Goal: Task Accomplishment & Management: Complete application form

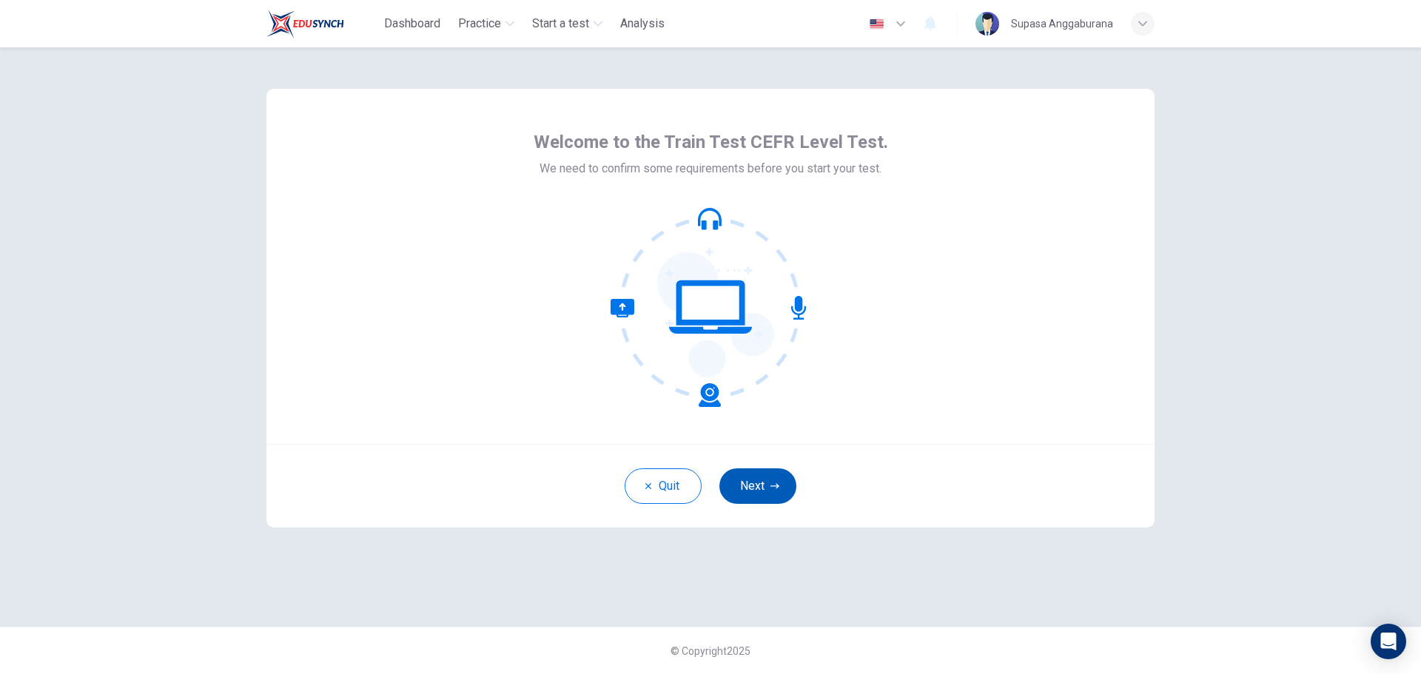
click at [775, 482] on icon "button" at bounding box center [774, 486] width 9 height 9
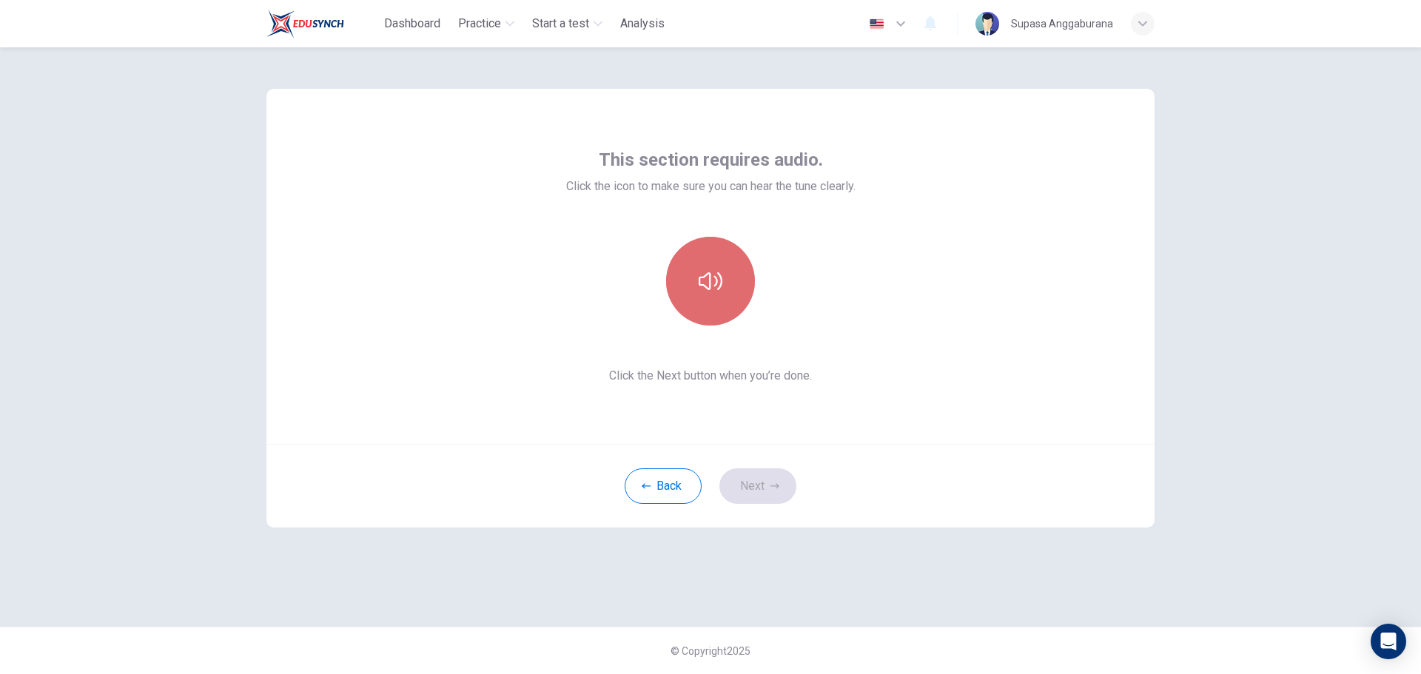
click at [727, 287] on button "button" at bounding box center [710, 281] width 89 height 89
click at [724, 292] on button "button" at bounding box center [710, 281] width 89 height 89
click at [1139, 297] on div "This section requires audio. Click the icon to make sure you can hear the tune …" at bounding box center [710, 266] width 888 height 355
click at [730, 280] on button "button" at bounding box center [710, 281] width 89 height 89
click at [915, 362] on div "This section requires audio. Click the icon to make sure you can hear the tune …" at bounding box center [710, 266] width 888 height 355
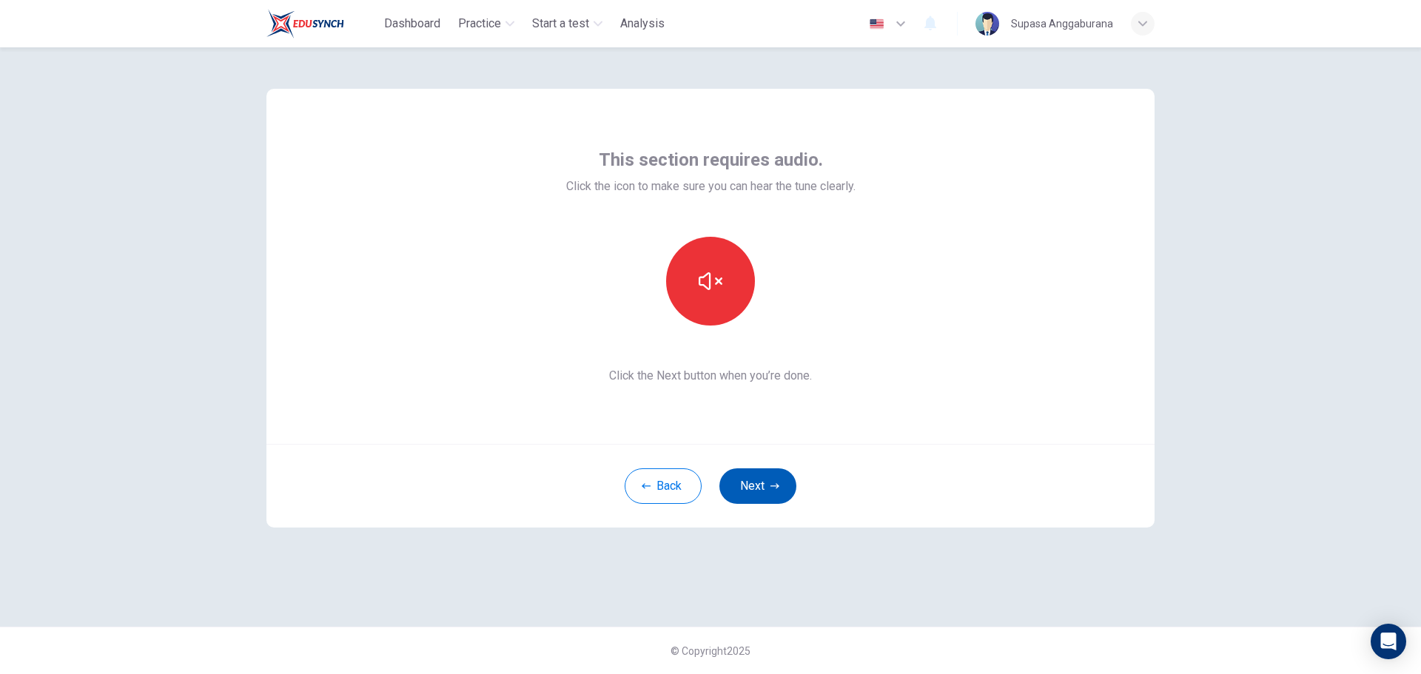
click at [779, 479] on button "Next" at bounding box center [757, 486] width 77 height 36
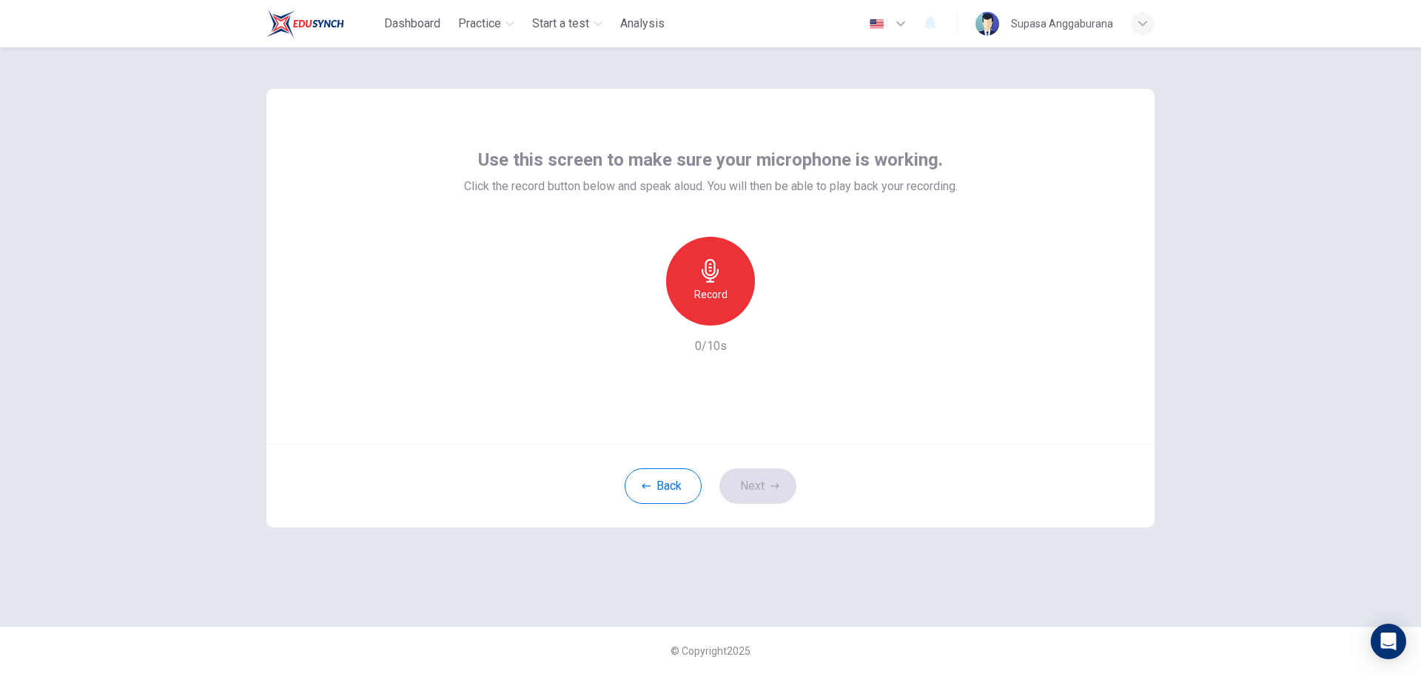
click at [721, 284] on div "Record" at bounding box center [710, 281] width 89 height 89
click at [774, 318] on icon "button" at bounding box center [778, 313] width 15 height 15
click at [807, 284] on div "Record 10/10s" at bounding box center [711, 296] width 494 height 118
click at [742, 290] on div "Record" at bounding box center [710, 281] width 89 height 89
click at [721, 297] on h6 "Stop" at bounding box center [710, 295] width 22 height 18
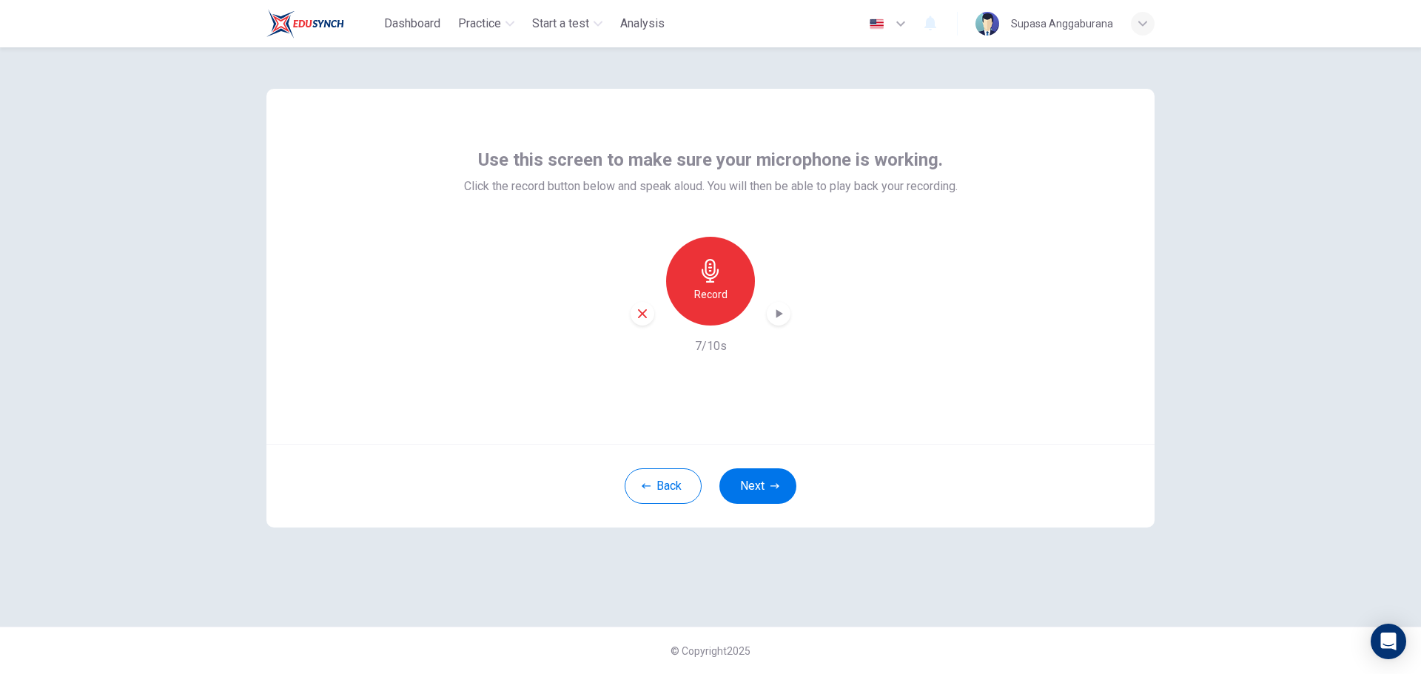
click at [774, 317] on icon "button" at bounding box center [778, 313] width 15 height 15
click at [980, 371] on div "Use this screen to make sure your microphone is working. Click the record butto…" at bounding box center [710, 266] width 888 height 355
click at [779, 317] on icon "button" at bounding box center [778, 313] width 15 height 15
click at [745, 304] on div "Record" at bounding box center [710, 281] width 89 height 89
click at [772, 310] on icon "button" at bounding box center [778, 313] width 15 height 15
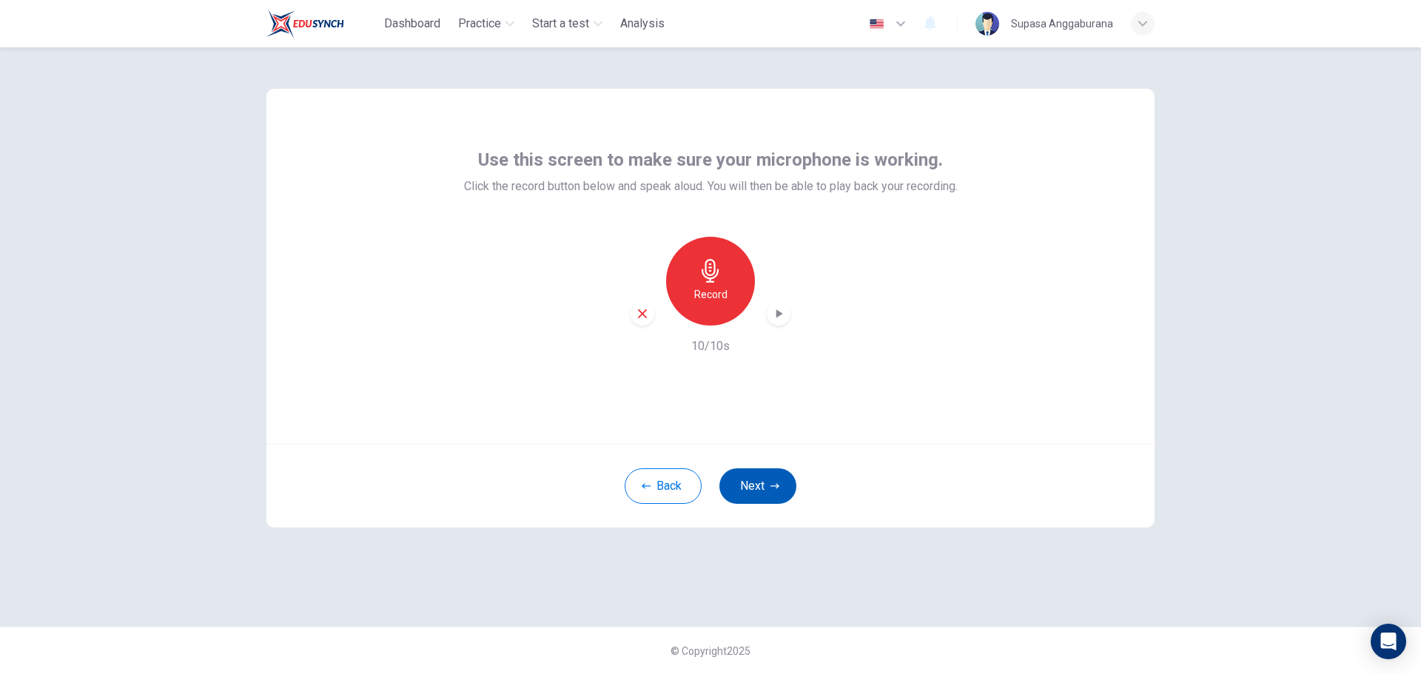
click at [768, 485] on button "Next" at bounding box center [757, 486] width 77 height 36
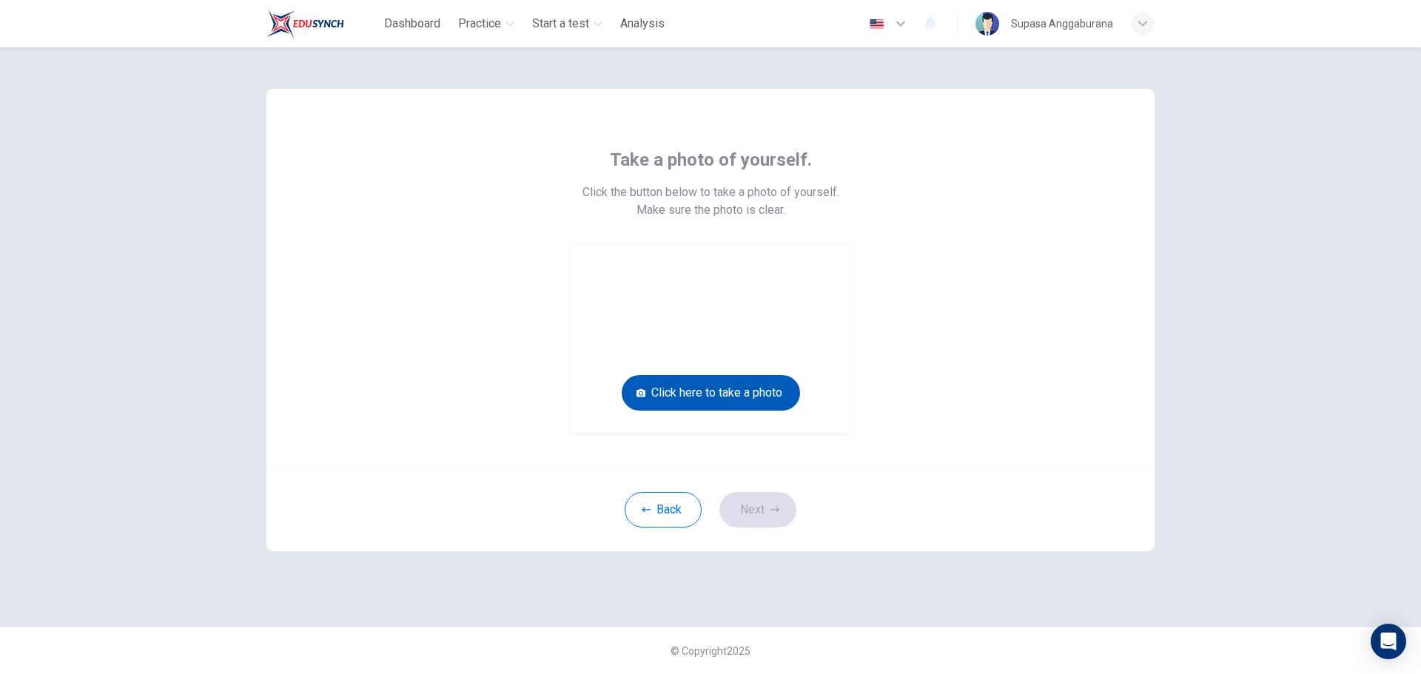
click at [729, 391] on button "Click here to take a photo" at bounding box center [711, 393] width 178 height 36
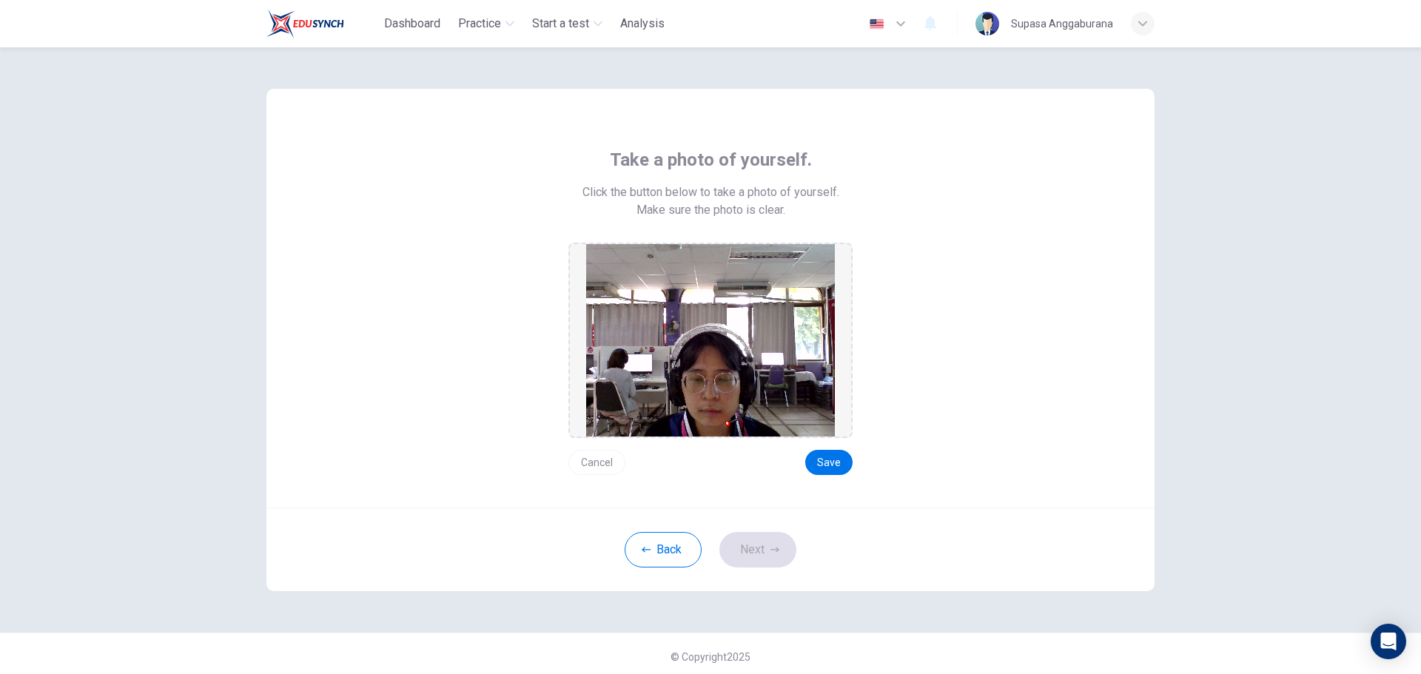
click at [620, 467] on button "Cancel" at bounding box center [596, 462] width 57 height 25
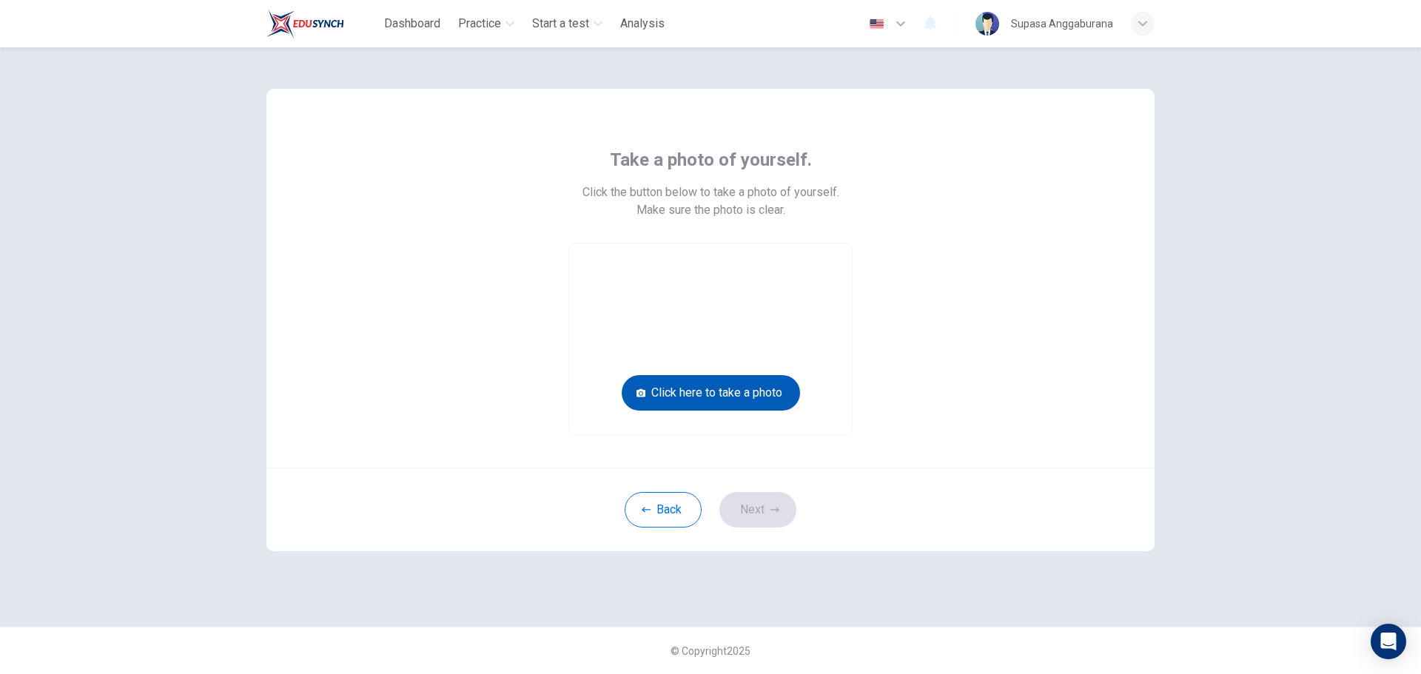
click at [726, 392] on button "Click here to take a photo" at bounding box center [711, 393] width 178 height 36
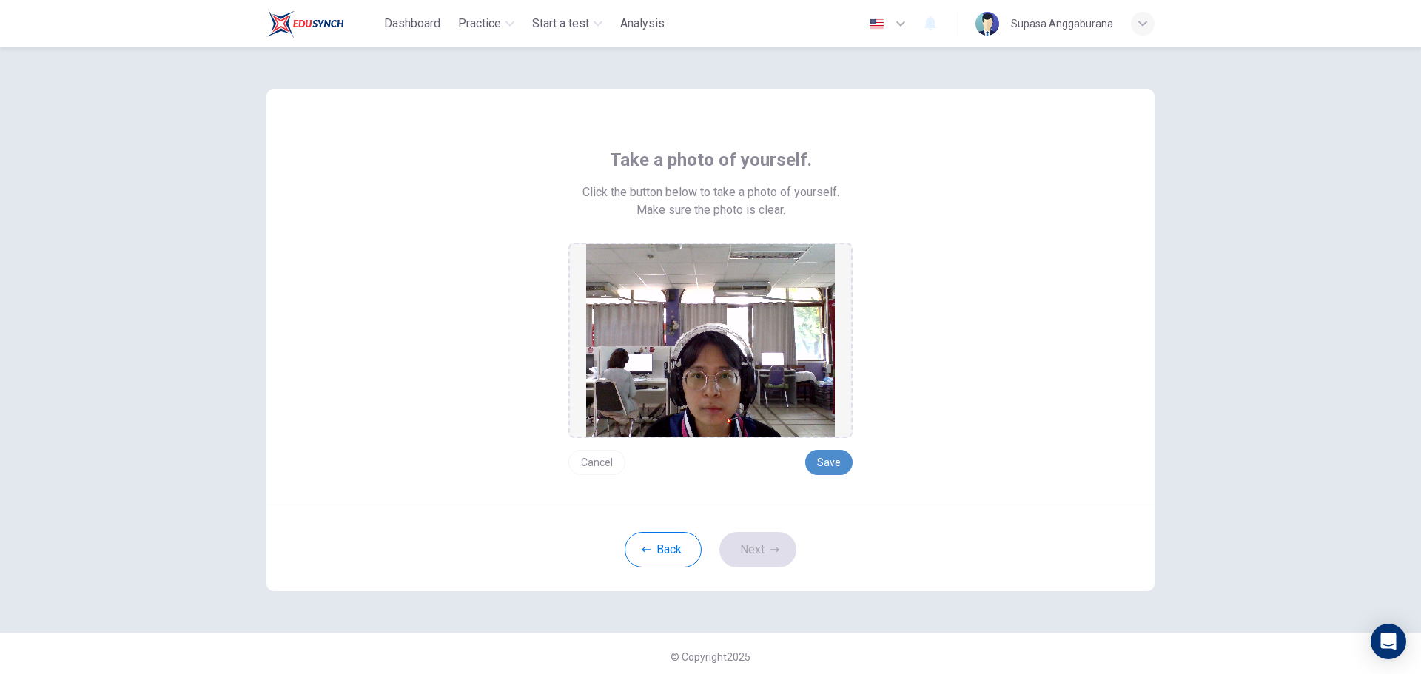
click at [817, 465] on button "Save" at bounding box center [828, 462] width 47 height 25
click at [778, 556] on button "Next" at bounding box center [757, 550] width 77 height 36
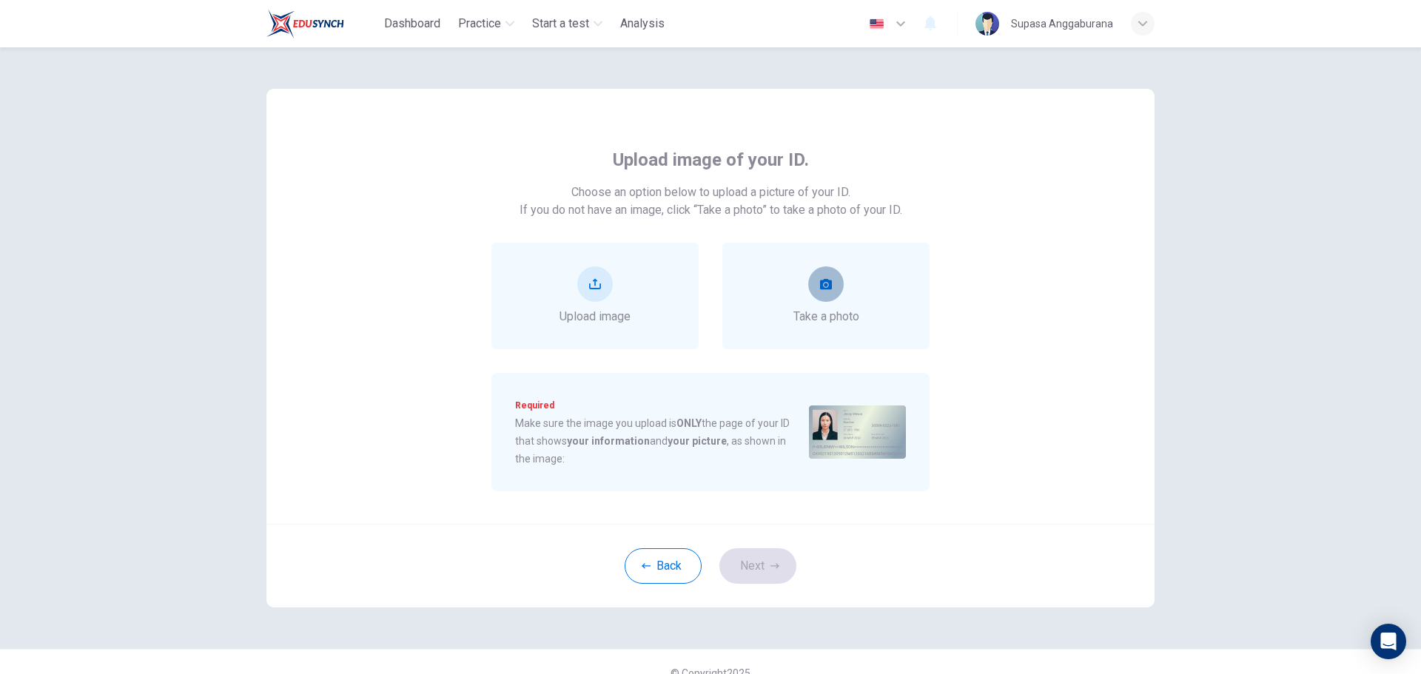
click at [819, 297] on button "take photo" at bounding box center [826, 284] width 36 height 36
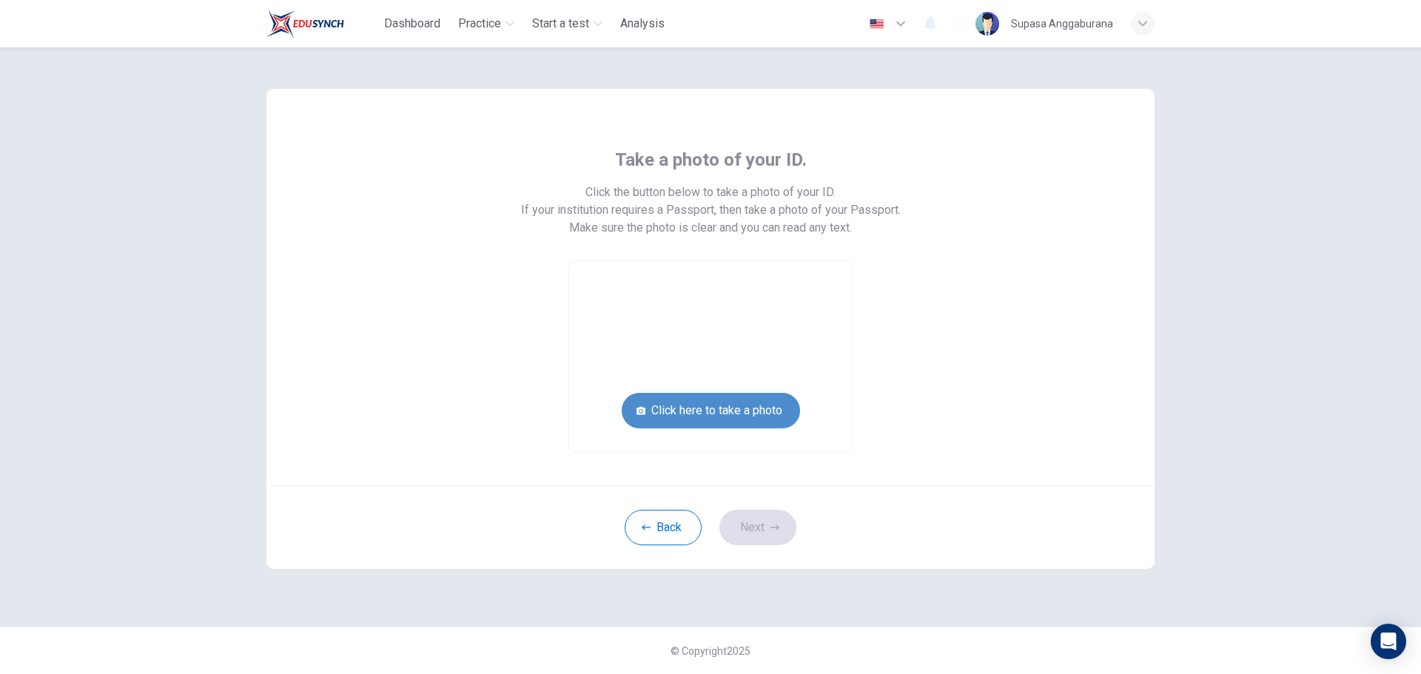
click at [762, 405] on button "Click here to take a photo" at bounding box center [711, 411] width 178 height 36
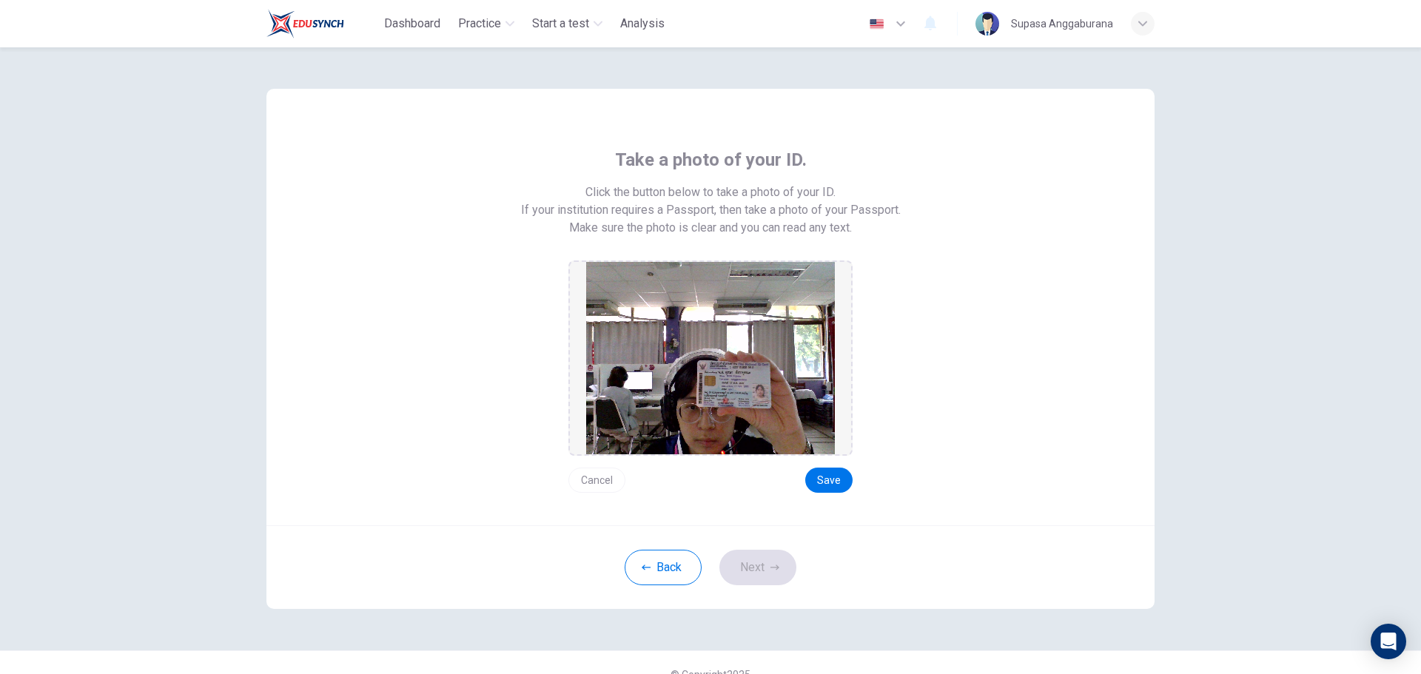
click at [599, 467] on div "Cancel Save" at bounding box center [710, 474] width 284 height 37
click at [602, 473] on button "Cancel" at bounding box center [596, 480] width 57 height 25
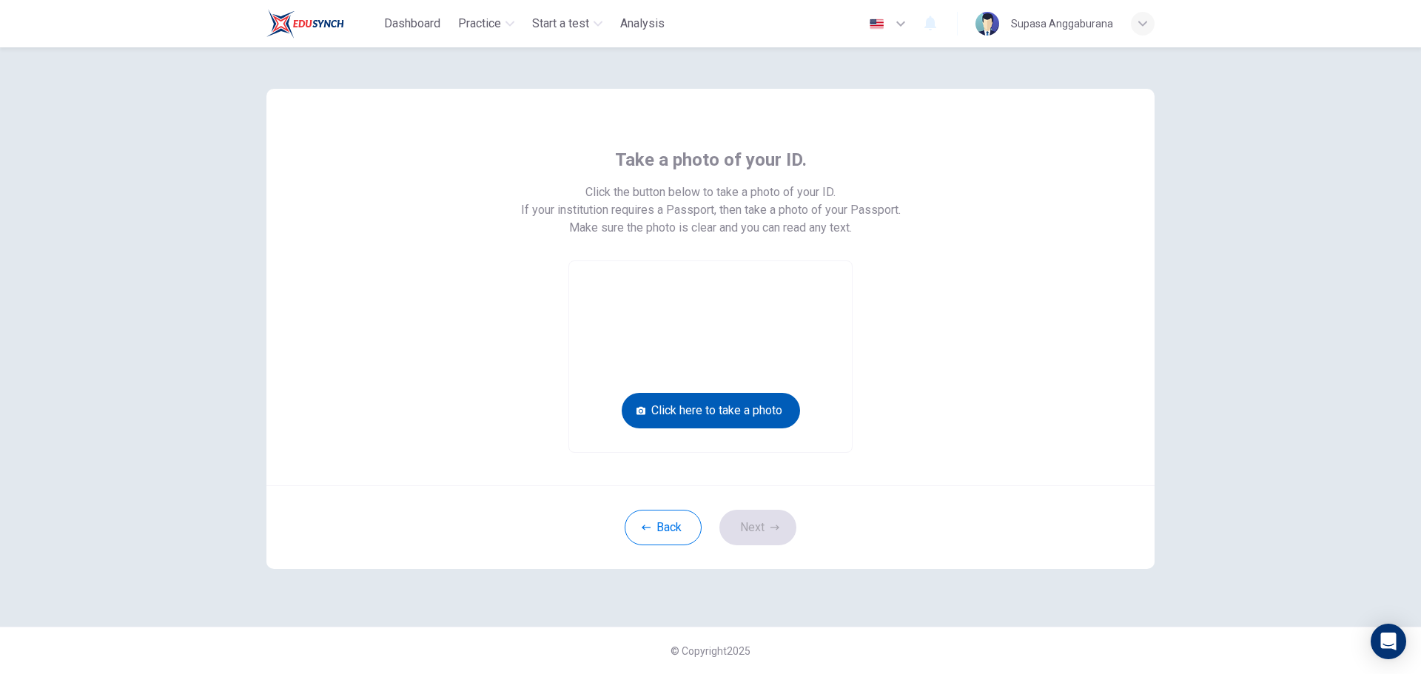
click at [740, 412] on button "Click here to take a photo" at bounding box center [711, 411] width 178 height 36
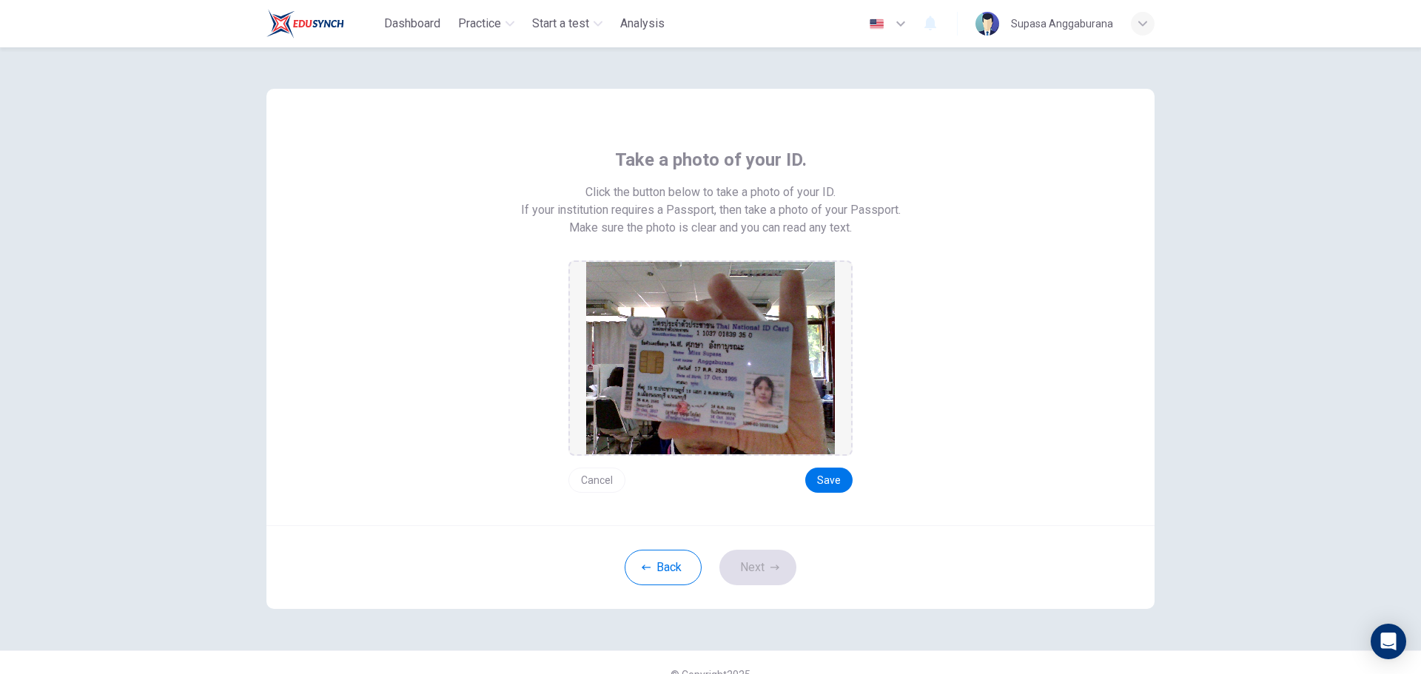
click at [604, 477] on button "Cancel" at bounding box center [596, 480] width 57 height 25
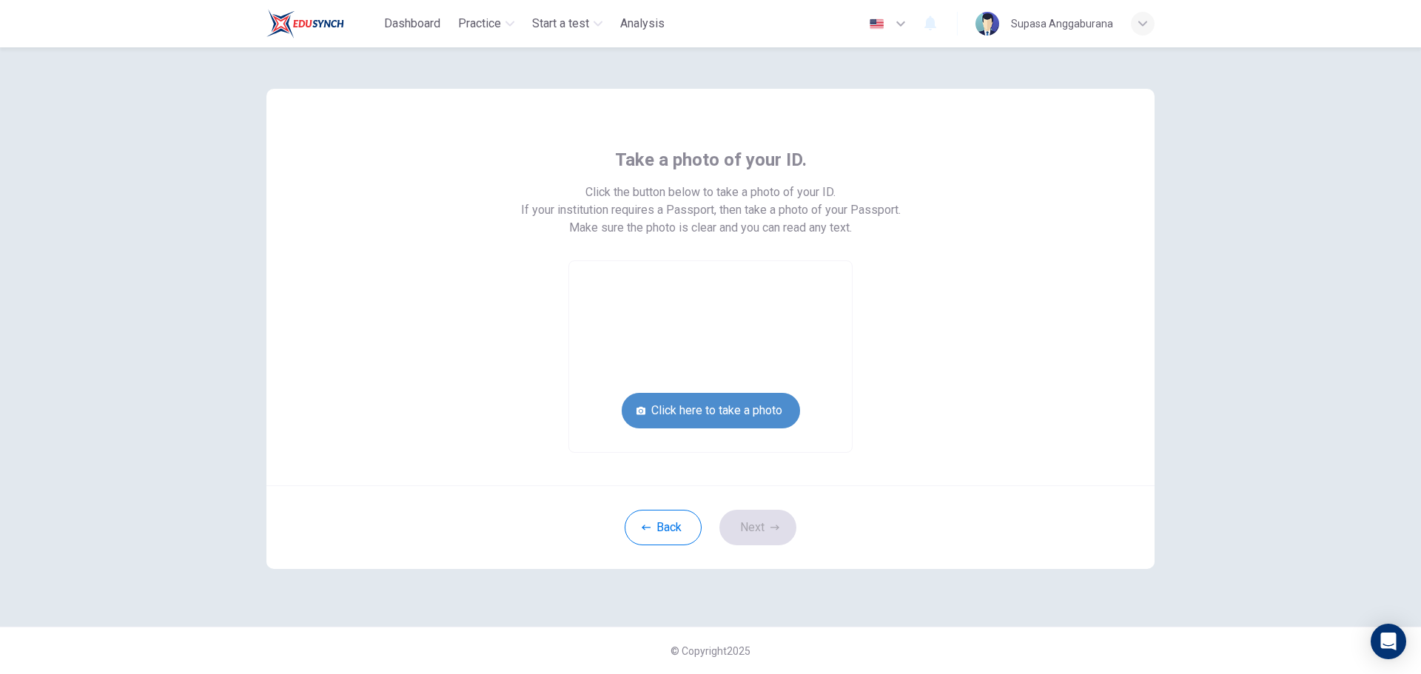
click at [738, 406] on button "Click here to take a photo" at bounding box center [711, 411] width 178 height 36
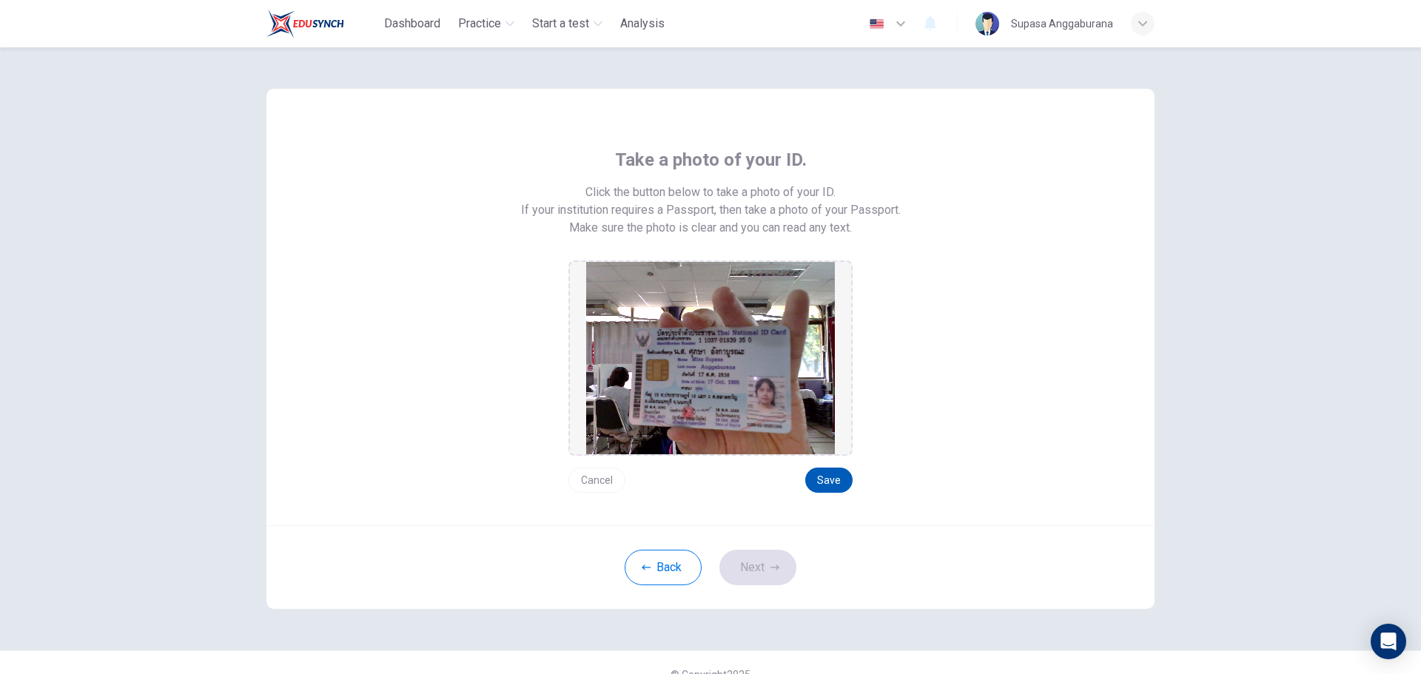
click at [838, 471] on button "Save" at bounding box center [828, 480] width 47 height 25
click at [777, 565] on button "Next" at bounding box center [757, 568] width 77 height 36
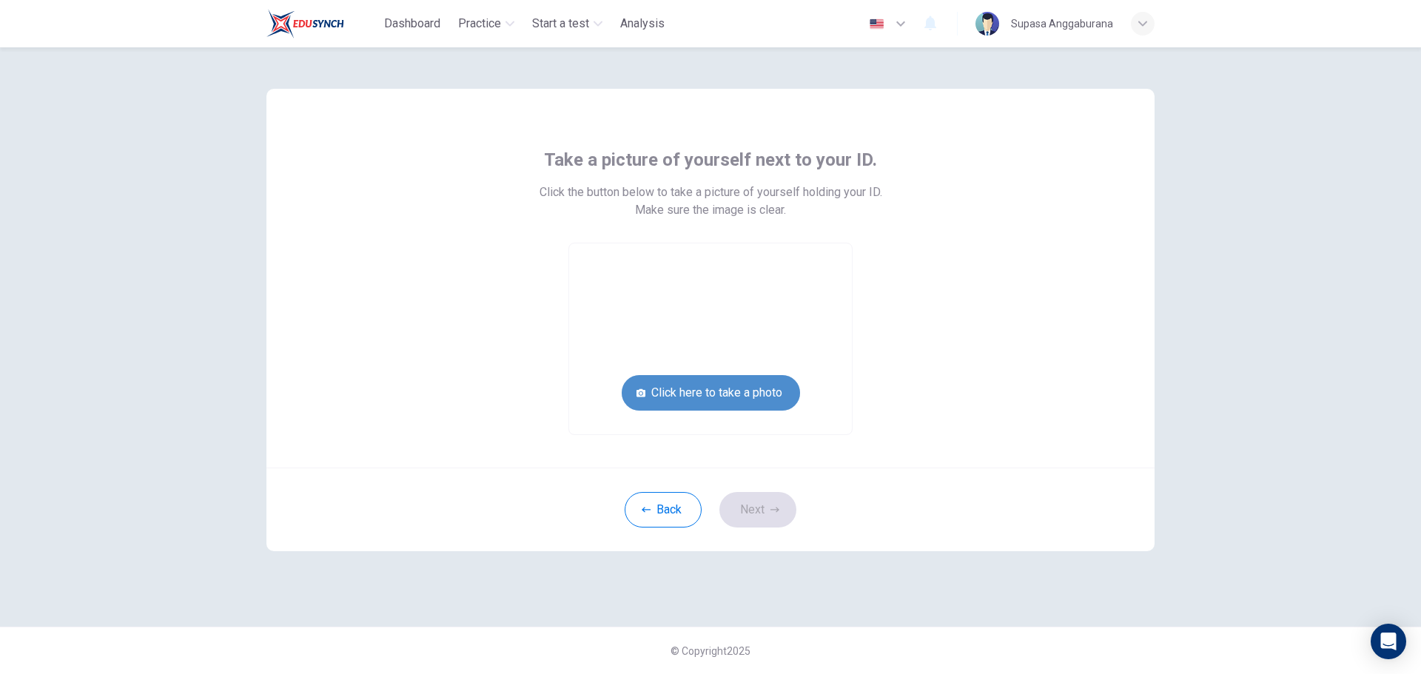
click at [774, 386] on button "Click here to take a photo" at bounding box center [711, 393] width 178 height 36
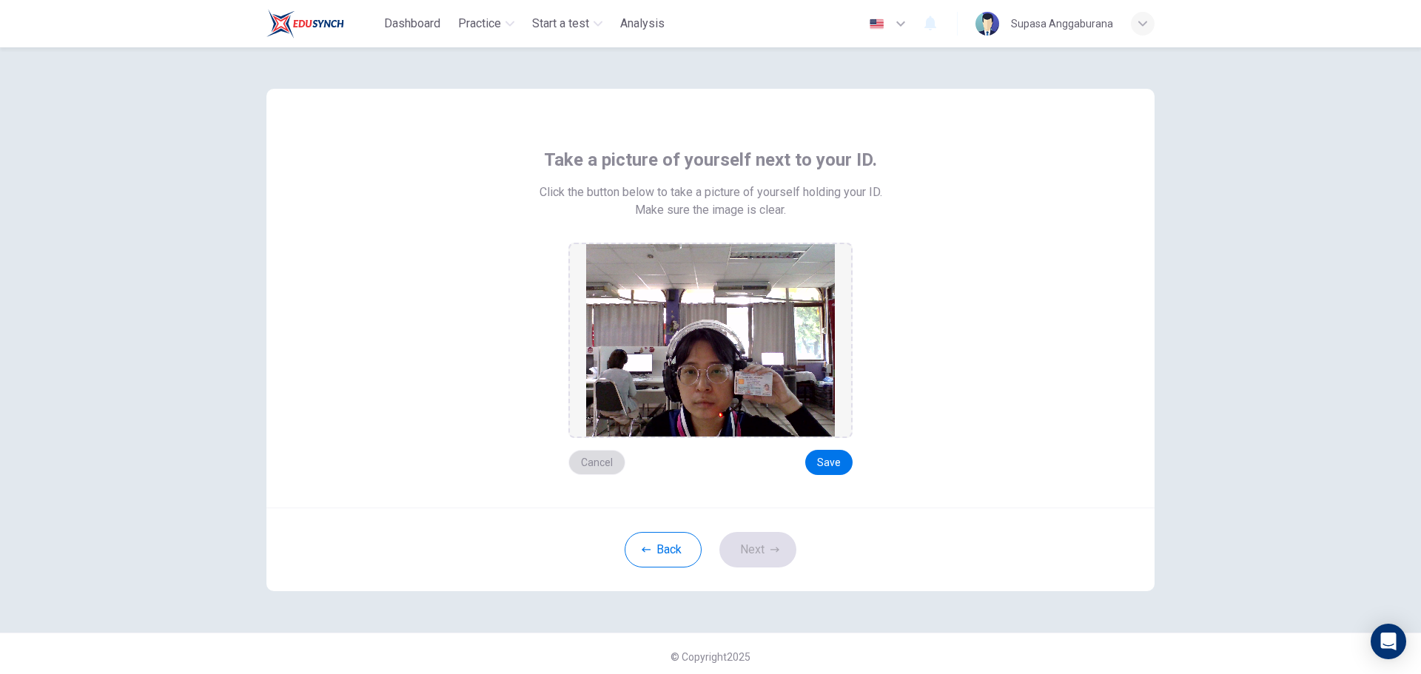
click at [598, 459] on button "Cancel" at bounding box center [596, 462] width 57 height 25
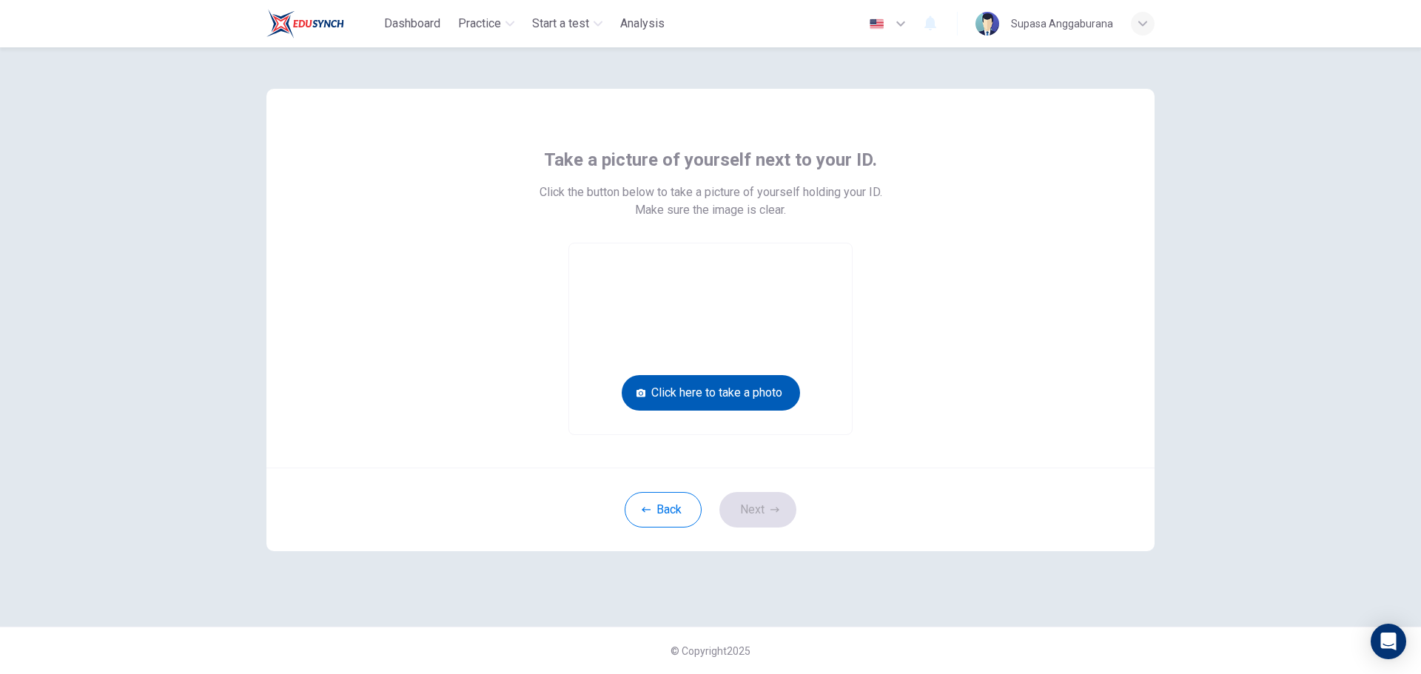
click at [714, 394] on button "Click here to take a photo" at bounding box center [711, 393] width 178 height 36
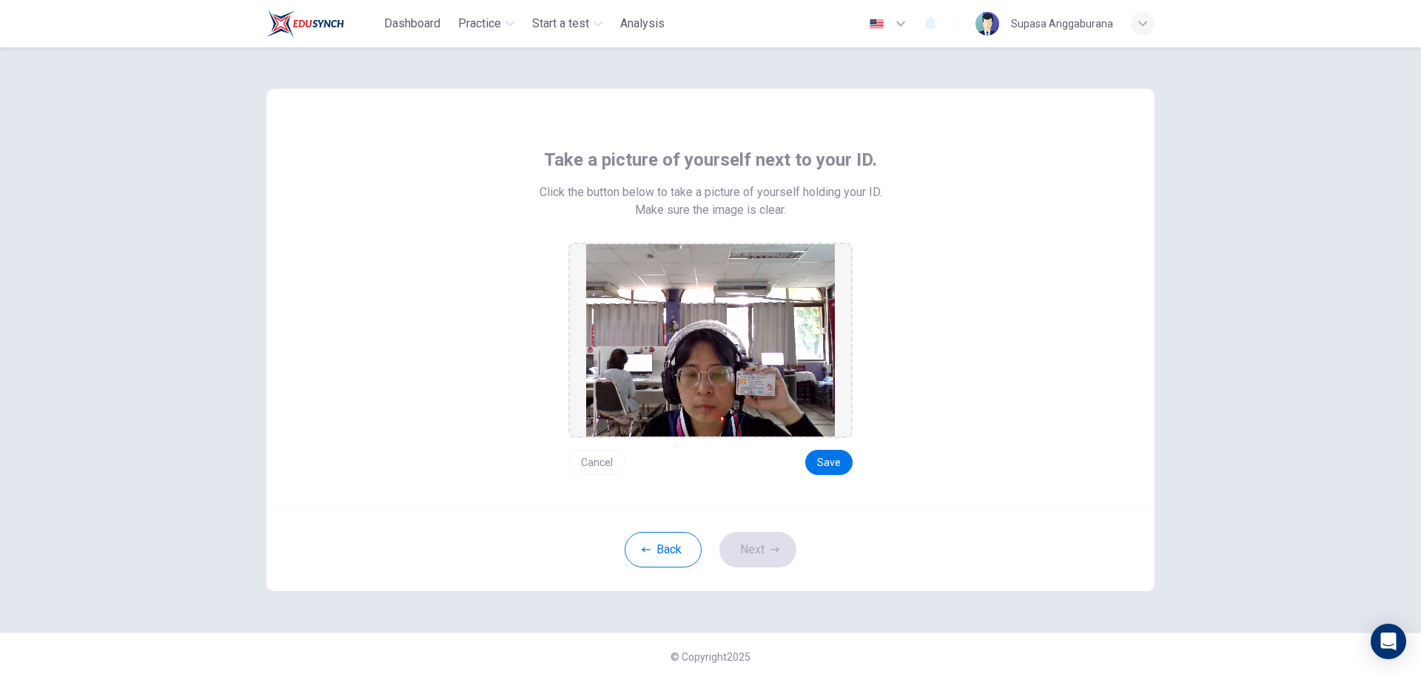
click at [610, 462] on button "Cancel" at bounding box center [596, 462] width 57 height 25
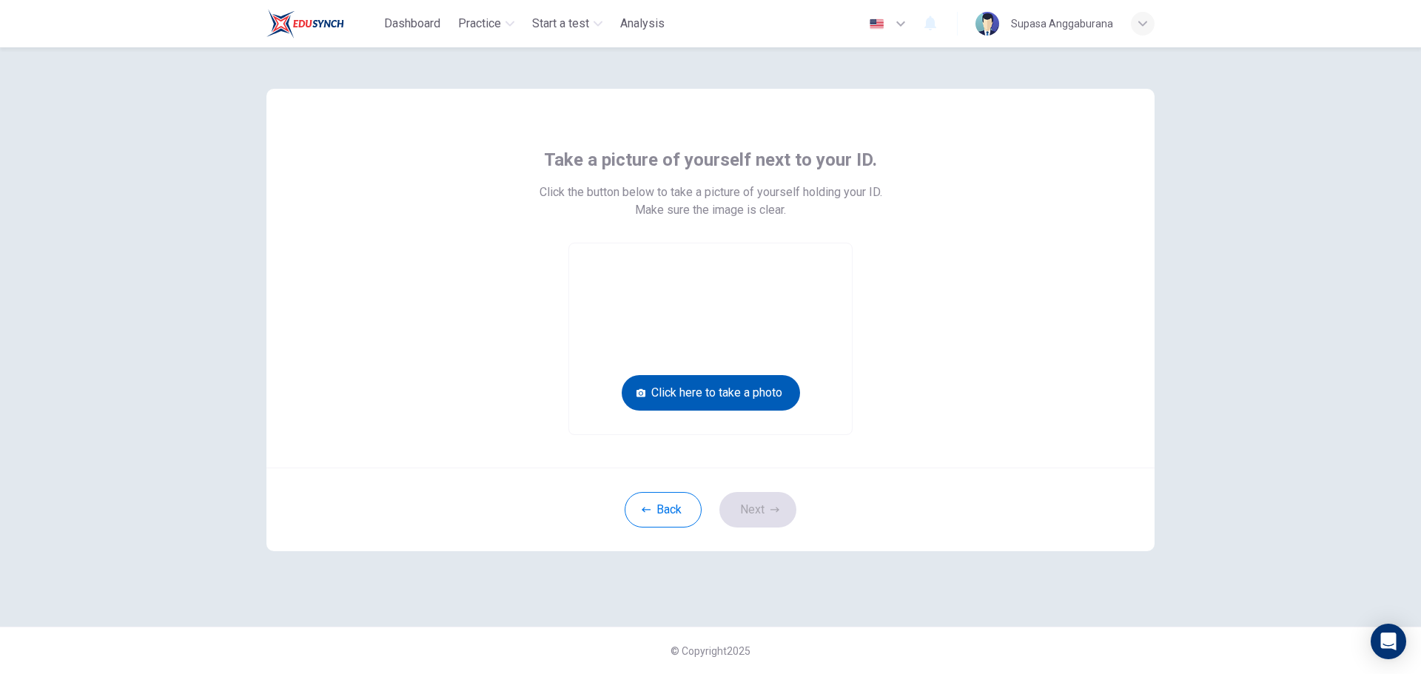
click at [744, 379] on button "Click here to take a photo" at bounding box center [711, 393] width 178 height 36
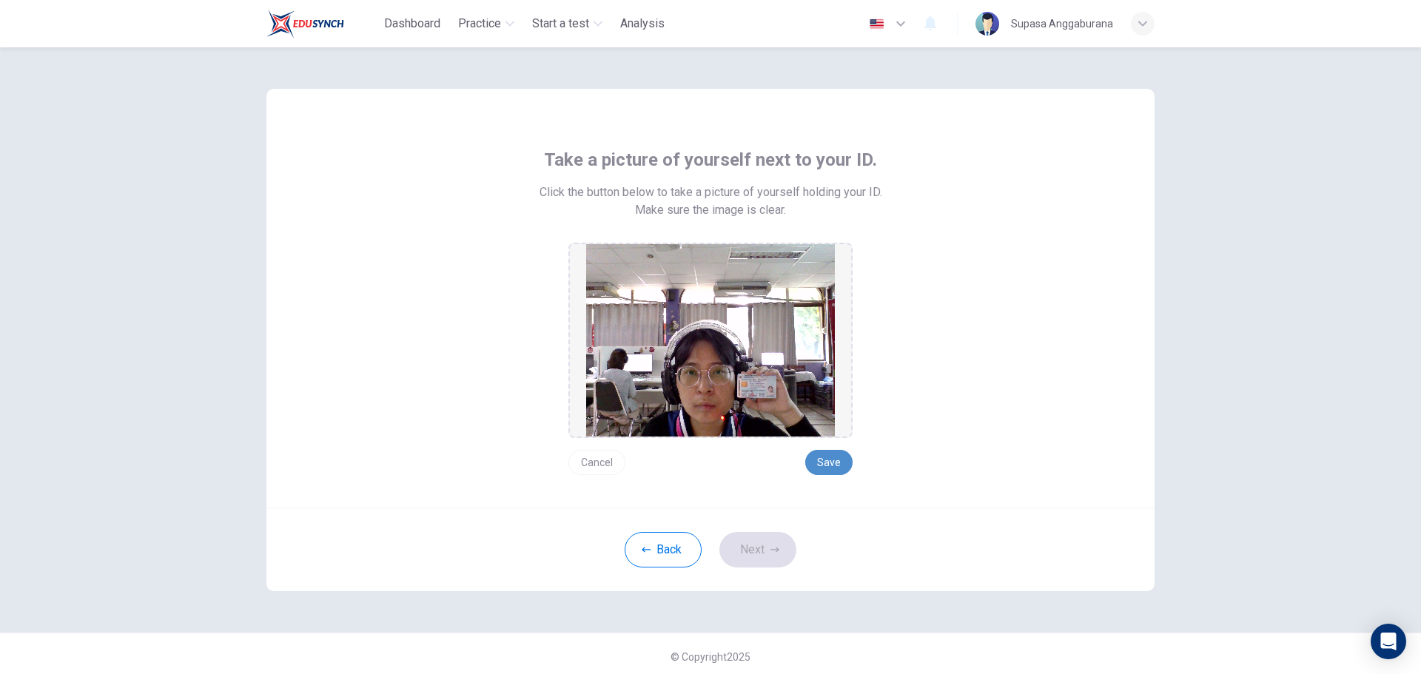
click at [826, 468] on button "Save" at bounding box center [828, 462] width 47 height 25
click at [768, 554] on button "Next" at bounding box center [757, 550] width 77 height 36
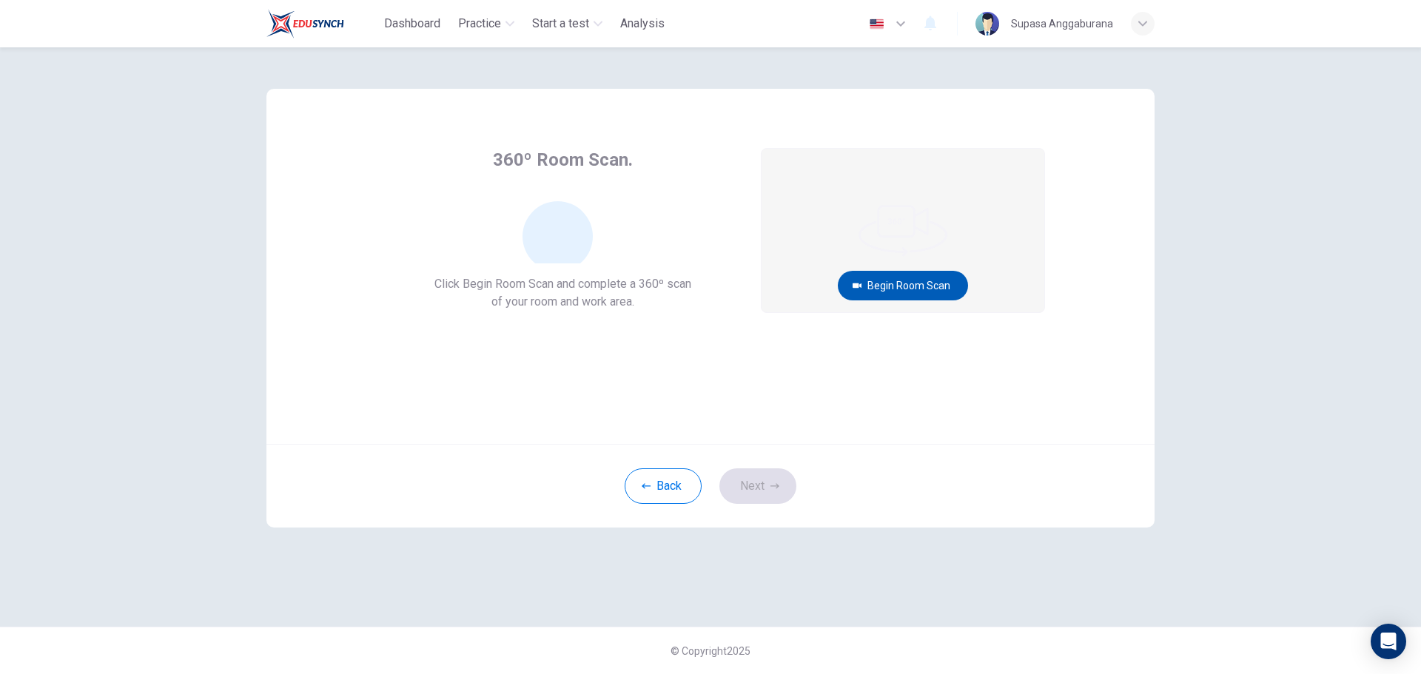
click at [923, 288] on button "Begin Room Scan" at bounding box center [903, 286] width 130 height 30
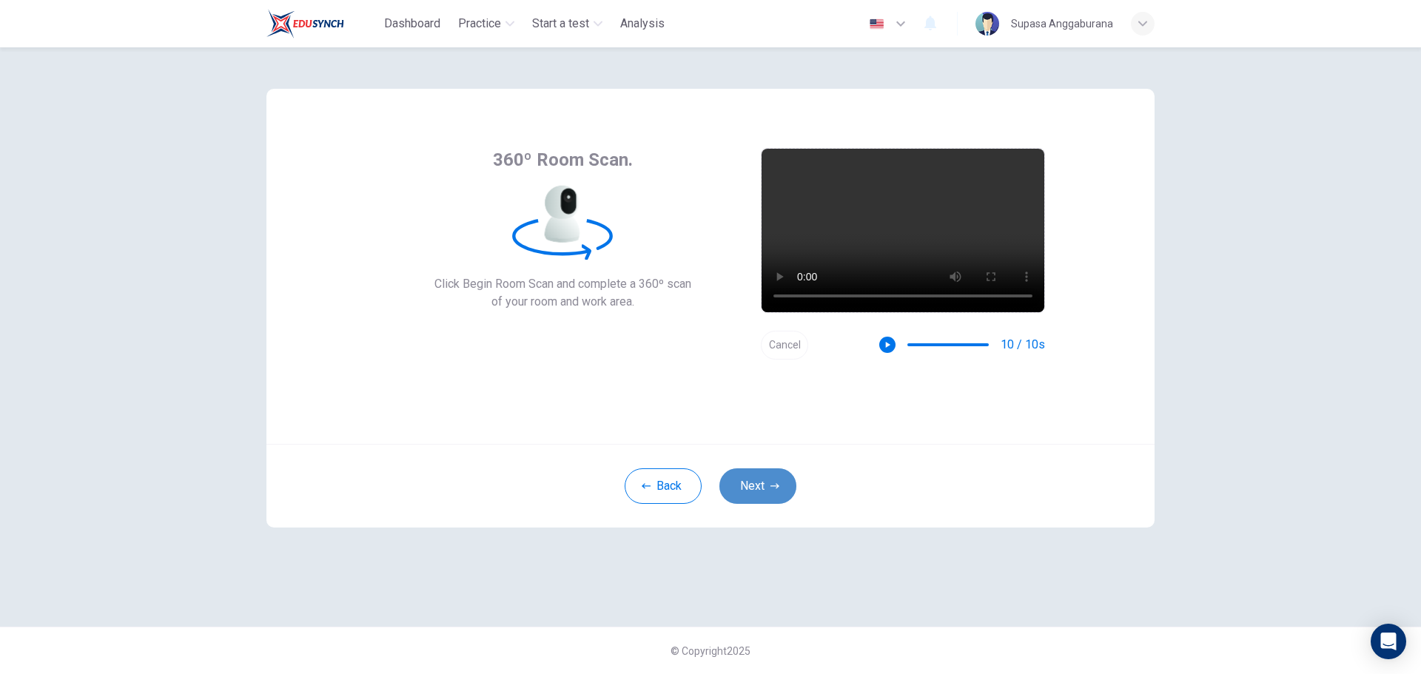
click at [780, 485] on button "Next" at bounding box center [757, 486] width 77 height 36
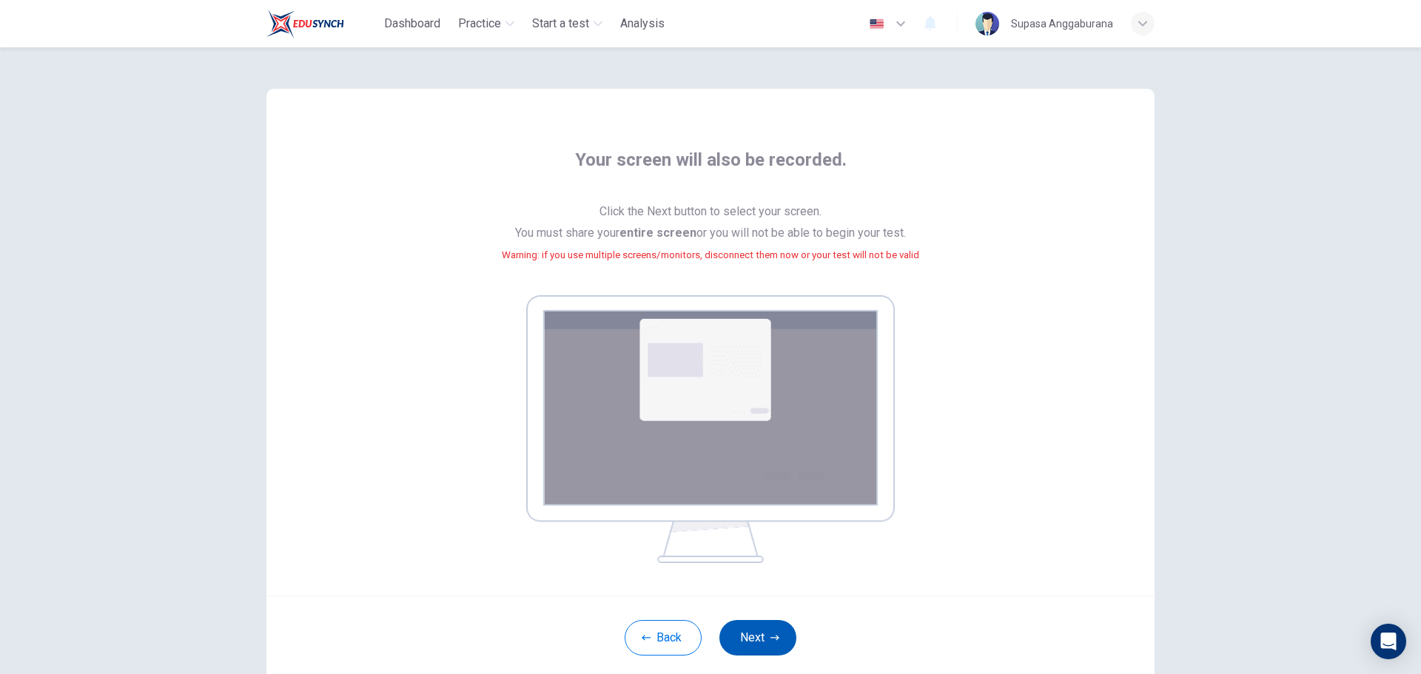
click at [755, 625] on button "Next" at bounding box center [757, 638] width 77 height 36
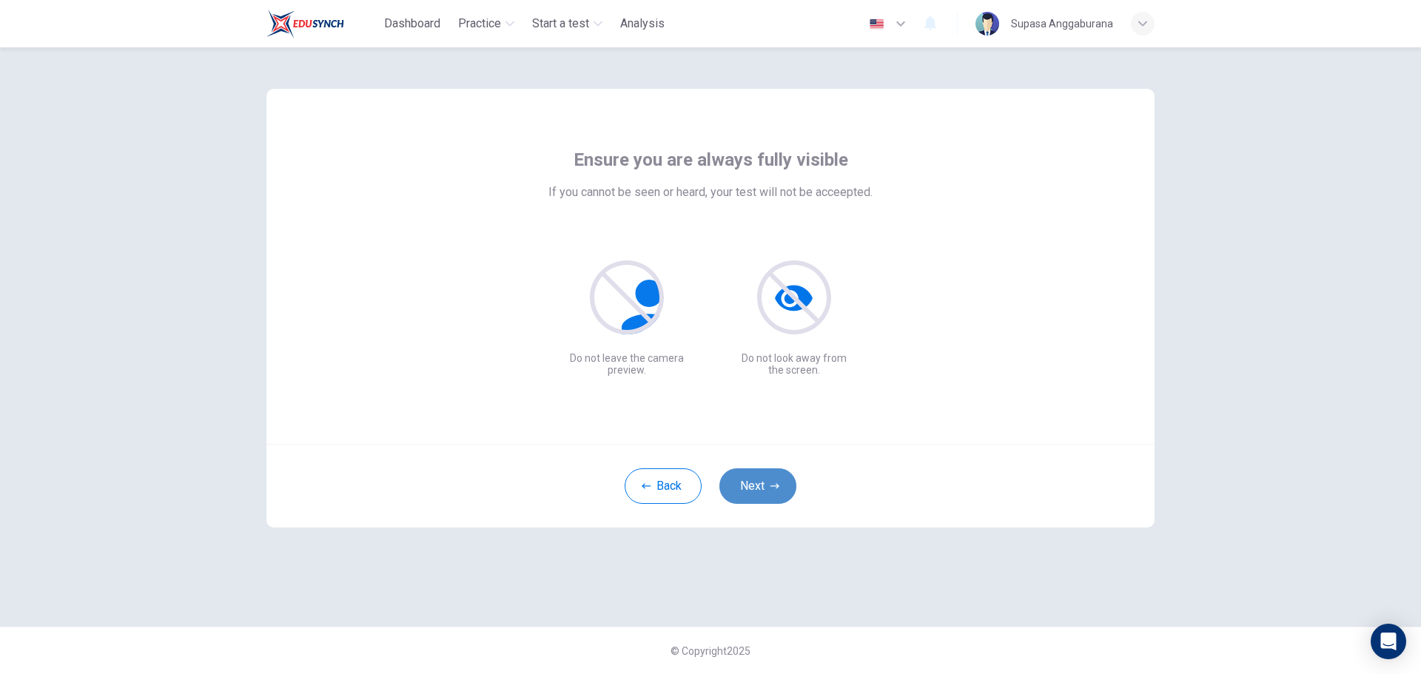
click at [774, 493] on button "Next" at bounding box center [757, 486] width 77 height 36
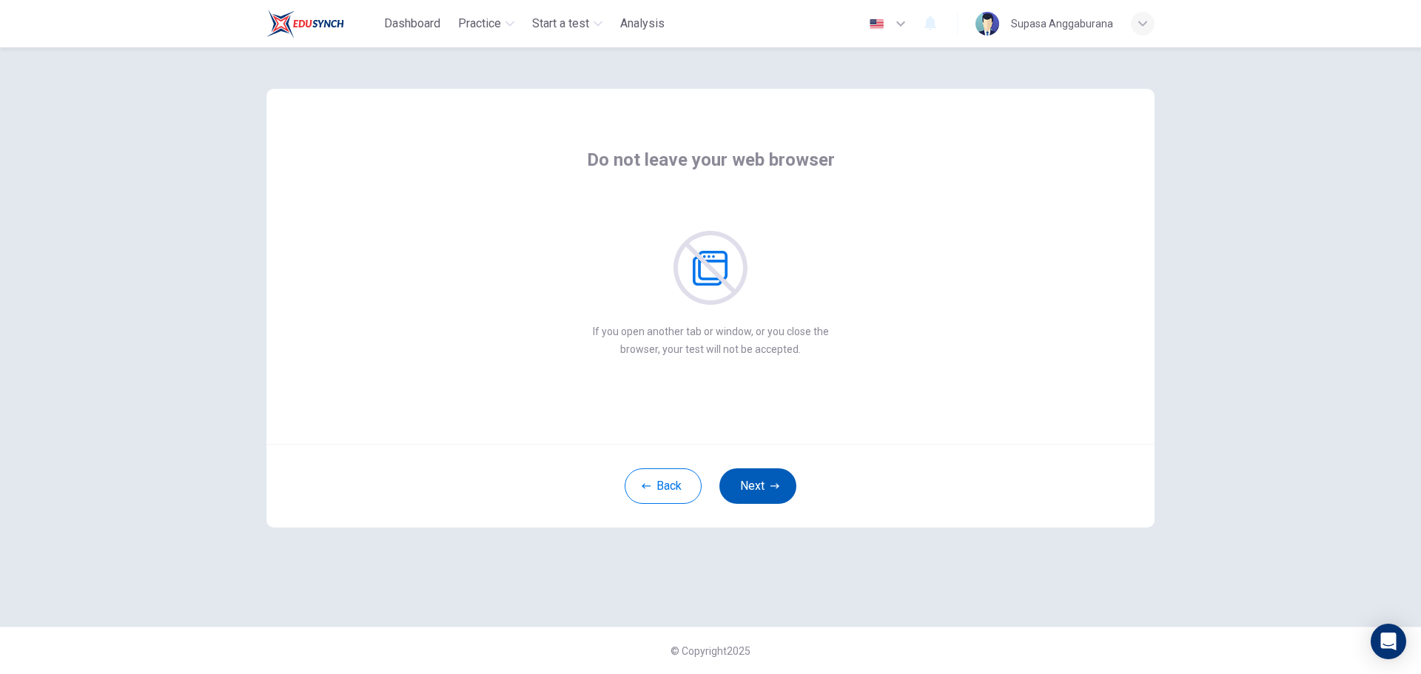
click at [776, 488] on icon "button" at bounding box center [774, 485] width 9 height 5
click at [769, 494] on button "Next" at bounding box center [757, 486] width 77 height 36
click at [759, 484] on button "Next" at bounding box center [757, 486] width 77 height 36
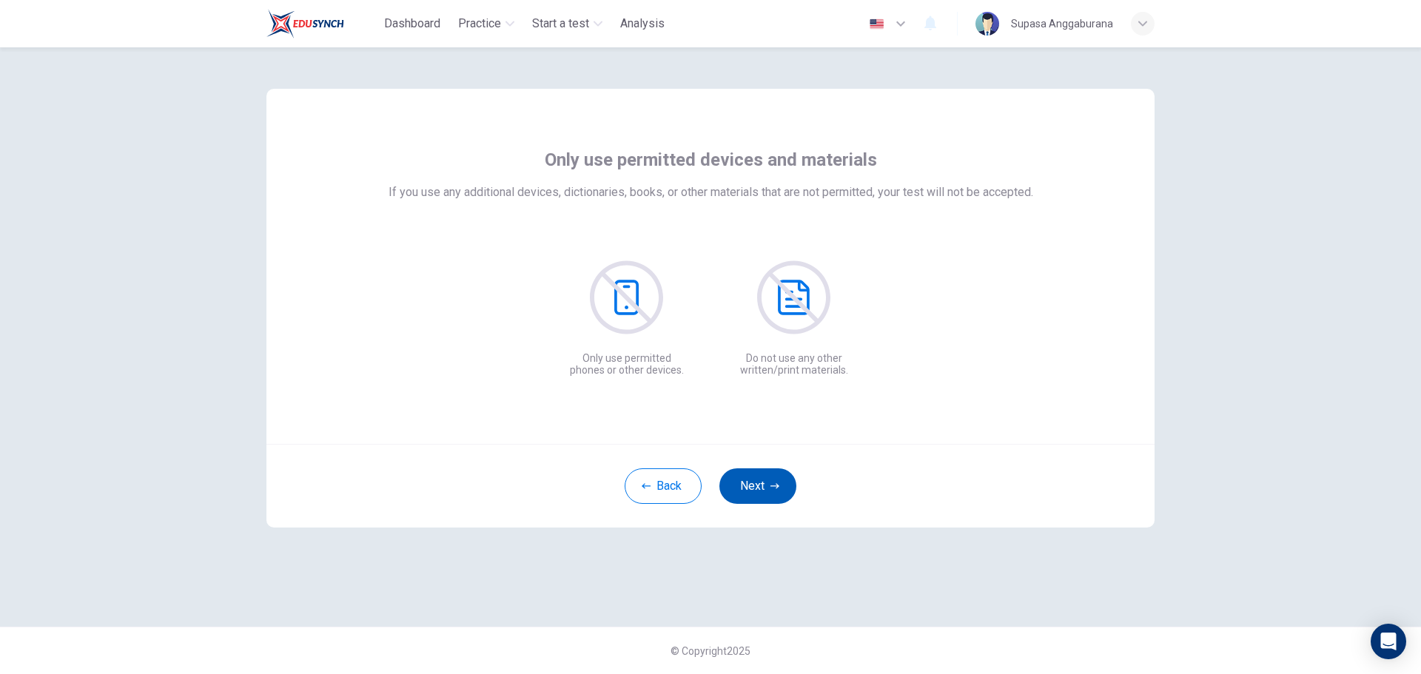
click at [773, 488] on icon "button" at bounding box center [774, 486] width 9 height 9
click at [775, 488] on icon "button" at bounding box center [774, 486] width 9 height 9
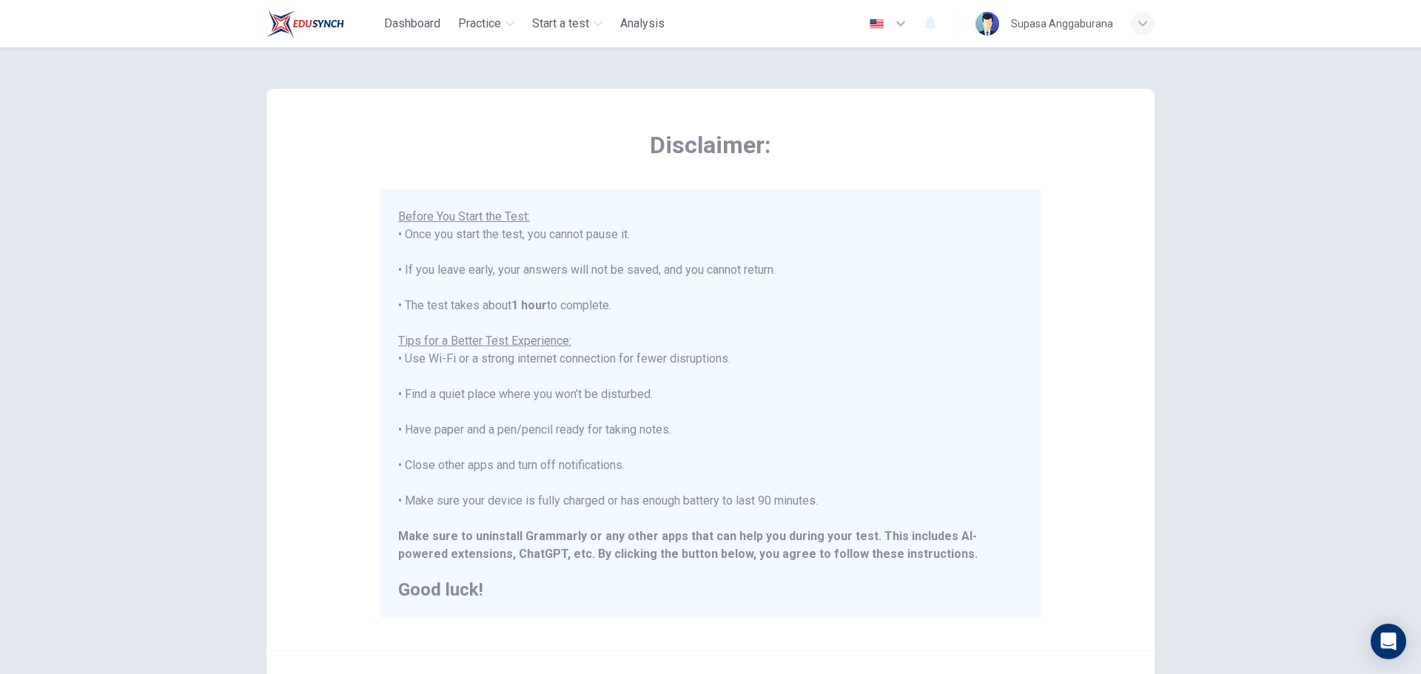
scroll to position [148, 0]
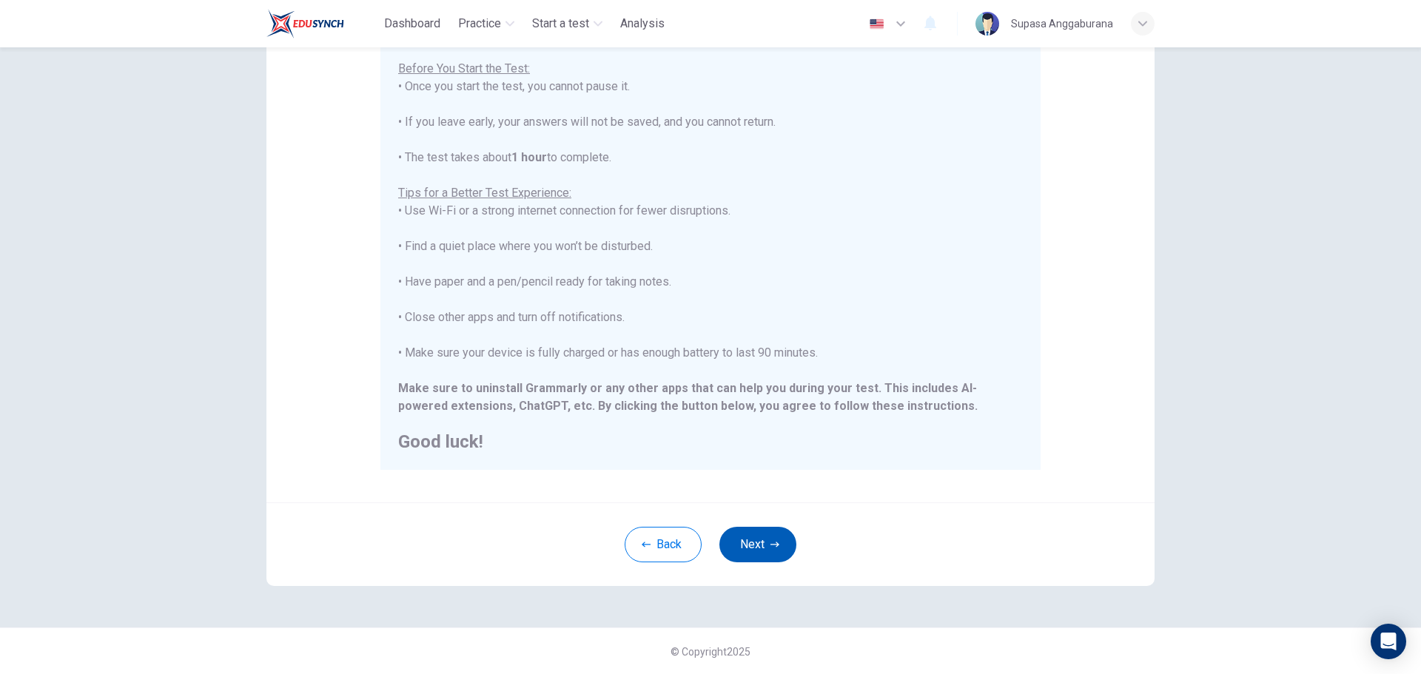
click at [761, 556] on button "Next" at bounding box center [757, 545] width 77 height 36
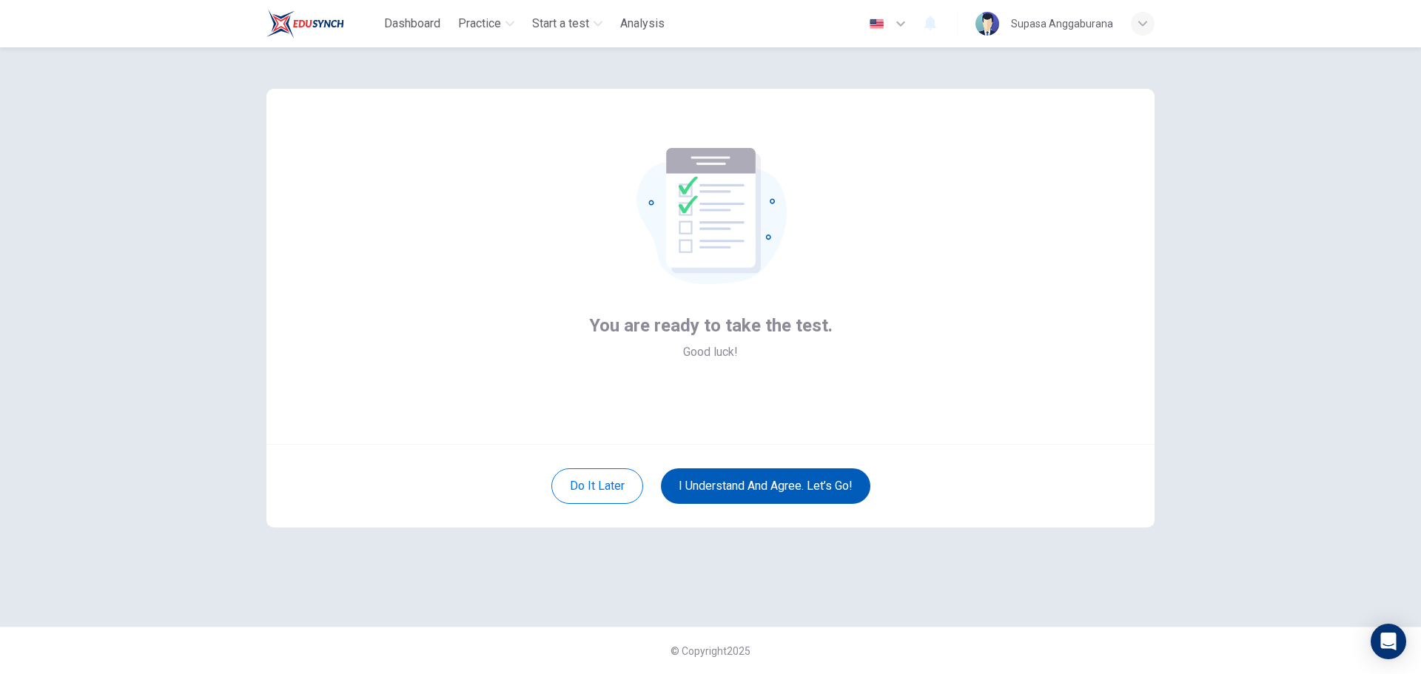
scroll to position [0, 0]
click at [771, 484] on button "I understand and agree. Let’s go!" at bounding box center [765, 486] width 209 height 36
click at [748, 496] on button "I understand and agree. Let’s go!" at bounding box center [765, 486] width 209 height 36
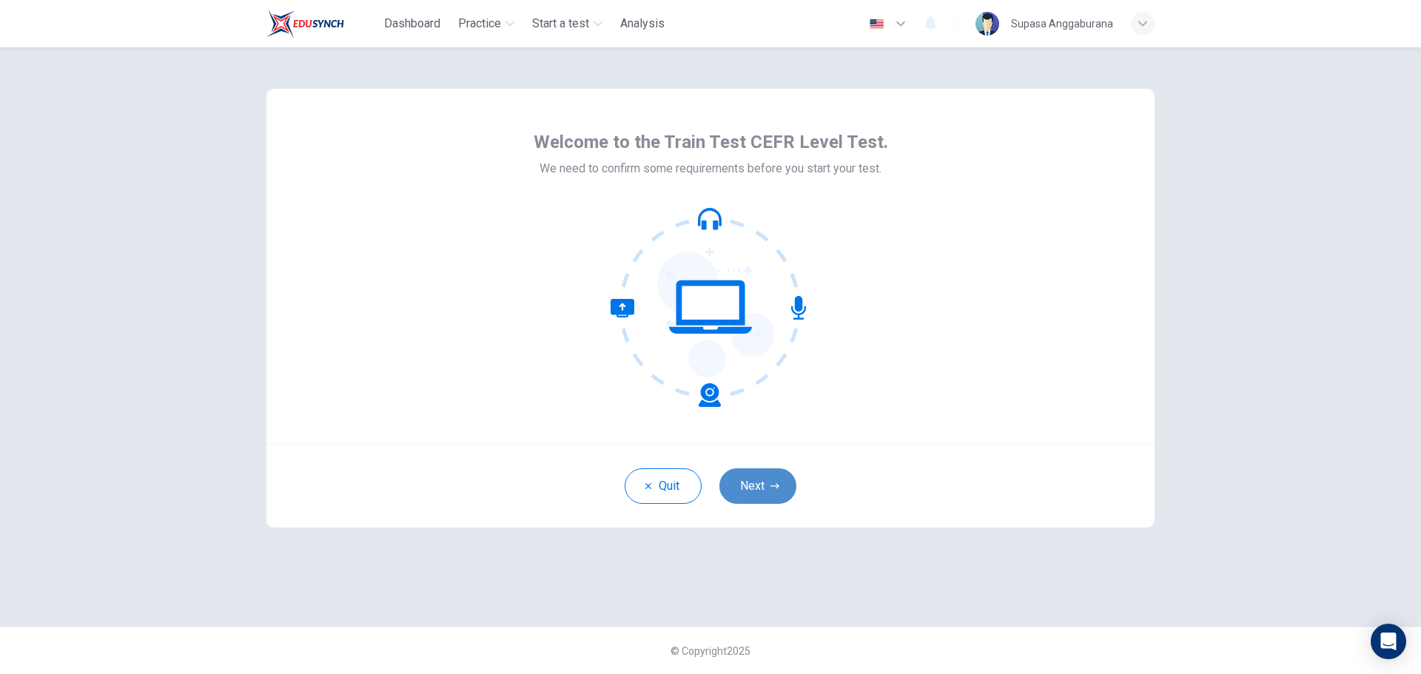
click at [750, 488] on button "Next" at bounding box center [757, 486] width 77 height 36
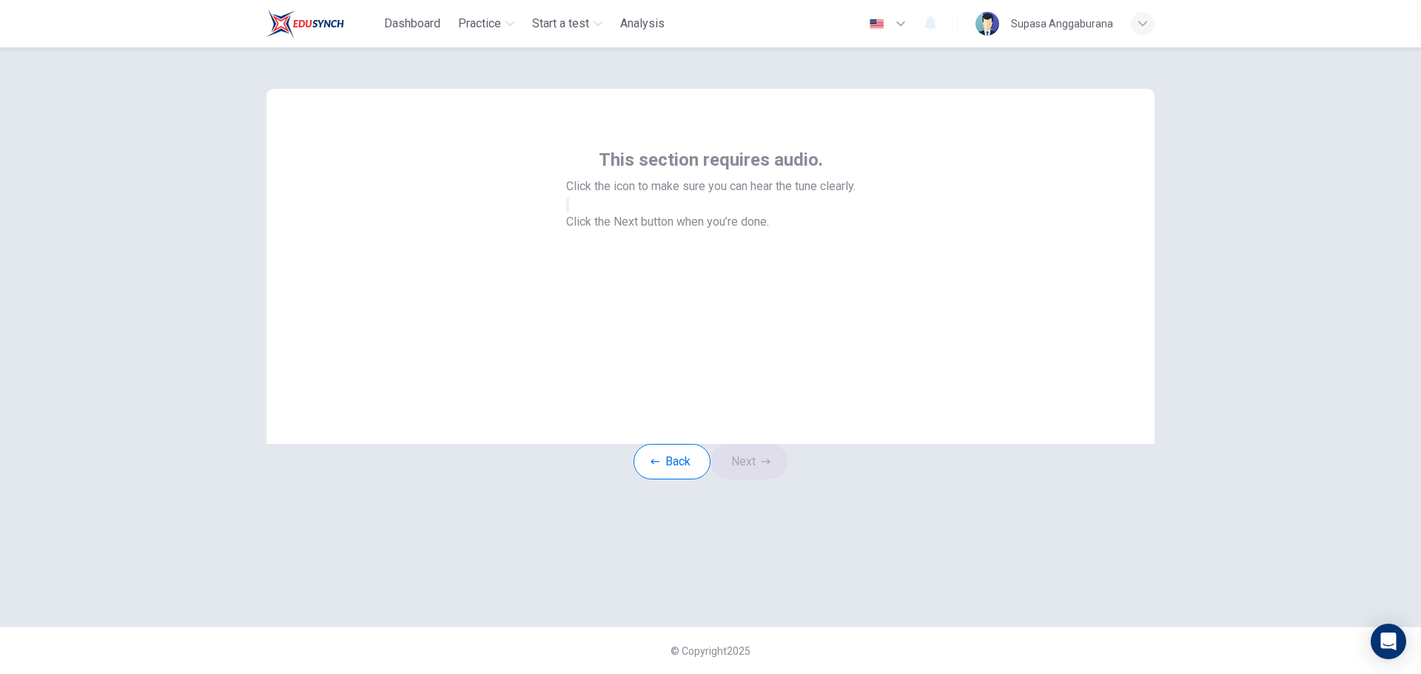
click at [569, 212] on button "button" at bounding box center [567, 205] width 3 height 14
click at [767, 479] on button "Next" at bounding box center [748, 462] width 77 height 36
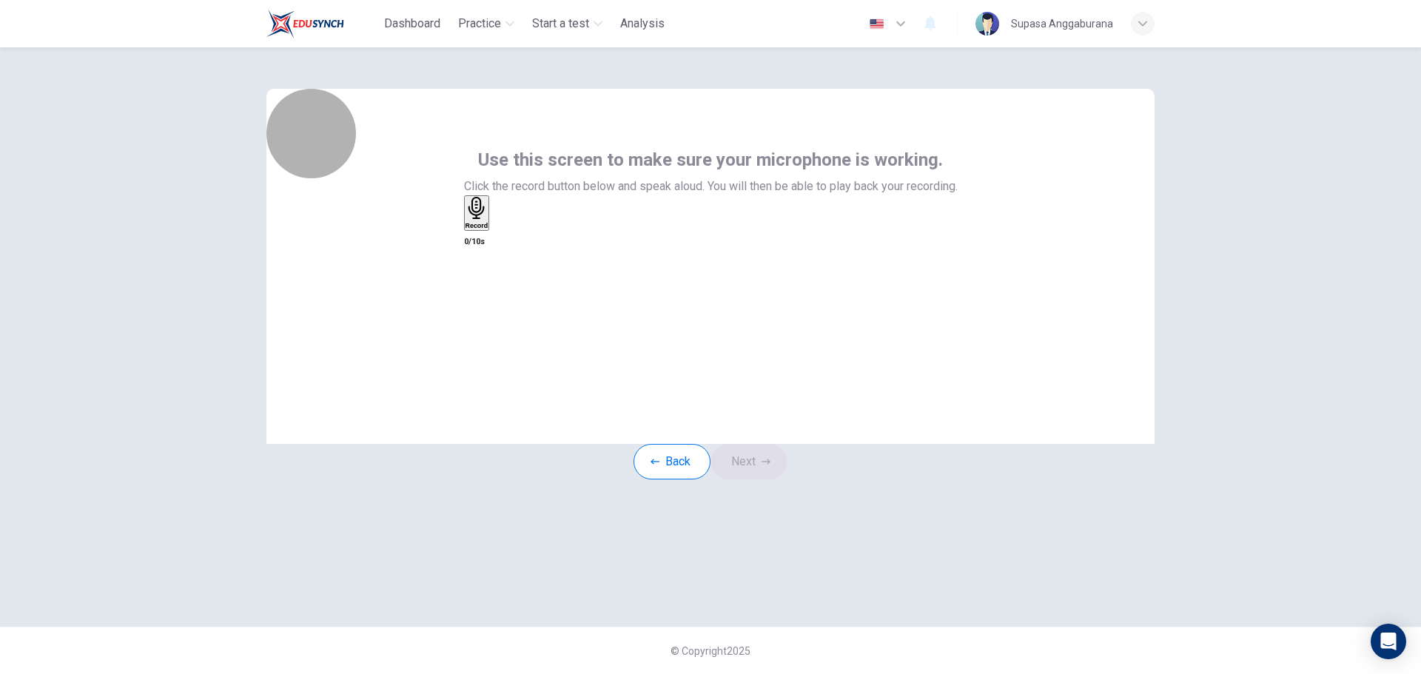
click at [488, 229] on div "Record" at bounding box center [476, 213] width 23 height 33
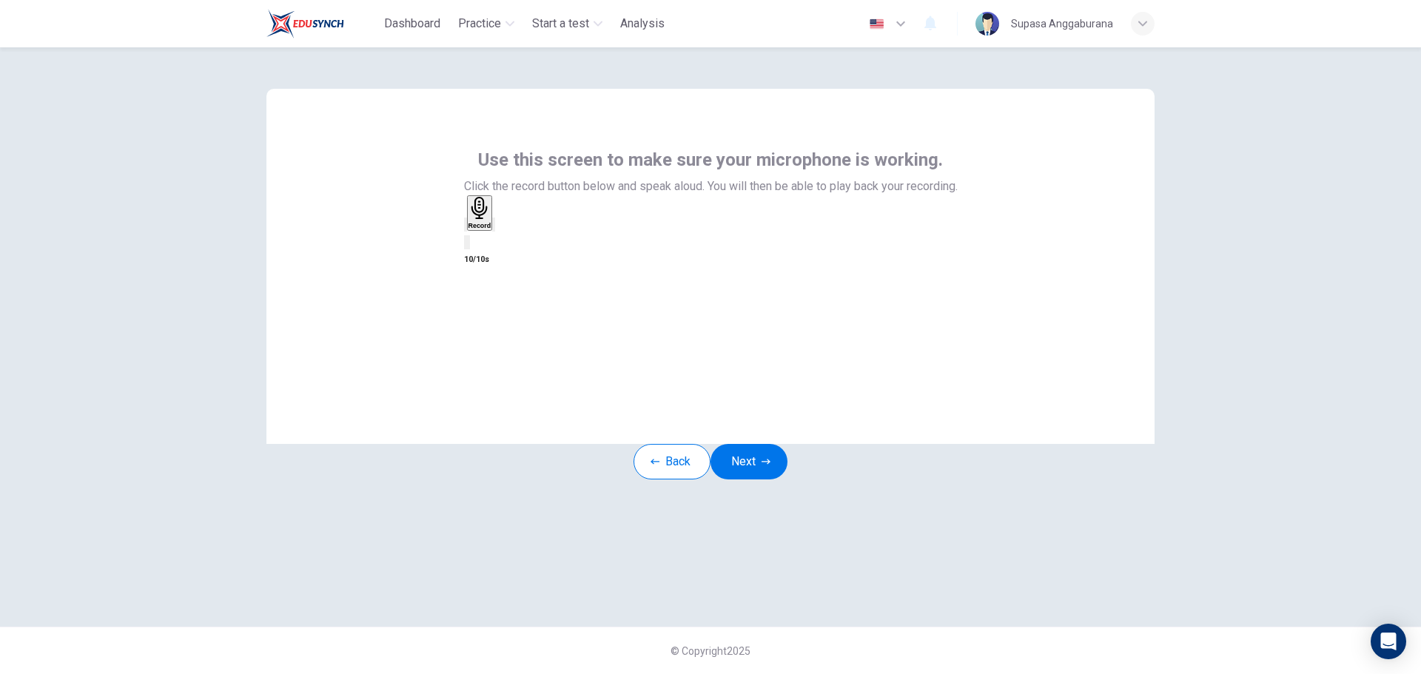
click at [494, 228] on icon "button" at bounding box center [494, 228] width 0 height 0
click at [768, 477] on button "Next" at bounding box center [748, 462] width 77 height 36
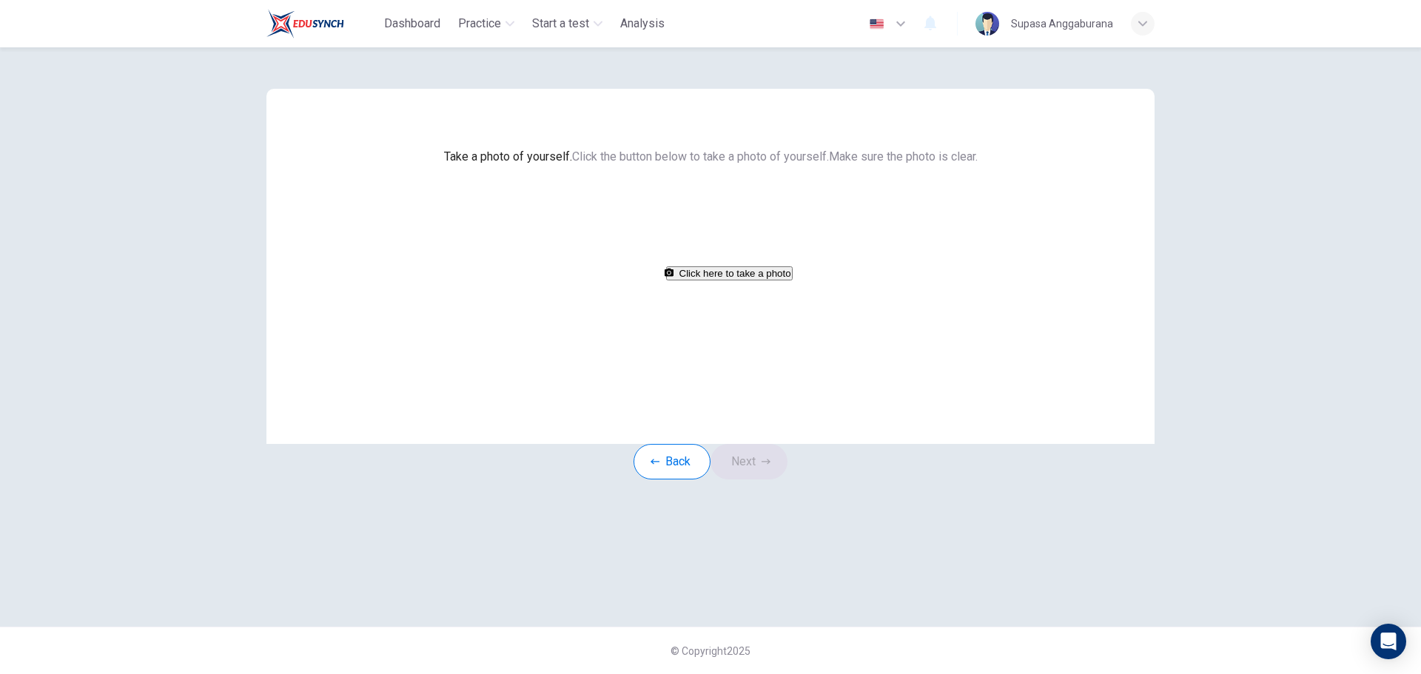
click at [716, 280] on button "Click here to take a photo" at bounding box center [729, 273] width 127 height 14
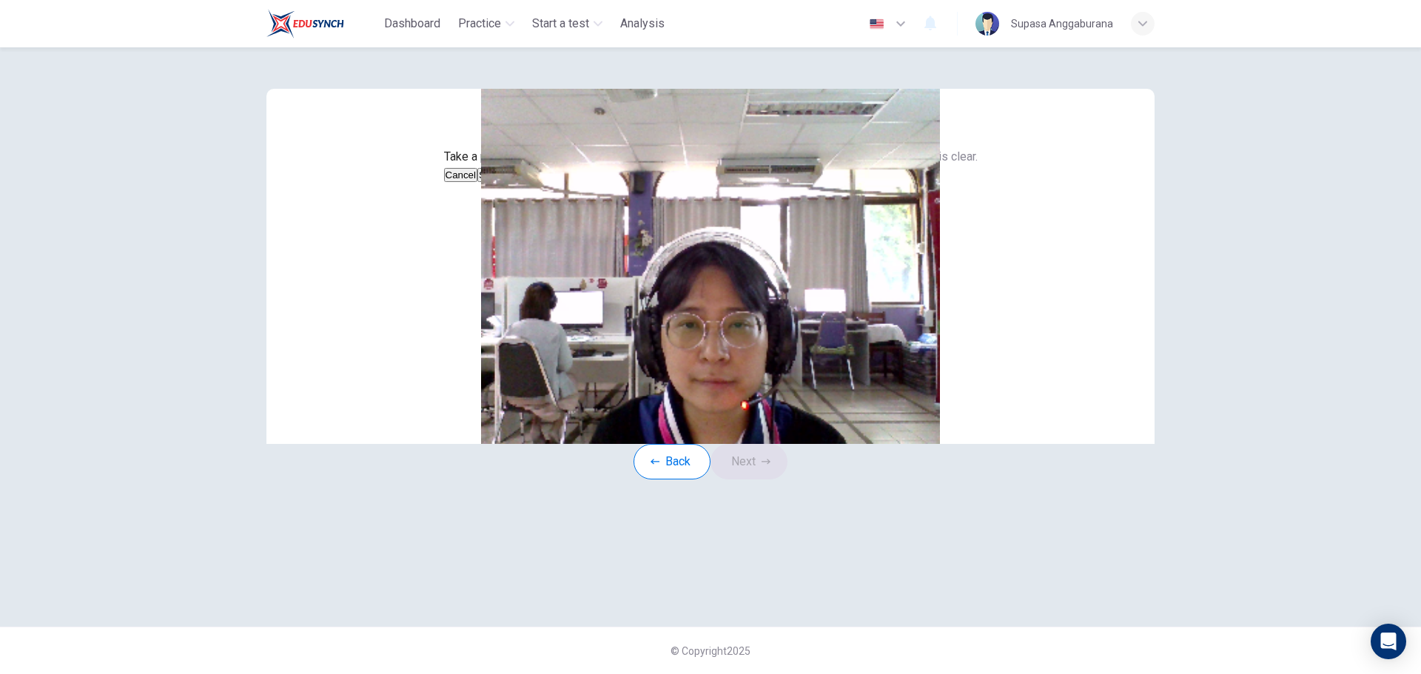
click at [478, 182] on button "Cancel" at bounding box center [461, 175] width 34 height 14
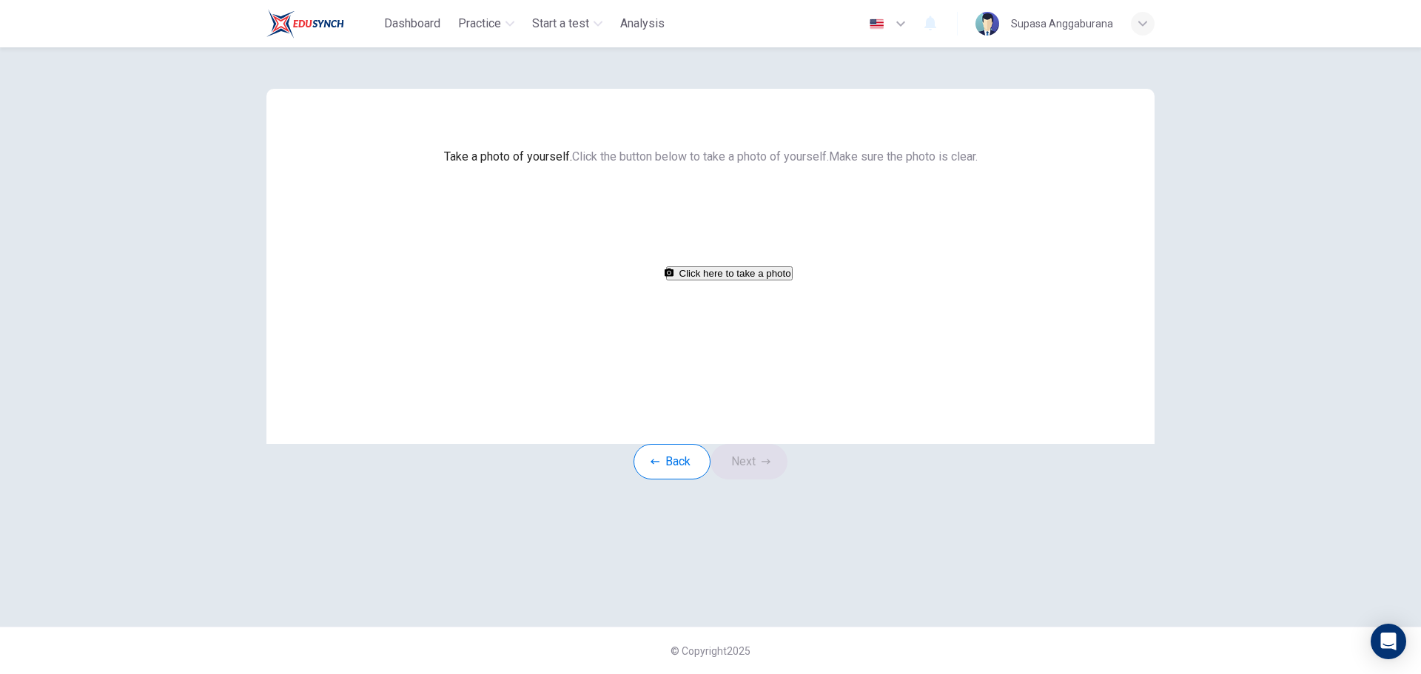
click at [739, 280] on button "Click here to take a photo" at bounding box center [729, 273] width 127 height 14
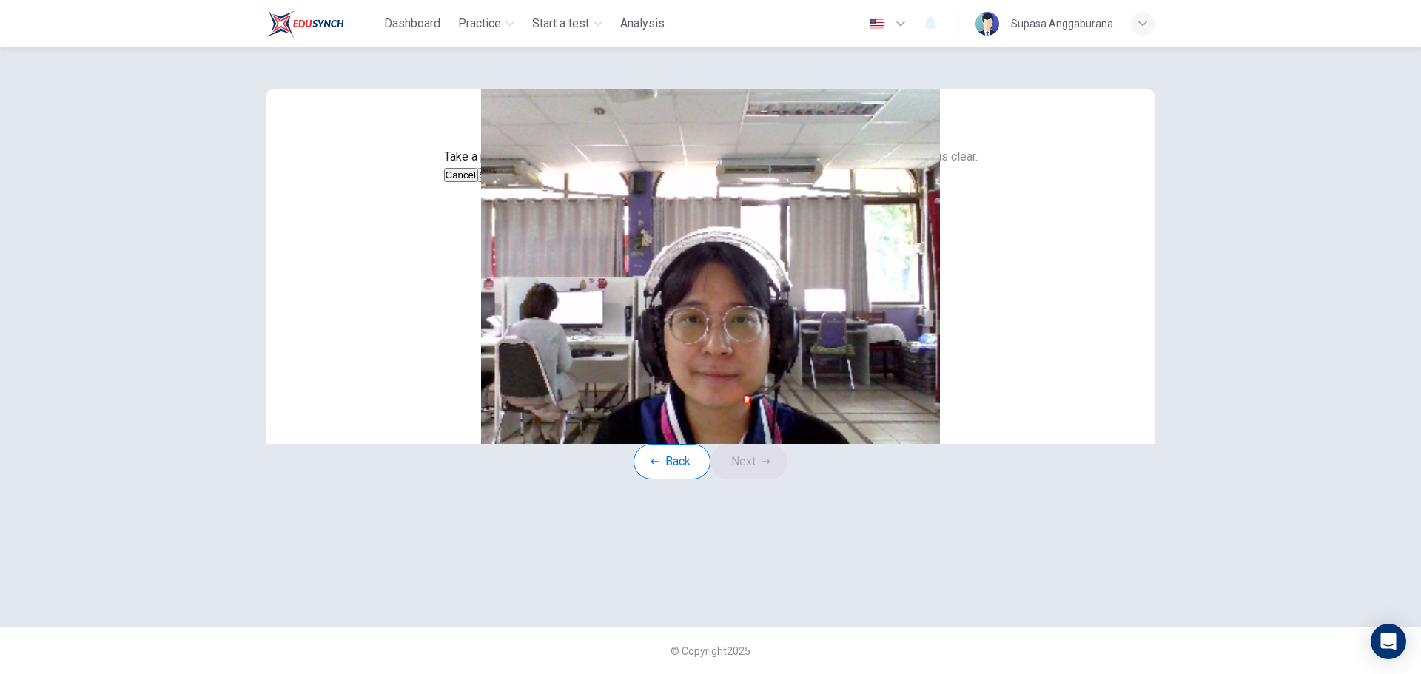
click at [502, 182] on button "Save" at bounding box center [489, 175] width 25 height 14
click at [747, 479] on button "Next" at bounding box center [748, 462] width 77 height 36
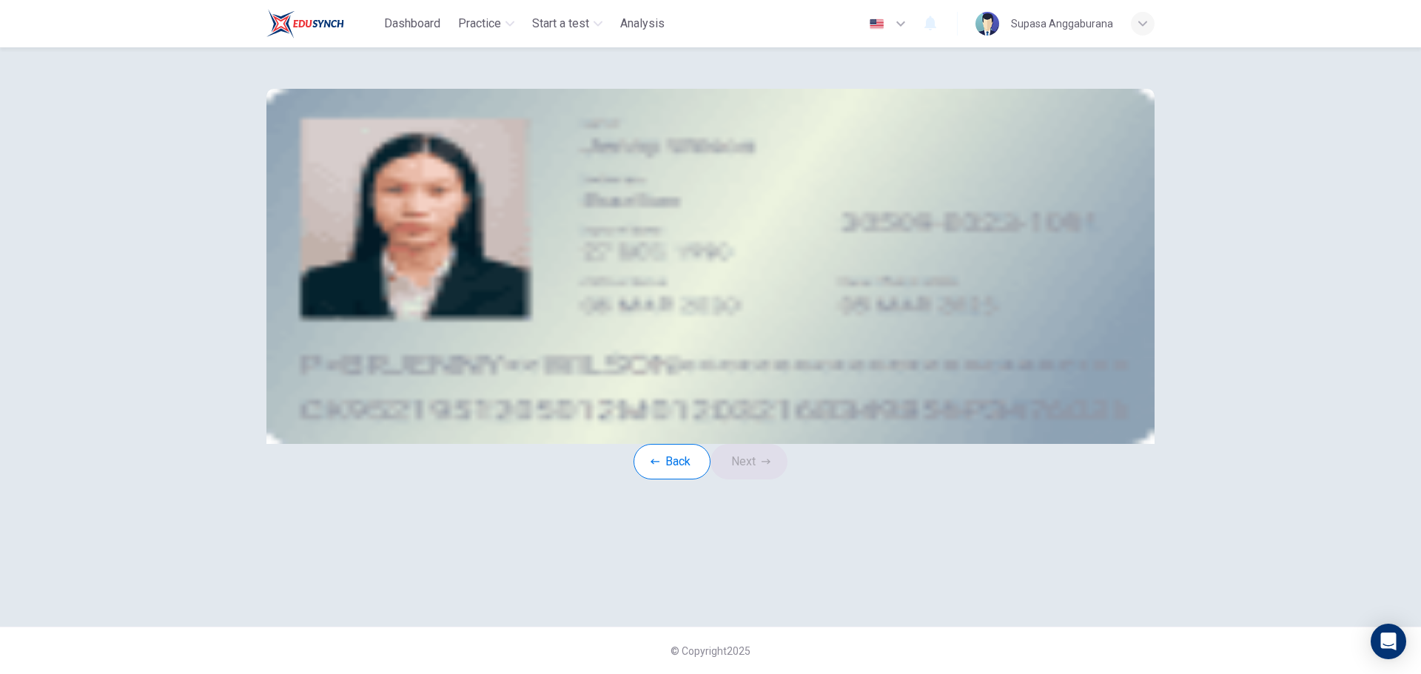
click at [391, 219] on button "take photo" at bounding box center [383, 210] width 15 height 17
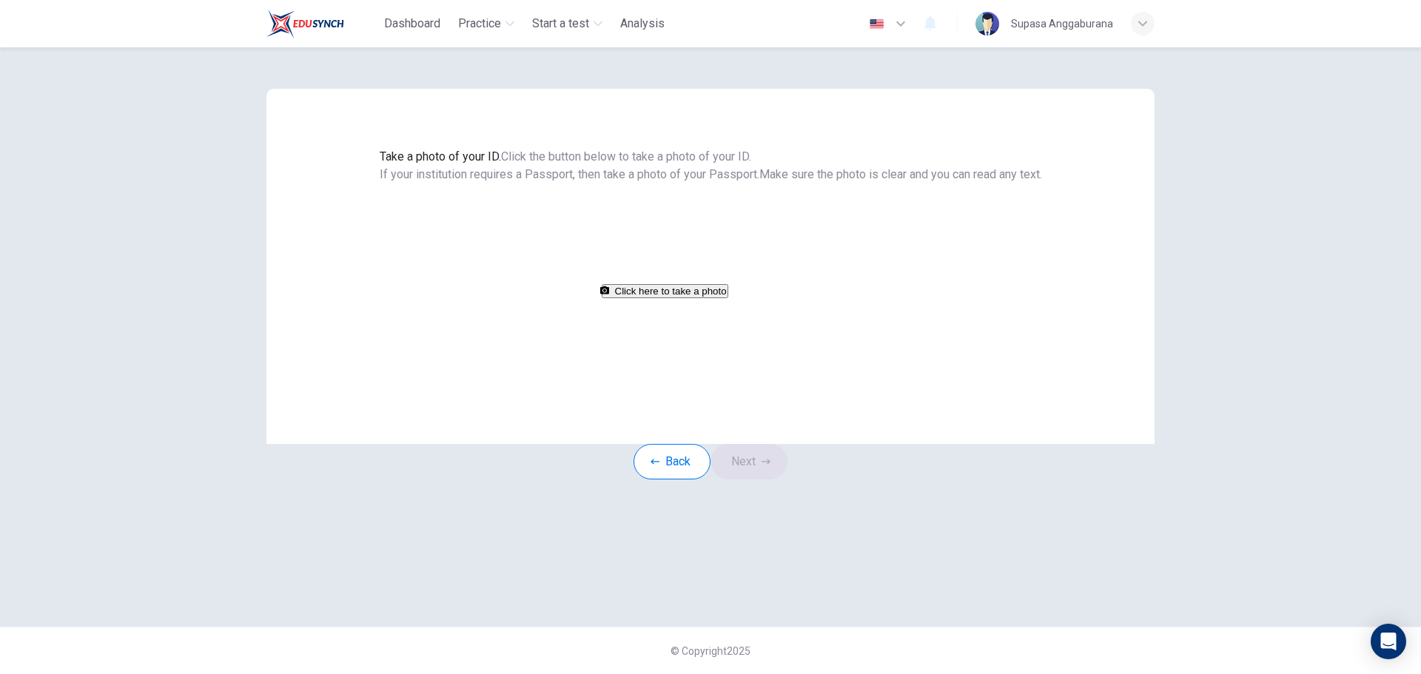
click at [728, 298] on button "Click here to take a photo" at bounding box center [665, 291] width 127 height 14
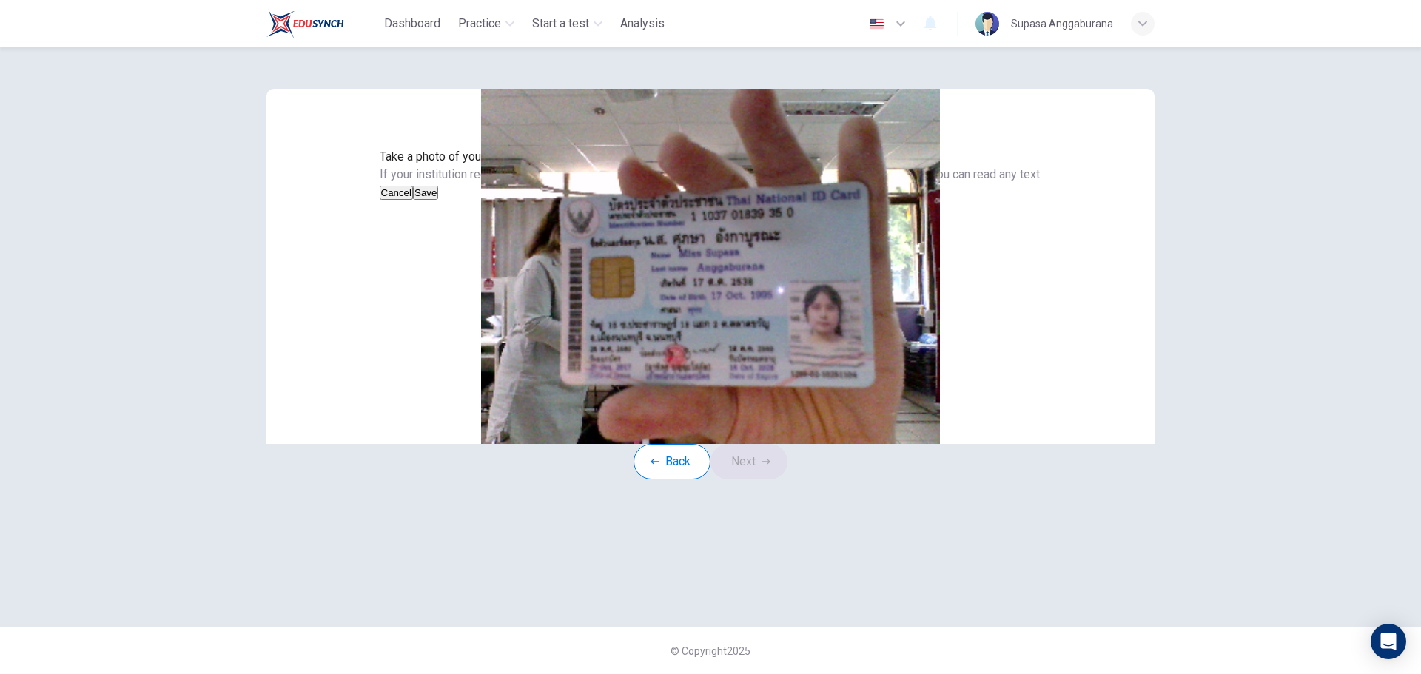
click at [810, 201] on div "Cancel Save" at bounding box center [711, 193] width 662 height 18
click at [438, 200] on button "Save" at bounding box center [425, 193] width 25 height 14
click at [770, 466] on icon "button" at bounding box center [765, 461] width 9 height 9
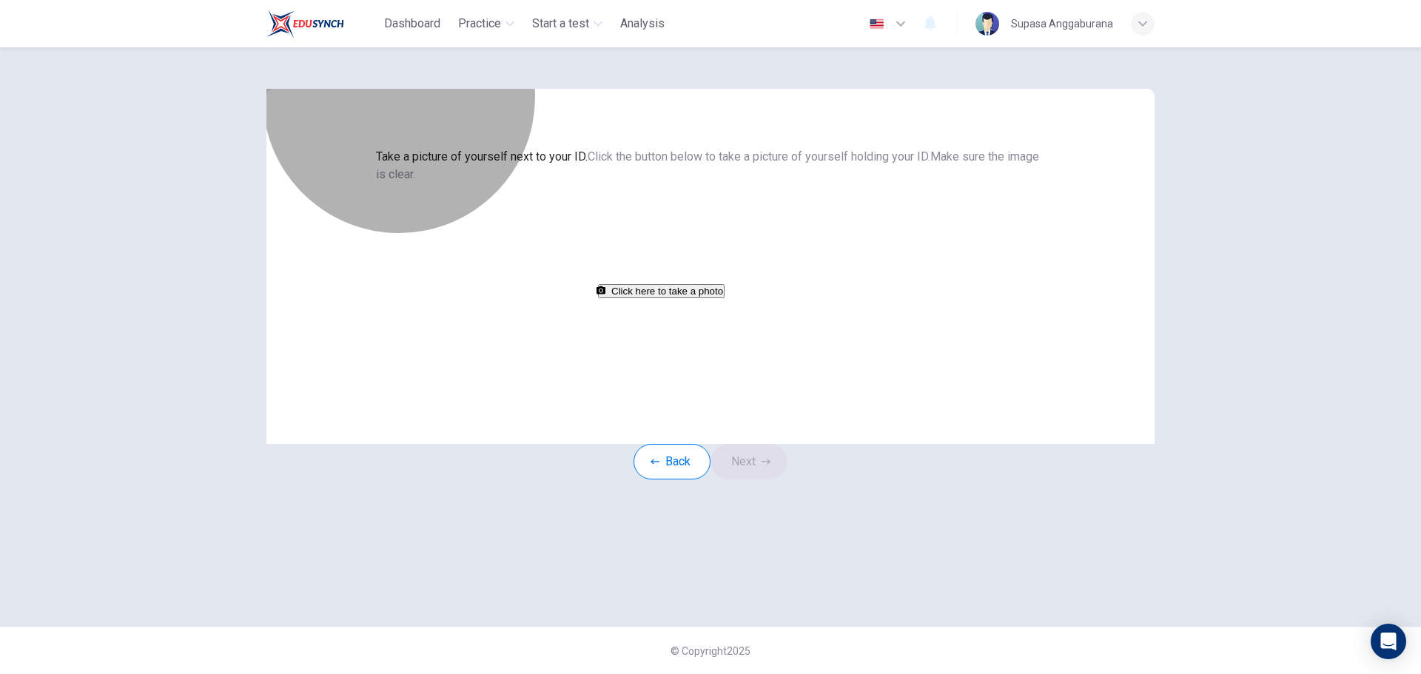
click at [724, 298] on button "Click here to take a photo" at bounding box center [661, 291] width 127 height 14
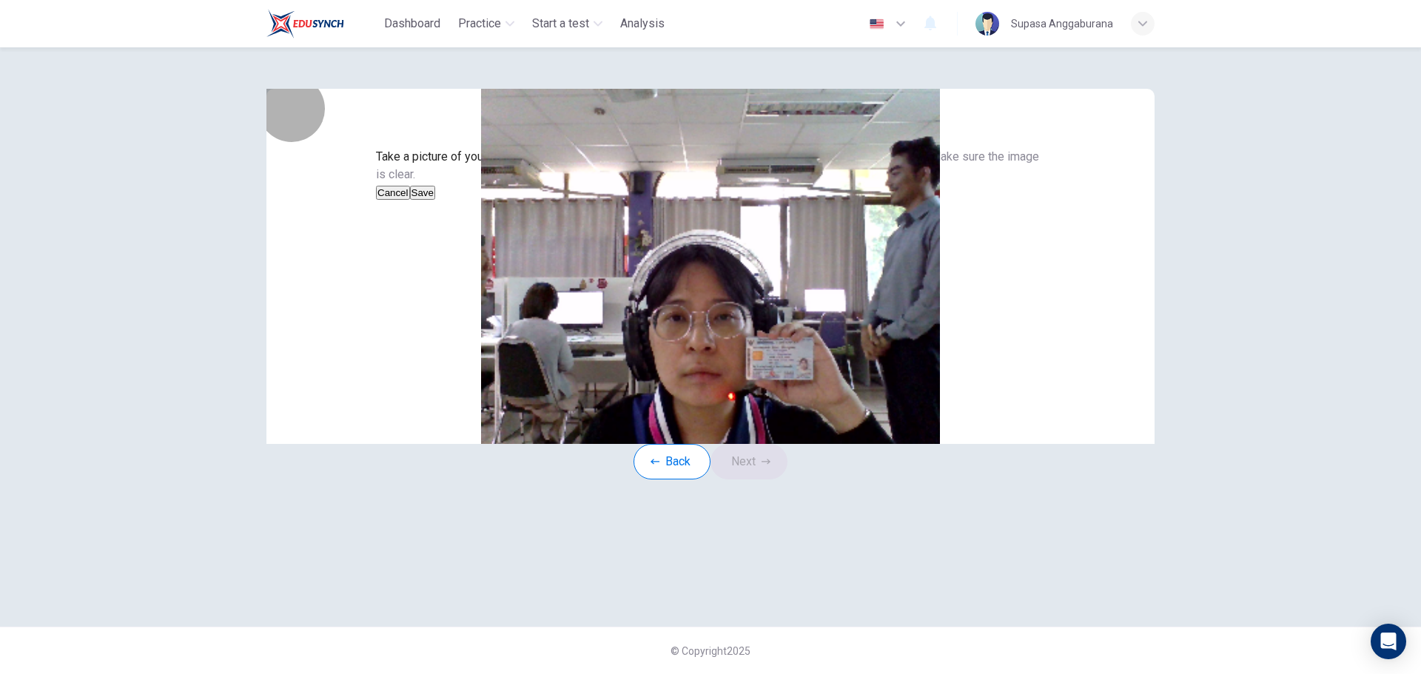
click at [435, 200] on button "Save" at bounding box center [422, 193] width 25 height 14
click at [759, 479] on button "Next" at bounding box center [748, 462] width 77 height 36
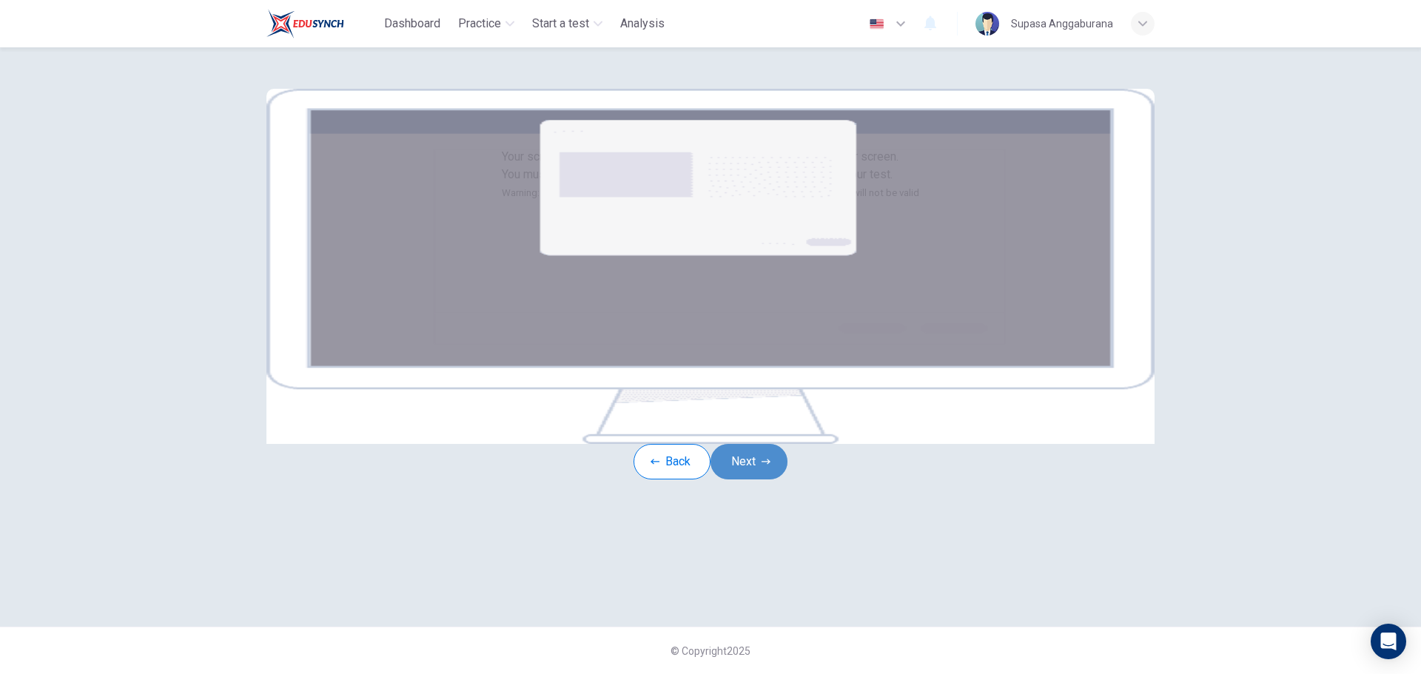
click at [765, 479] on button "Next" at bounding box center [748, 462] width 77 height 36
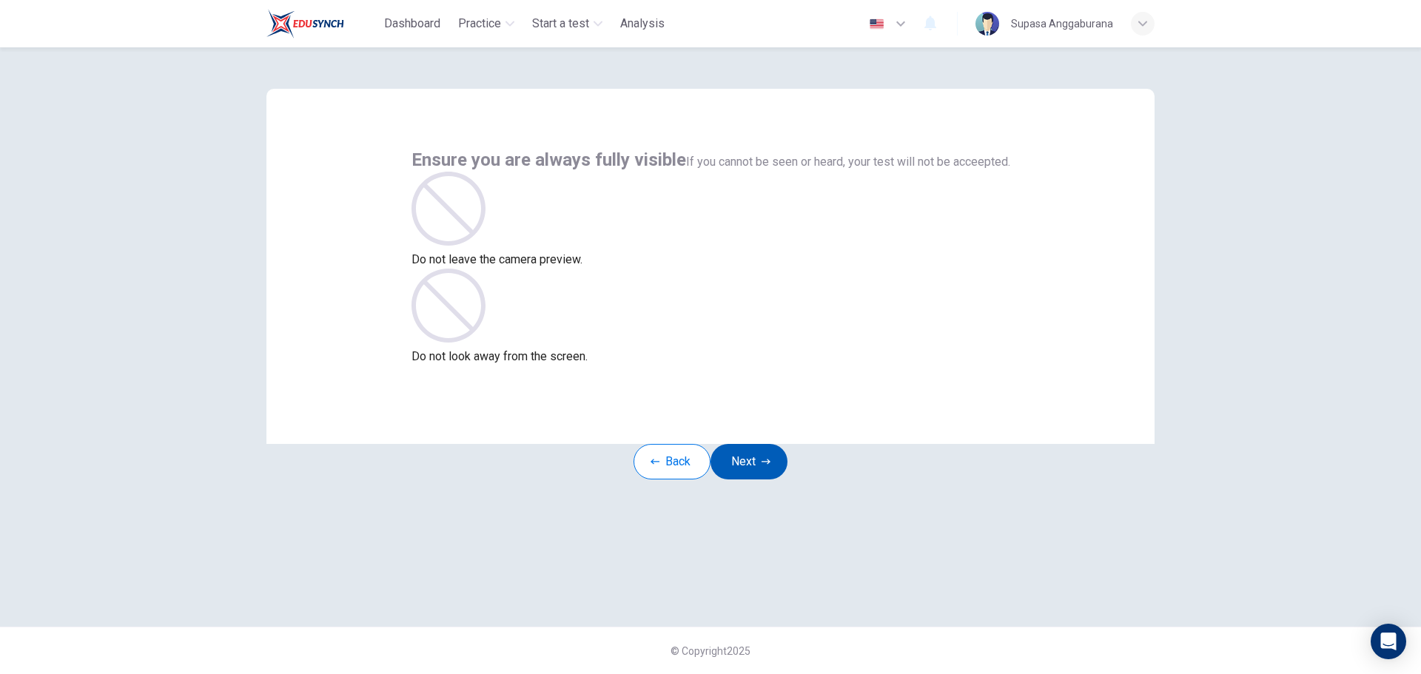
click at [763, 477] on button "Next" at bounding box center [748, 462] width 77 height 36
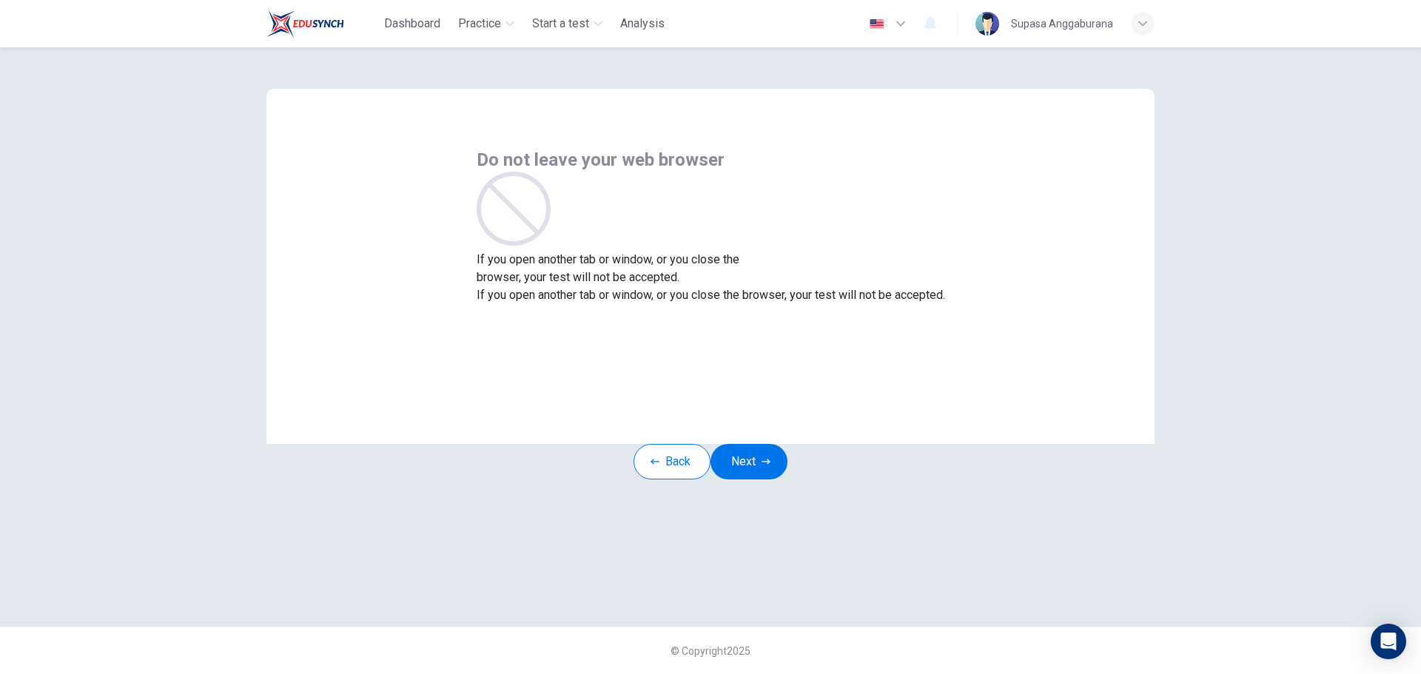
click at [770, 464] on div "Back Next" at bounding box center [710, 462] width 154 height 36
click at [771, 479] on button "Next" at bounding box center [748, 462] width 77 height 36
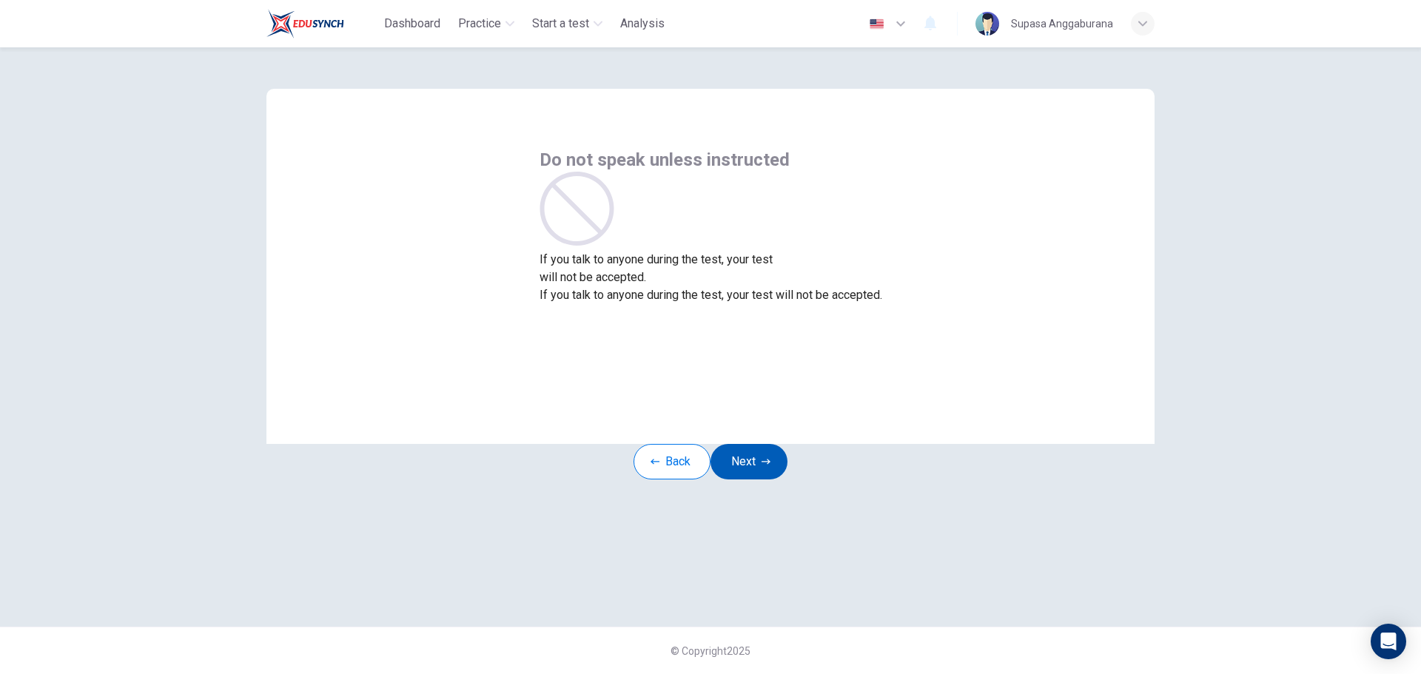
click at [770, 466] on icon "button" at bounding box center [765, 461] width 9 height 9
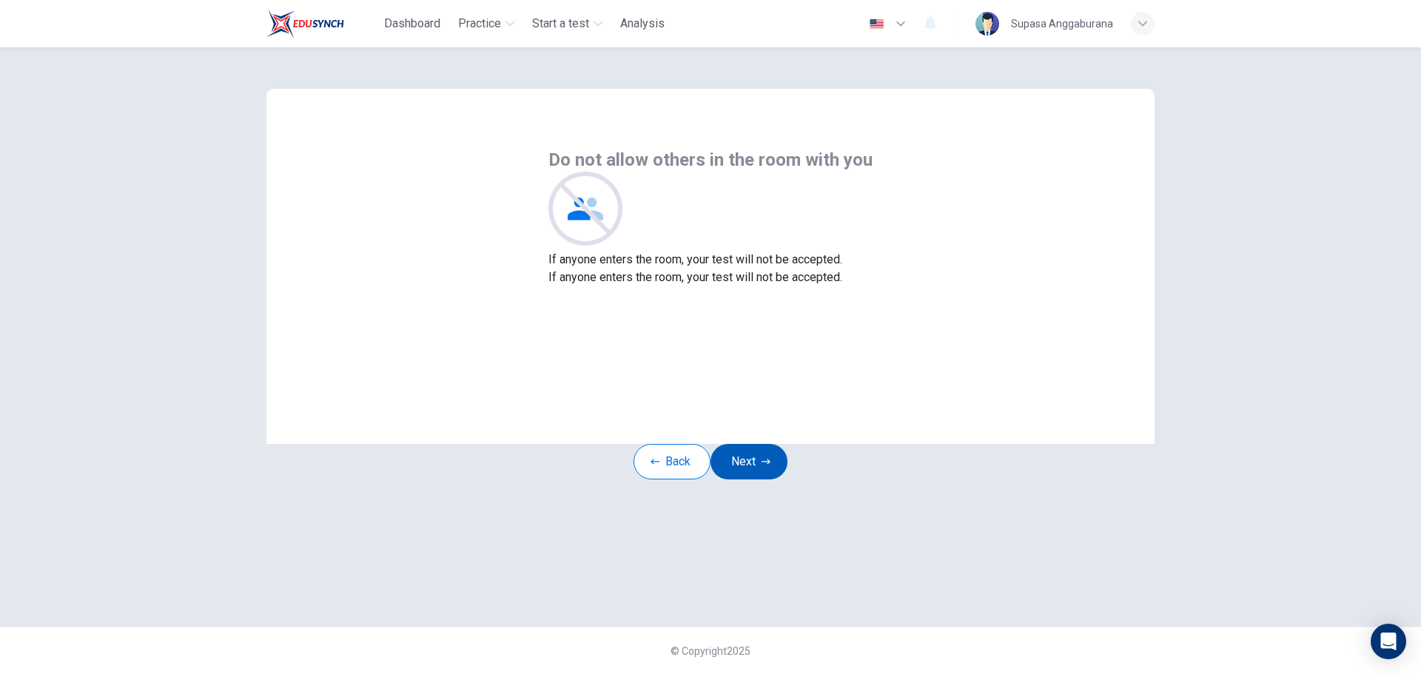
click at [758, 477] on button "Next" at bounding box center [748, 462] width 77 height 36
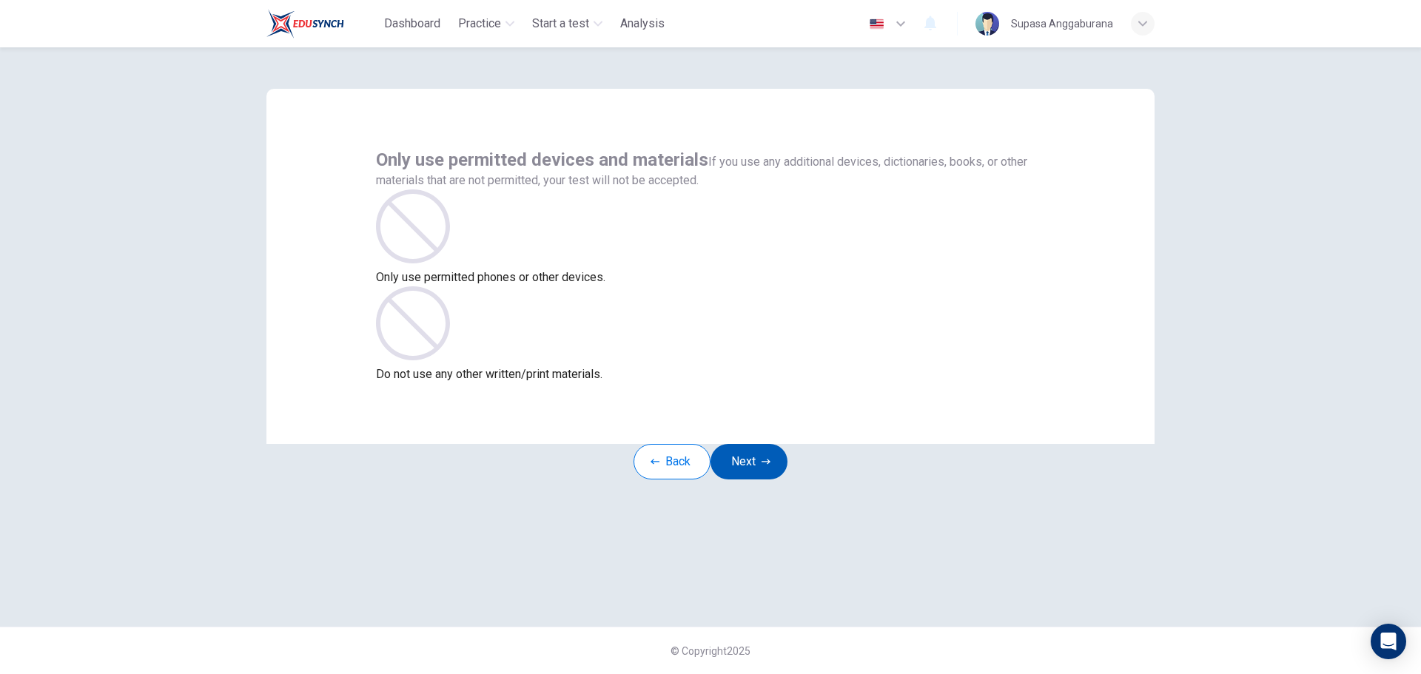
click at [775, 479] on button "Next" at bounding box center [748, 462] width 77 height 36
click at [769, 479] on button "Next" at bounding box center [748, 462] width 77 height 36
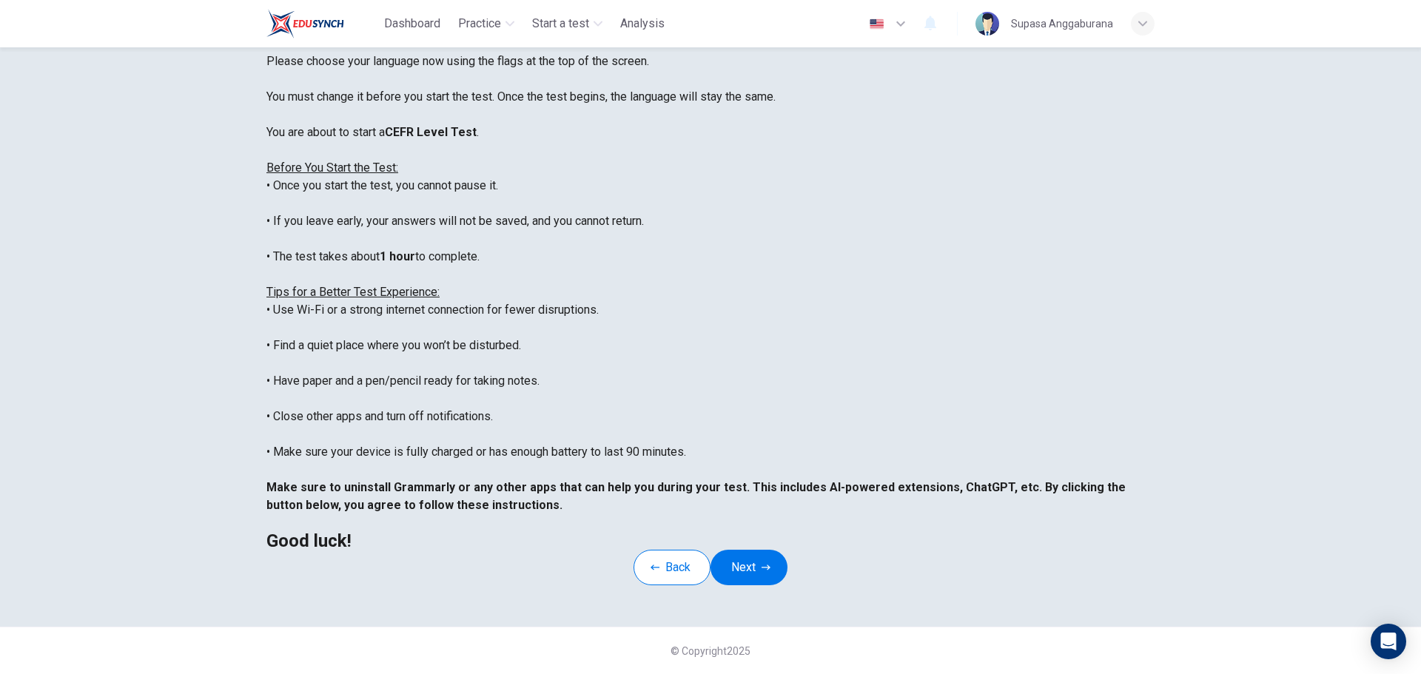
scroll to position [149, 0]
click at [765, 556] on button "Next" at bounding box center [748, 568] width 77 height 36
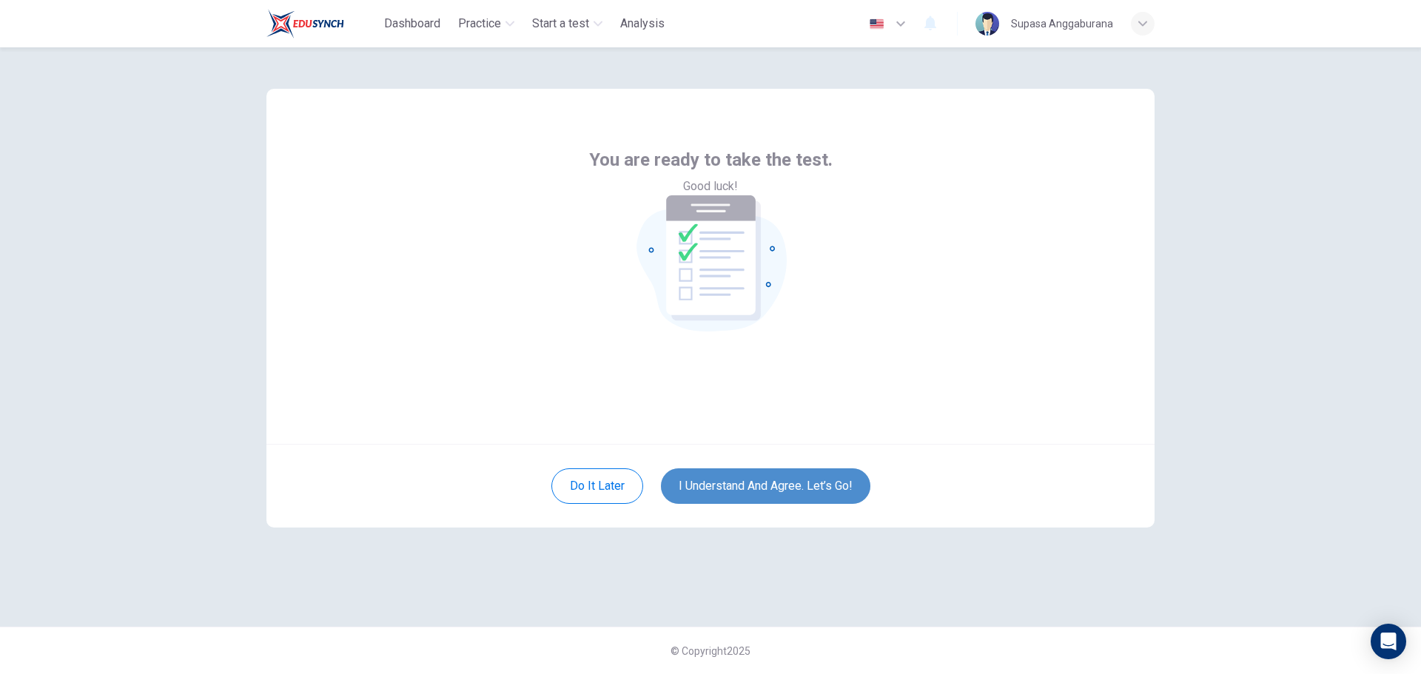
click at [747, 484] on button "I understand and agree. Let’s go!" at bounding box center [765, 486] width 209 height 36
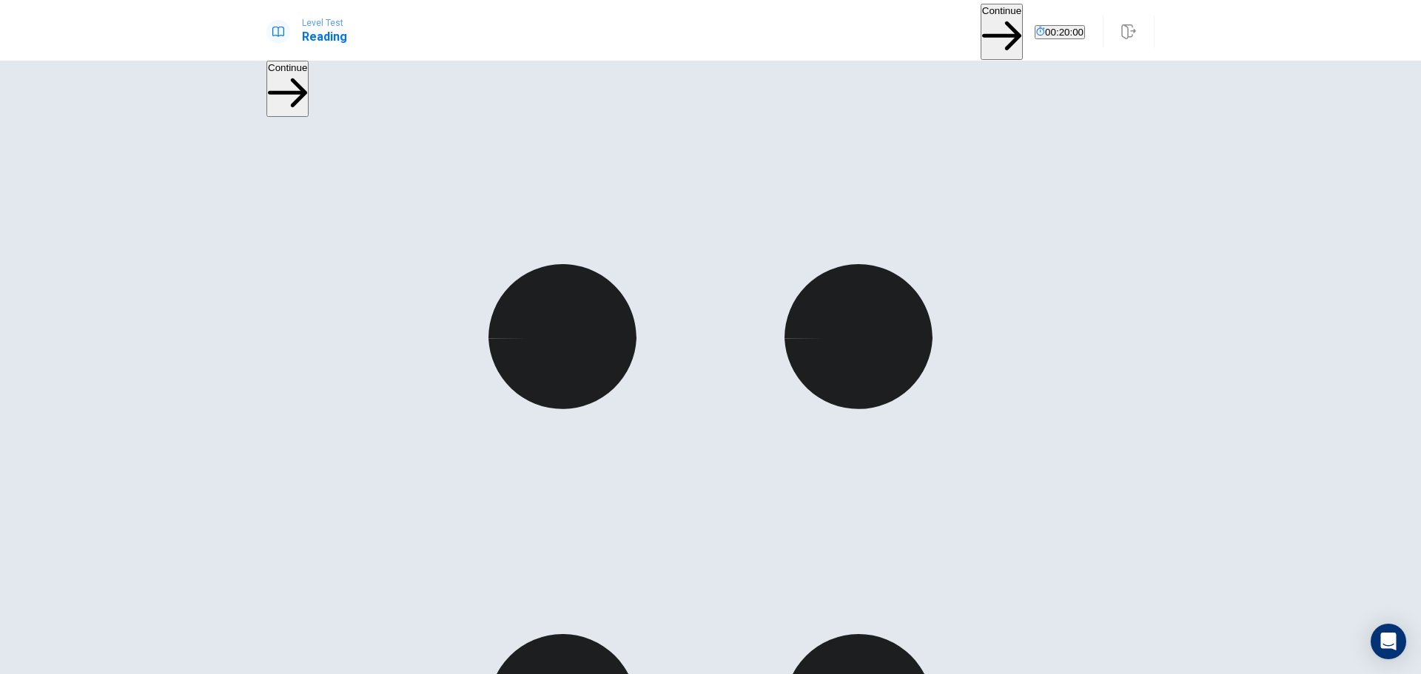
click at [980, 34] on button "Continue" at bounding box center [1001, 31] width 42 height 55
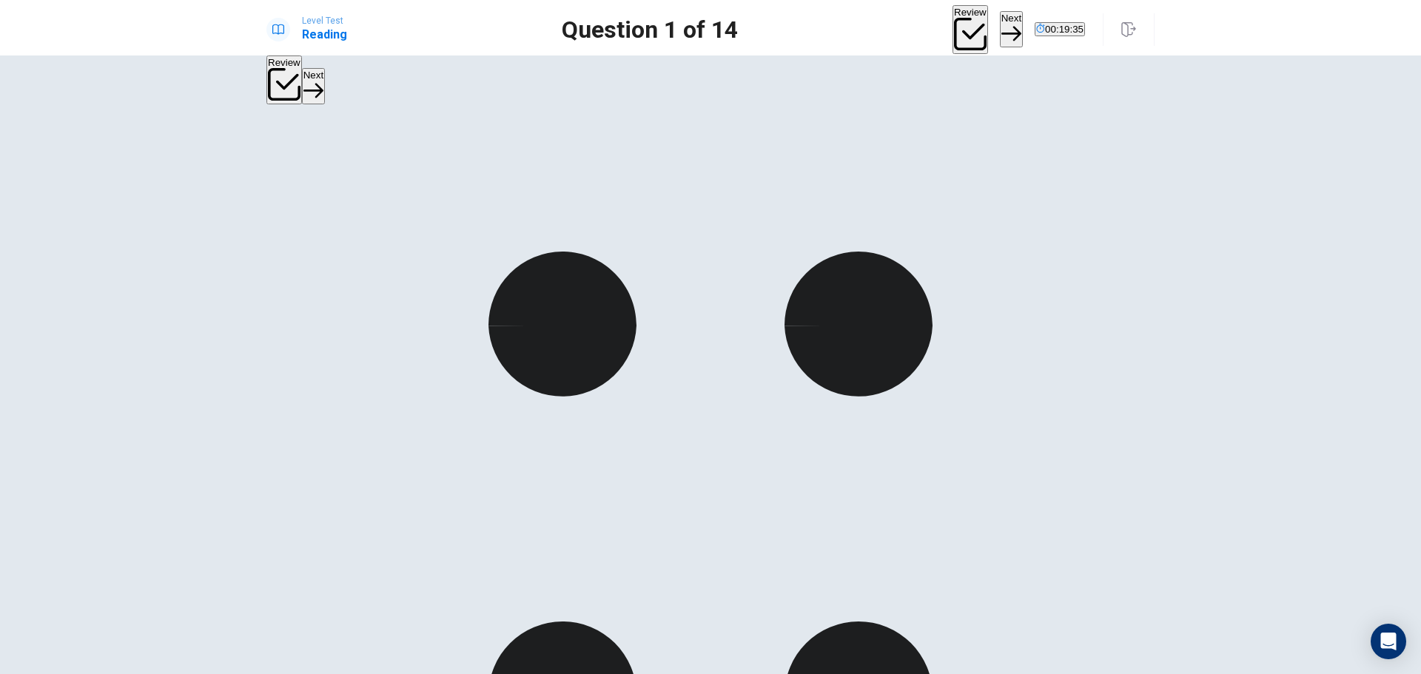
drag, startPoint x: 1042, startPoint y: 170, endPoint x: 960, endPoint y: 188, distance: 83.3
drag, startPoint x: 958, startPoint y: 227, endPoint x: 1044, endPoint y: 234, distance: 86.1
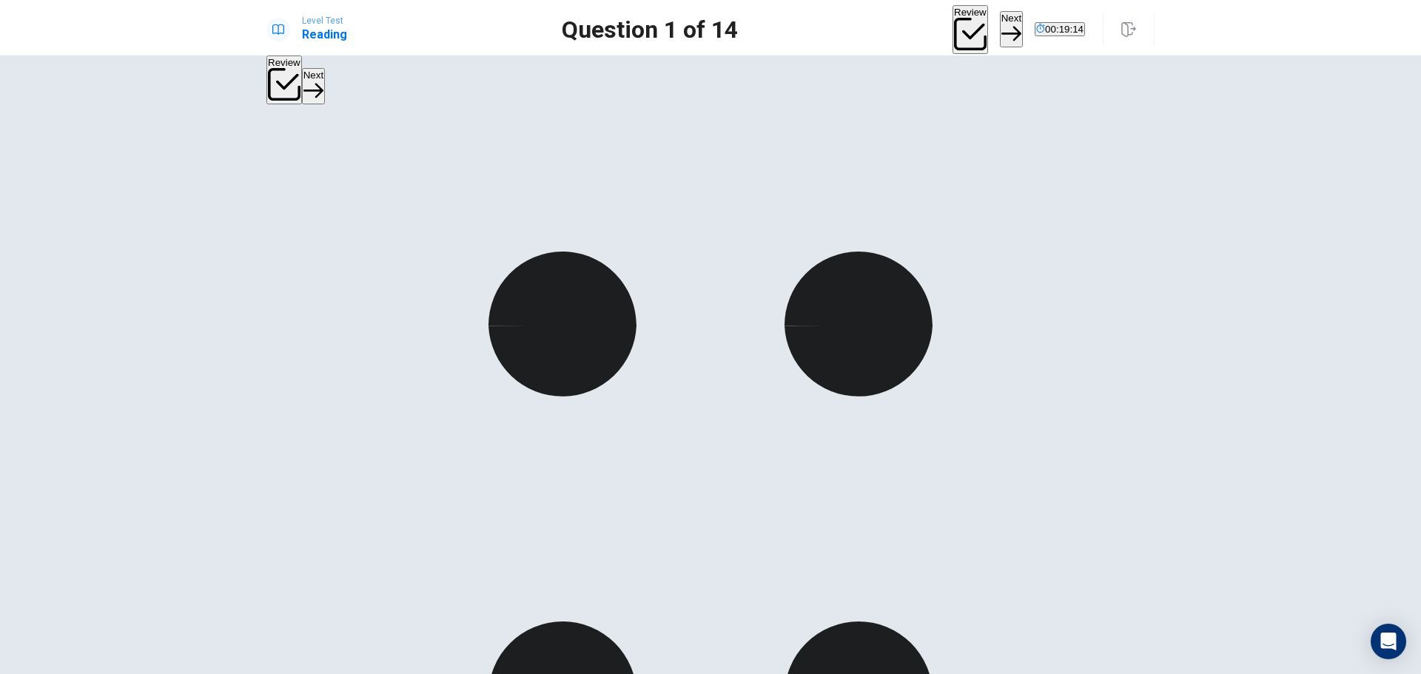
drag, startPoint x: 818, startPoint y: 226, endPoint x: 927, endPoint y: 226, distance: 108.8
click at [1000, 25] on button "Next" at bounding box center [1011, 29] width 23 height 36
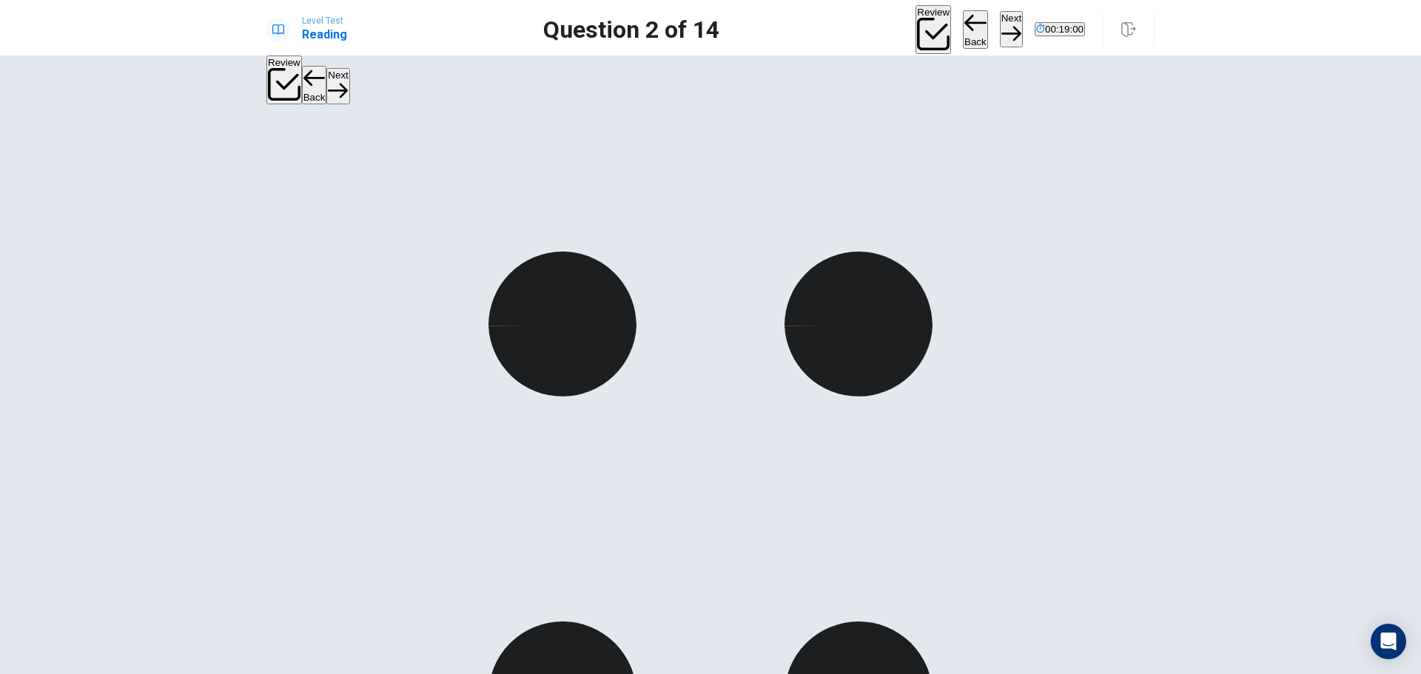
click at [1000, 23] on button "Next" at bounding box center [1011, 29] width 23 height 36
drag, startPoint x: 454, startPoint y: 152, endPoint x: 548, endPoint y: 160, distance: 94.3
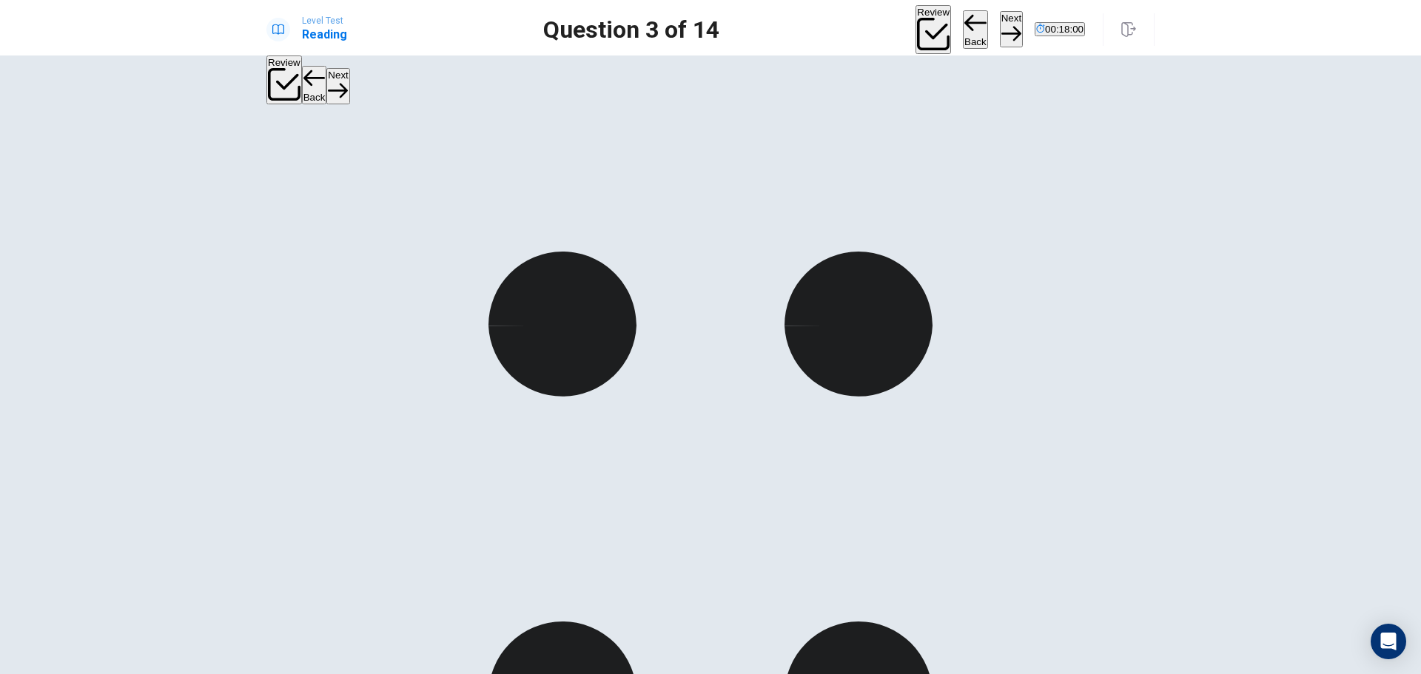
scroll to position [74, 0]
click at [1000, 27] on button "Next" at bounding box center [1011, 29] width 23 height 36
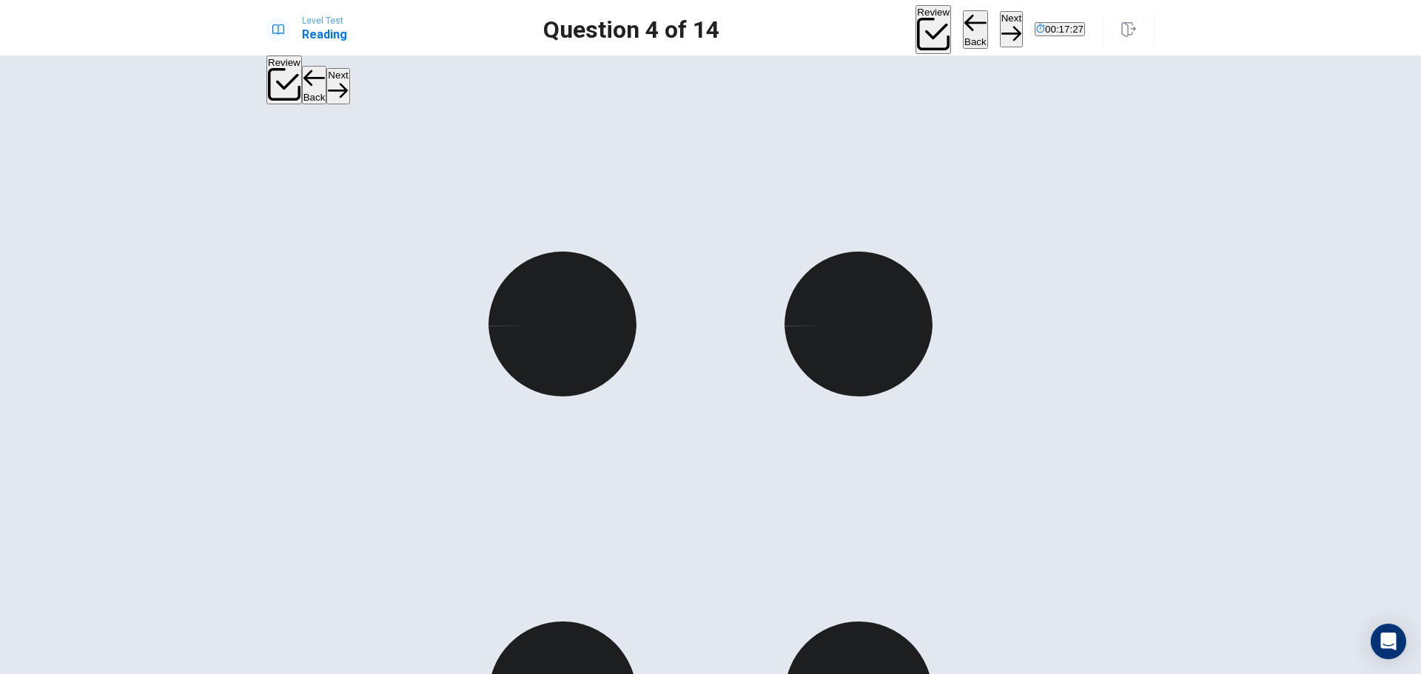
drag, startPoint x: 823, startPoint y: 264, endPoint x: 922, endPoint y: 263, distance: 99.2
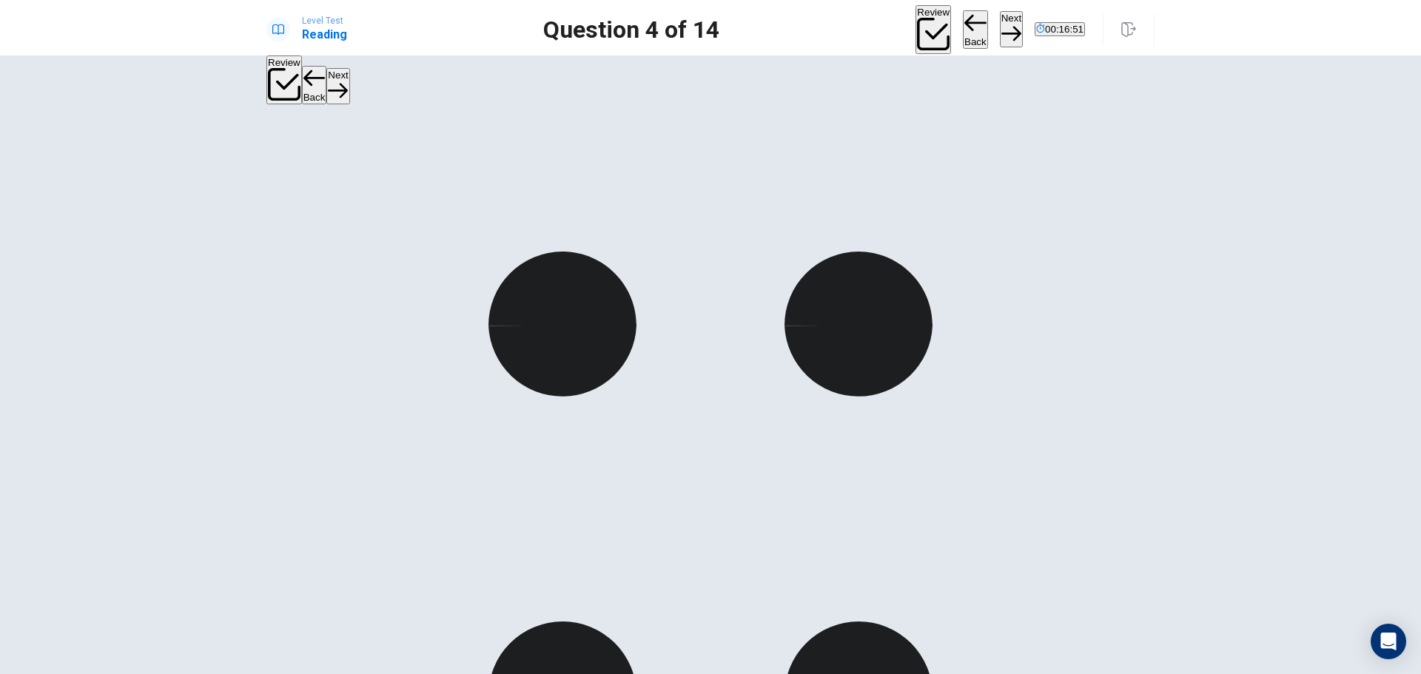
click at [1000, 18] on button "Next" at bounding box center [1011, 29] width 23 height 36
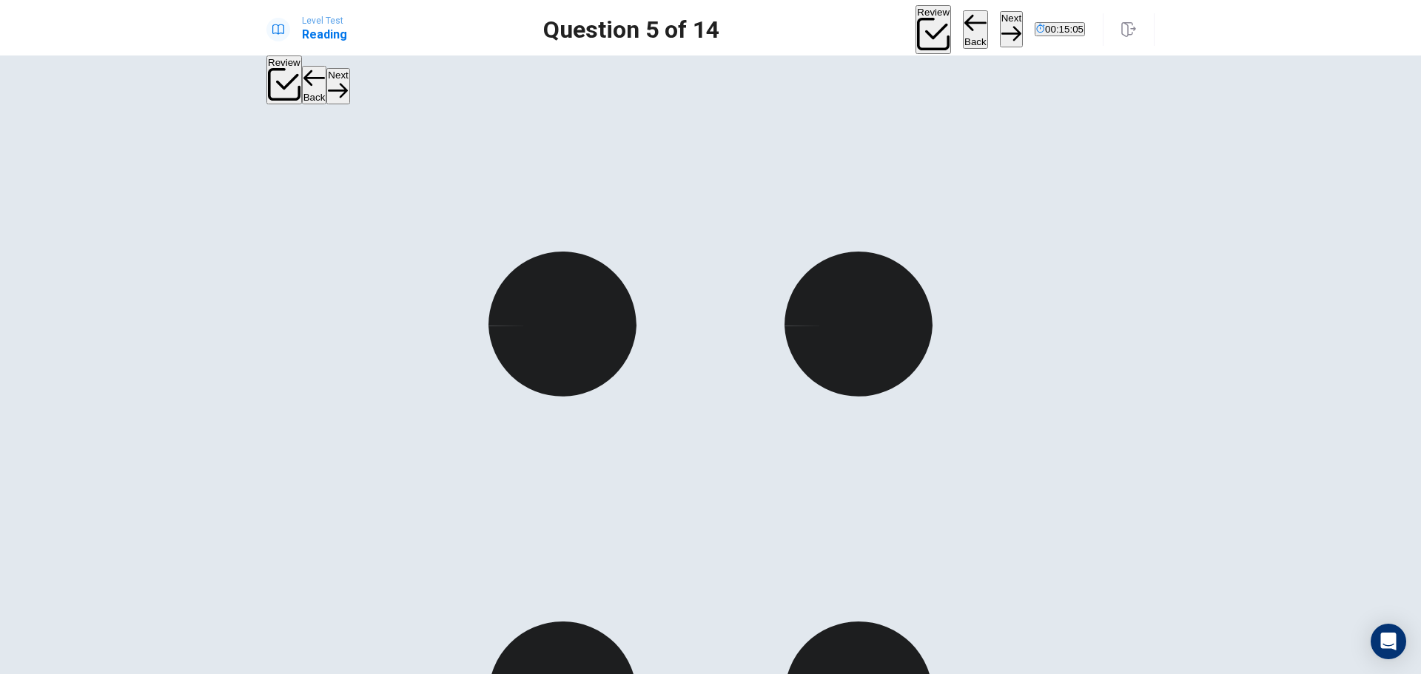
click at [1001, 24] on icon "button" at bounding box center [1011, 34] width 20 height 20
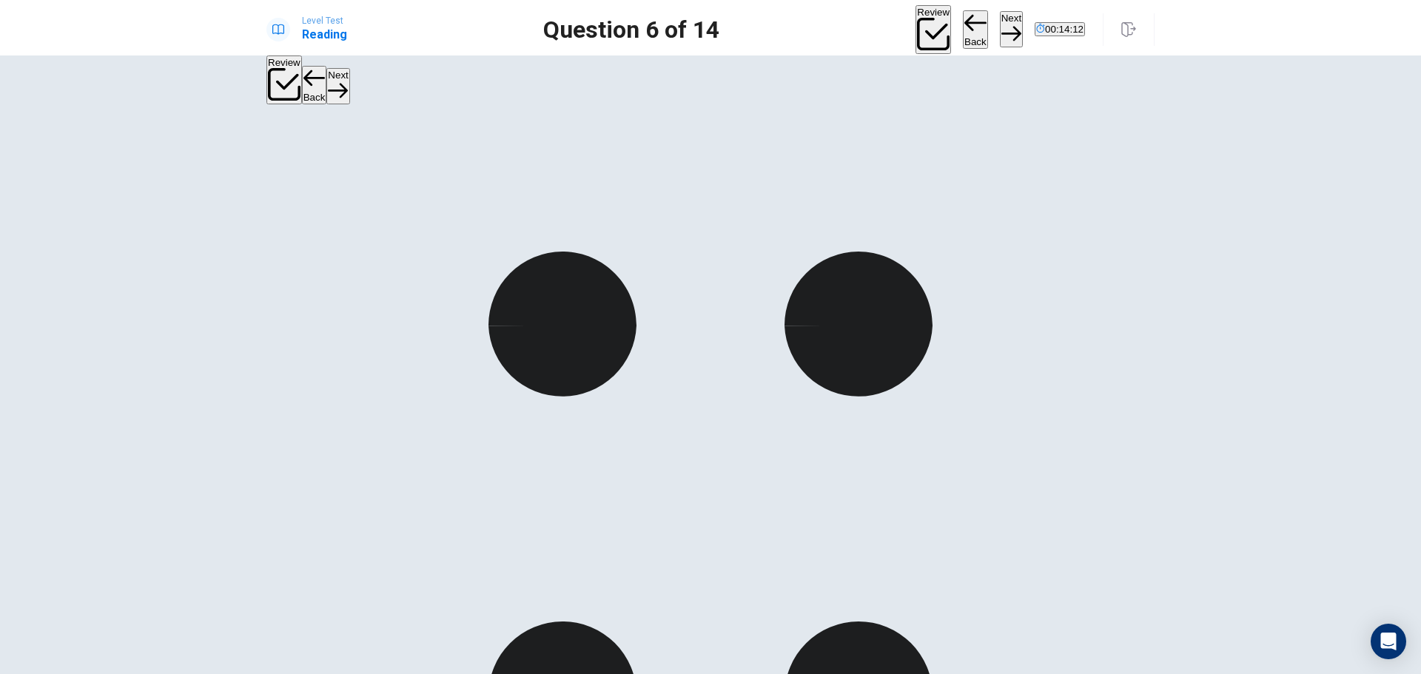
click at [1000, 32] on button "Next" at bounding box center [1011, 29] width 23 height 36
click at [1000, 28] on button "Next" at bounding box center [1011, 29] width 23 height 36
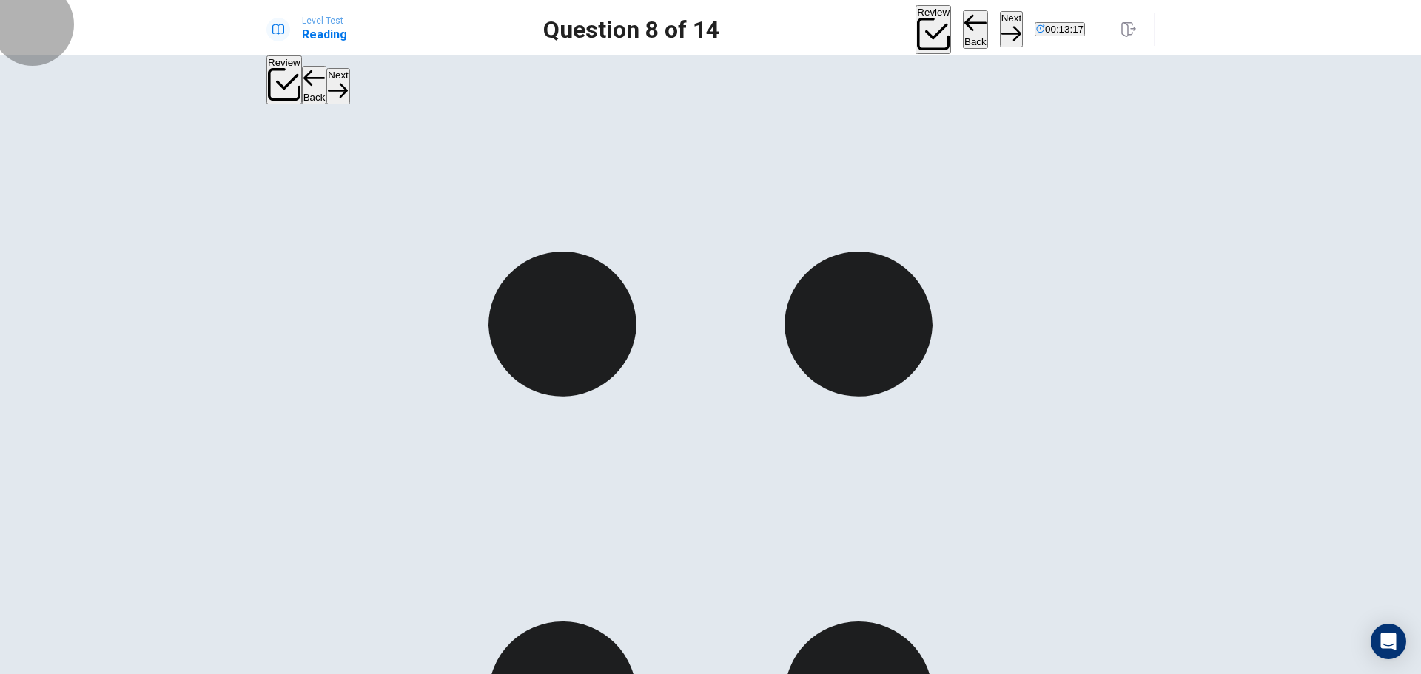
click at [1000, 35] on button "Next" at bounding box center [1011, 29] width 23 height 36
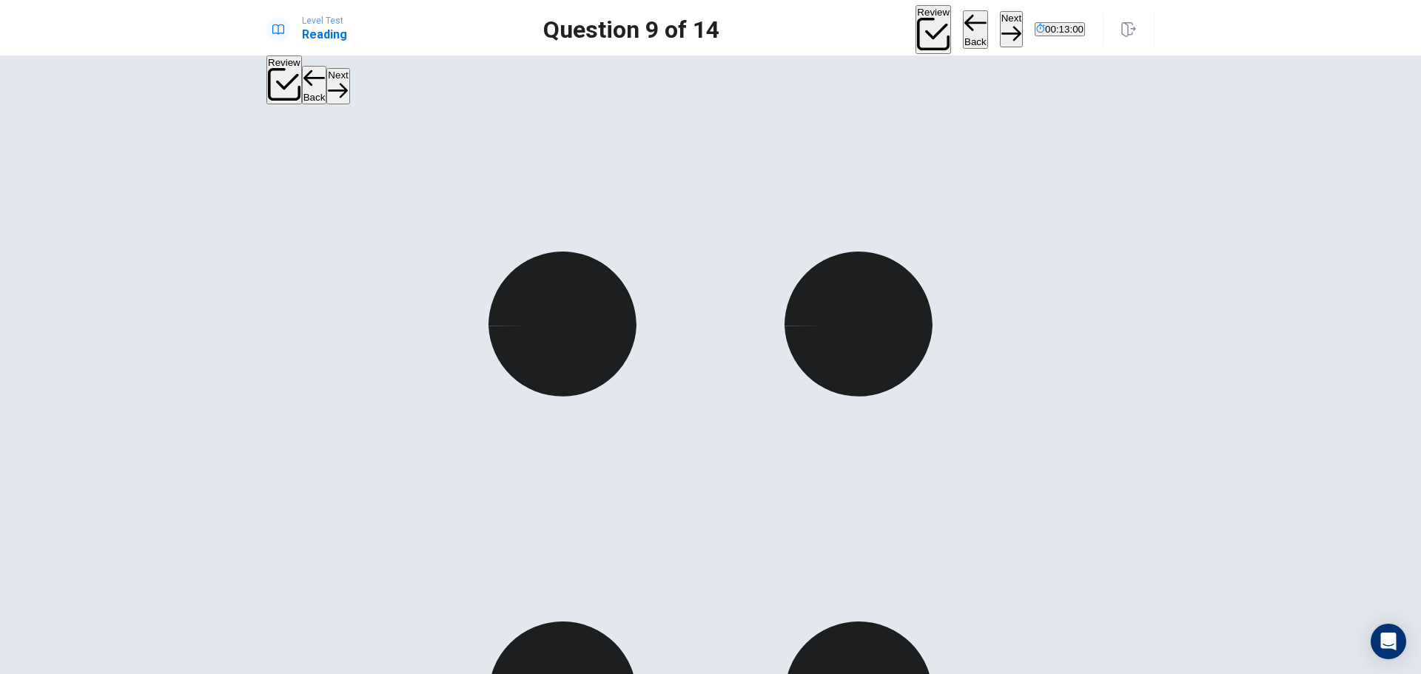
click at [1000, 21] on button "Next" at bounding box center [1011, 29] width 23 height 36
drag, startPoint x: 354, startPoint y: 147, endPoint x: 438, endPoint y: 153, distance: 83.9
click at [1000, 21] on button "Next" at bounding box center [1011, 29] width 23 height 36
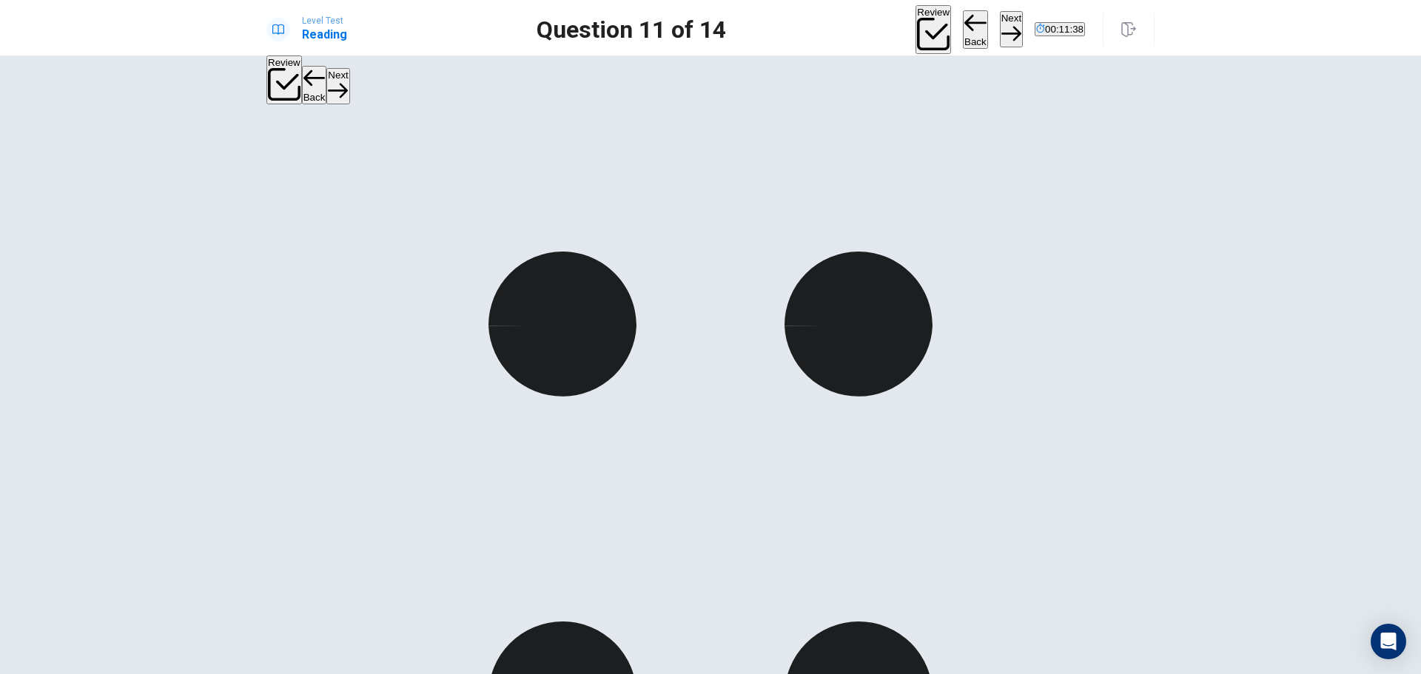
scroll to position [215, 0]
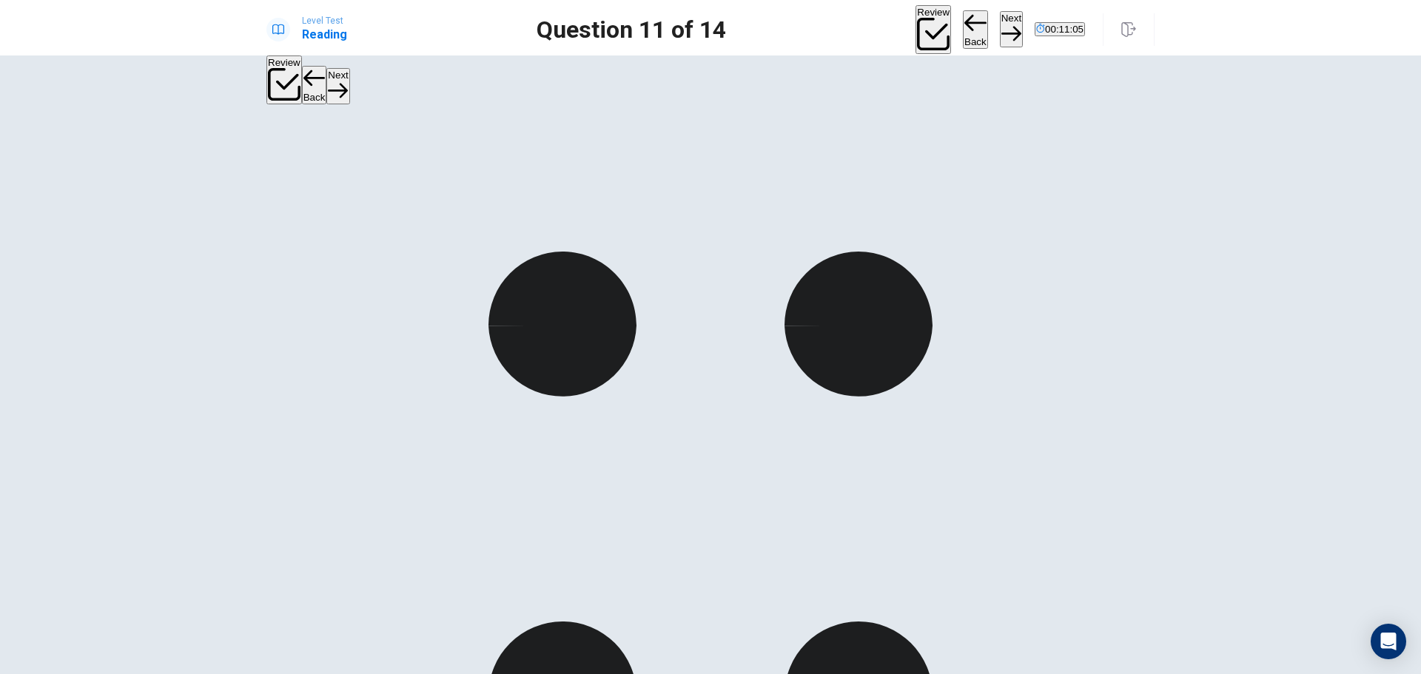
scroll to position [733, 0]
click at [1000, 33] on button "Next" at bounding box center [1011, 29] width 23 height 36
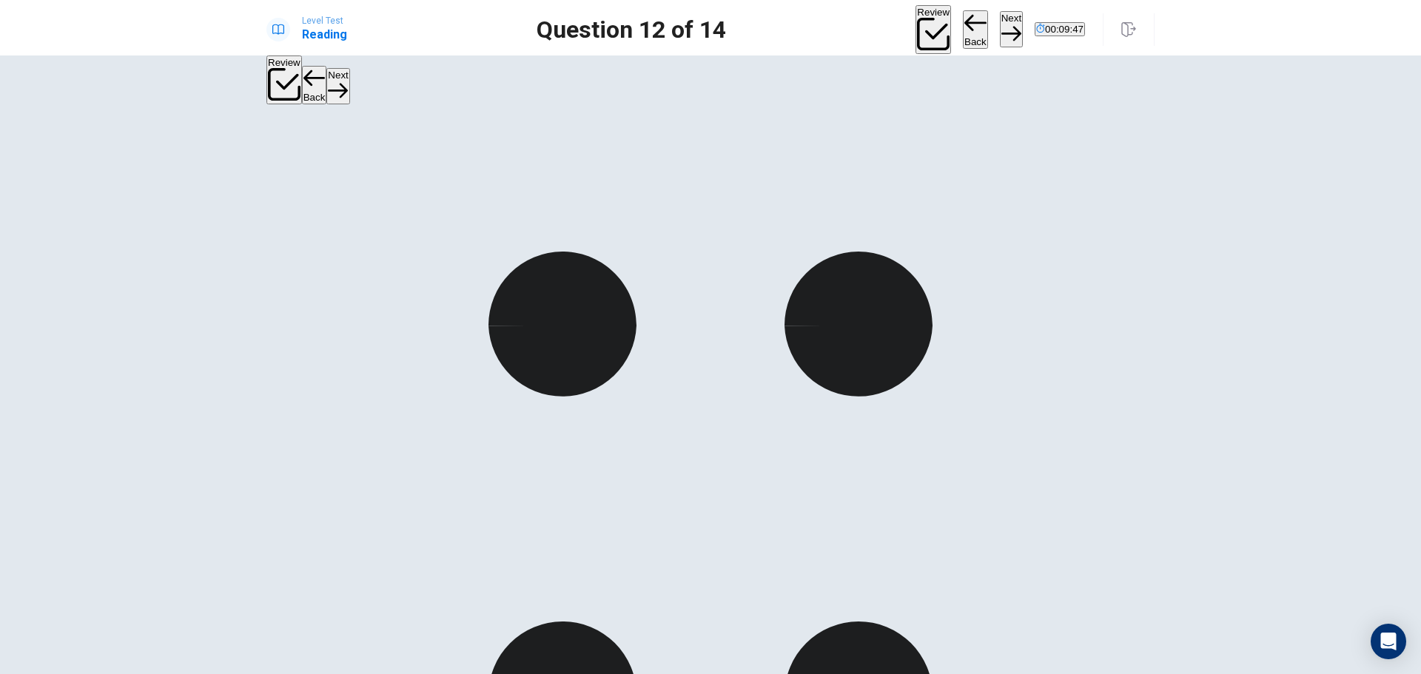
click at [1000, 23] on button "Next" at bounding box center [1011, 29] width 23 height 36
click at [1000, 30] on button "Next" at bounding box center [1011, 29] width 23 height 36
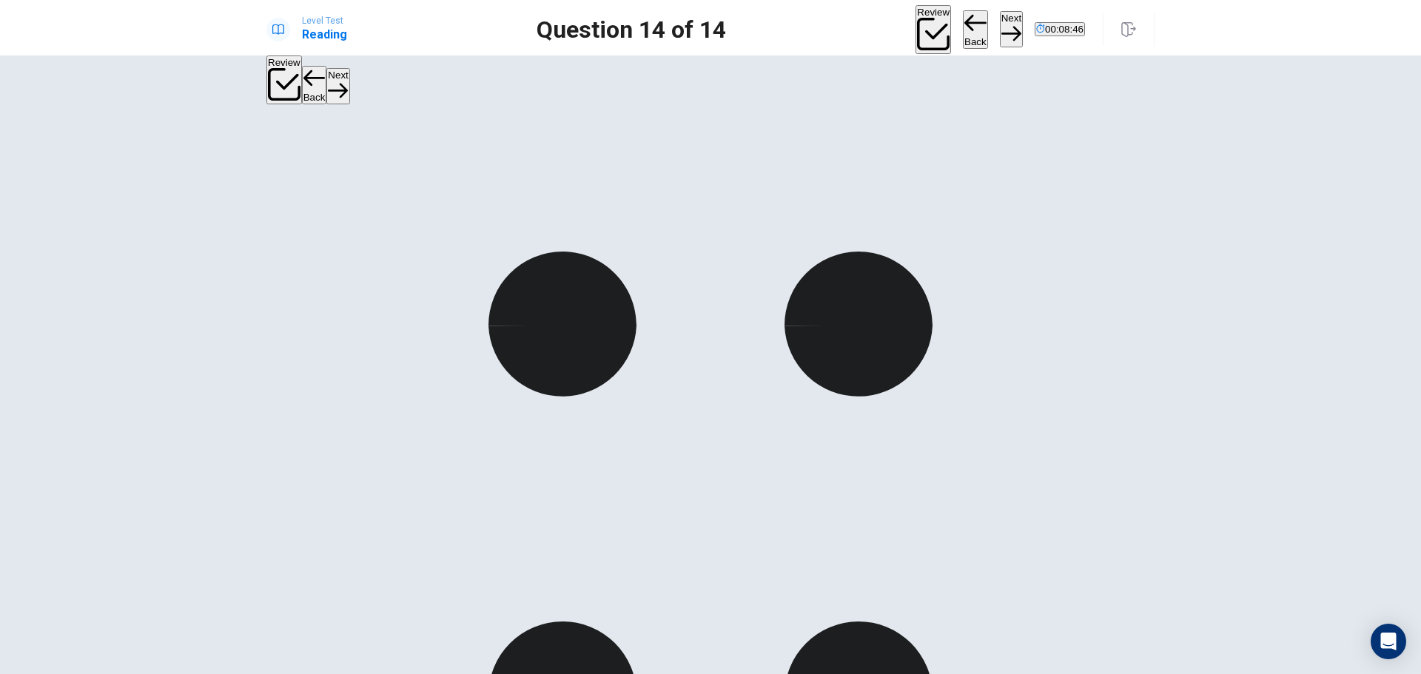
scroll to position [222, 0]
drag, startPoint x: 428, startPoint y: 453, endPoint x: 739, endPoint y: 416, distance: 313.0
drag, startPoint x: 408, startPoint y: 516, endPoint x: 740, endPoint y: 445, distance: 339.0
drag, startPoint x: 392, startPoint y: 530, endPoint x: 710, endPoint y: 539, distance: 317.6
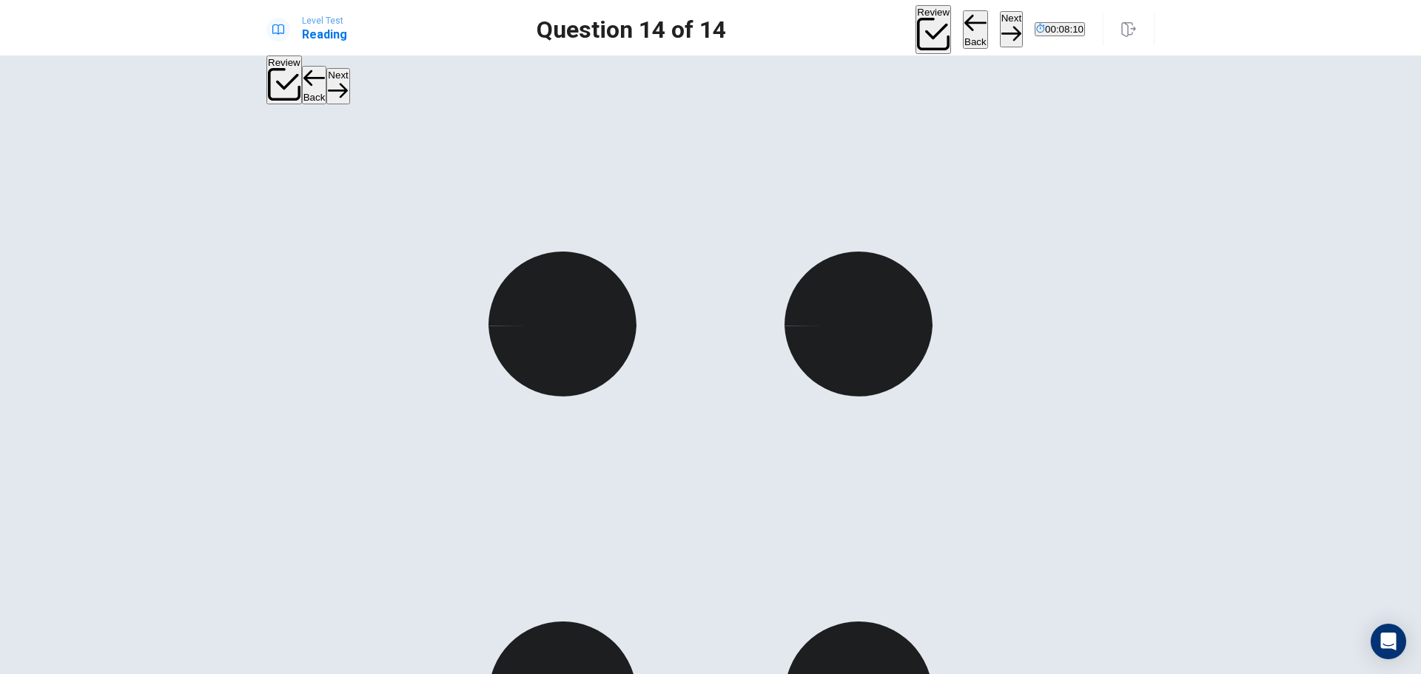
scroll to position [27, 0]
click at [963, 32] on button "Back" at bounding box center [975, 29] width 25 height 38
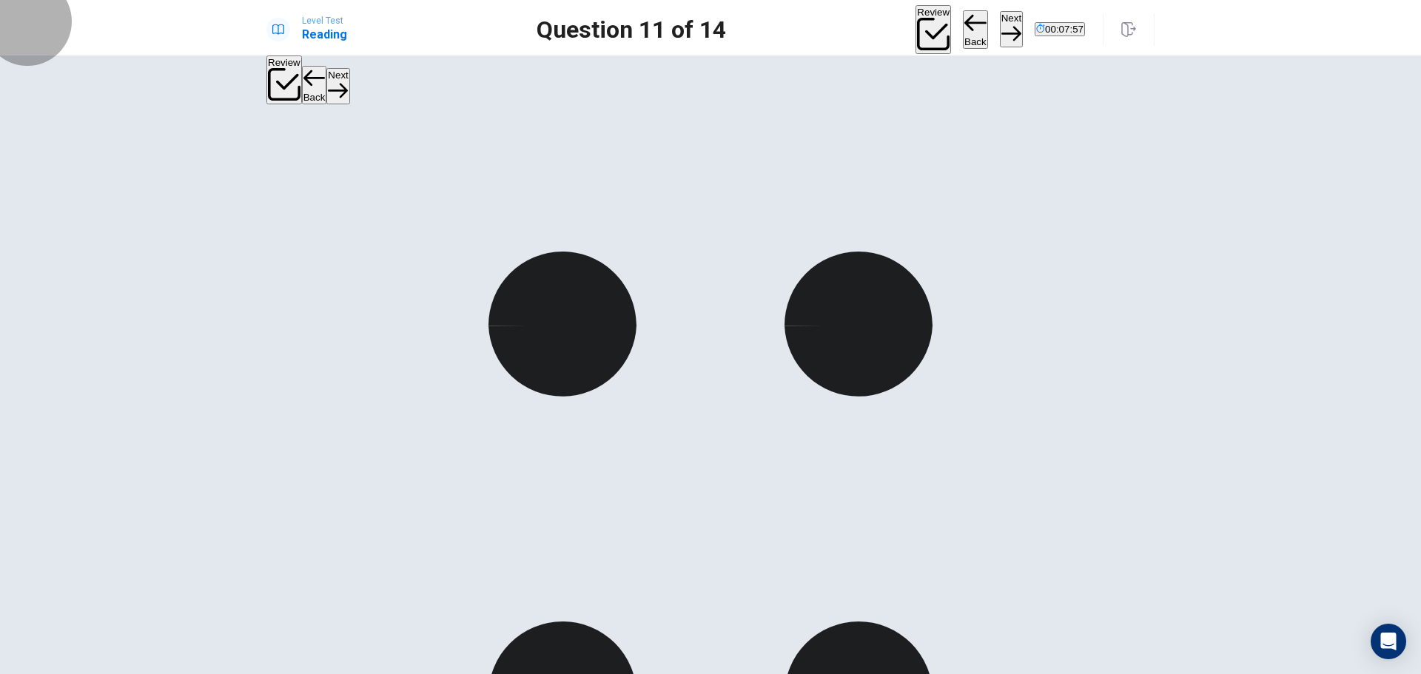
click at [963, 32] on button "Back" at bounding box center [975, 29] width 25 height 38
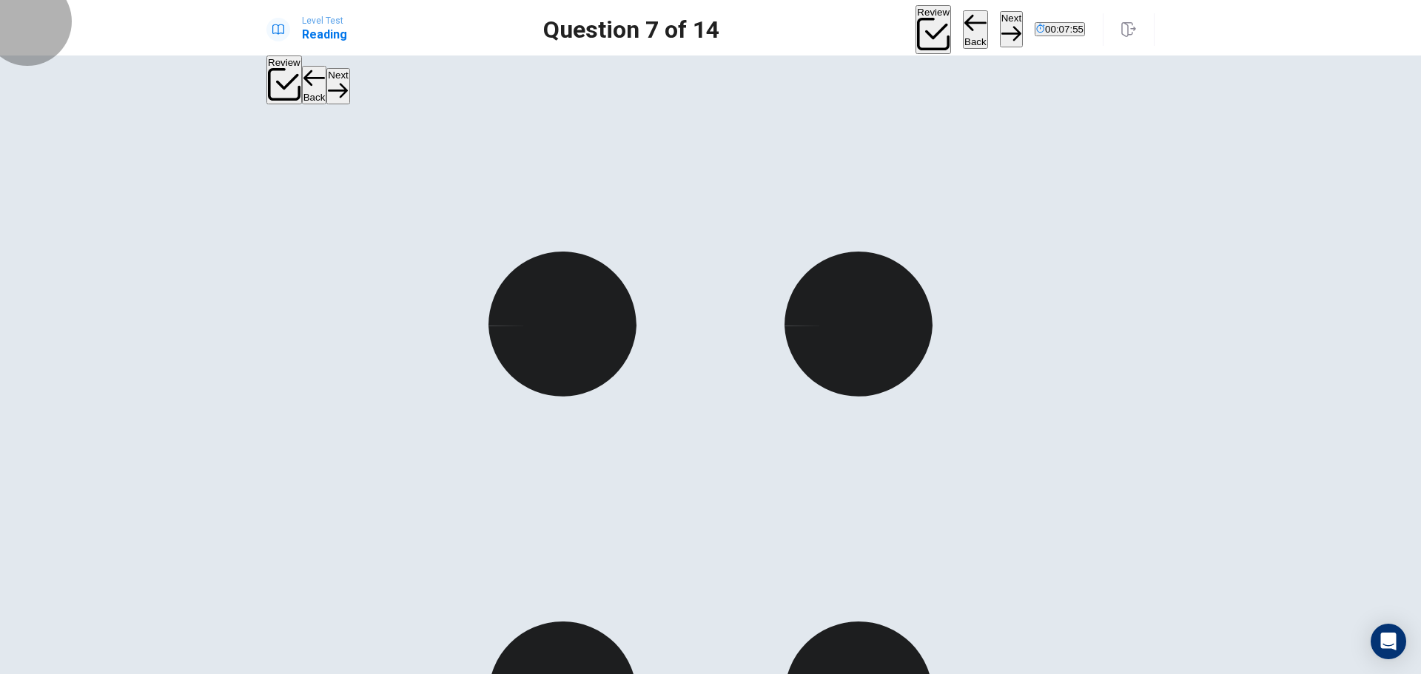
click at [963, 32] on button "Back" at bounding box center [975, 29] width 25 height 38
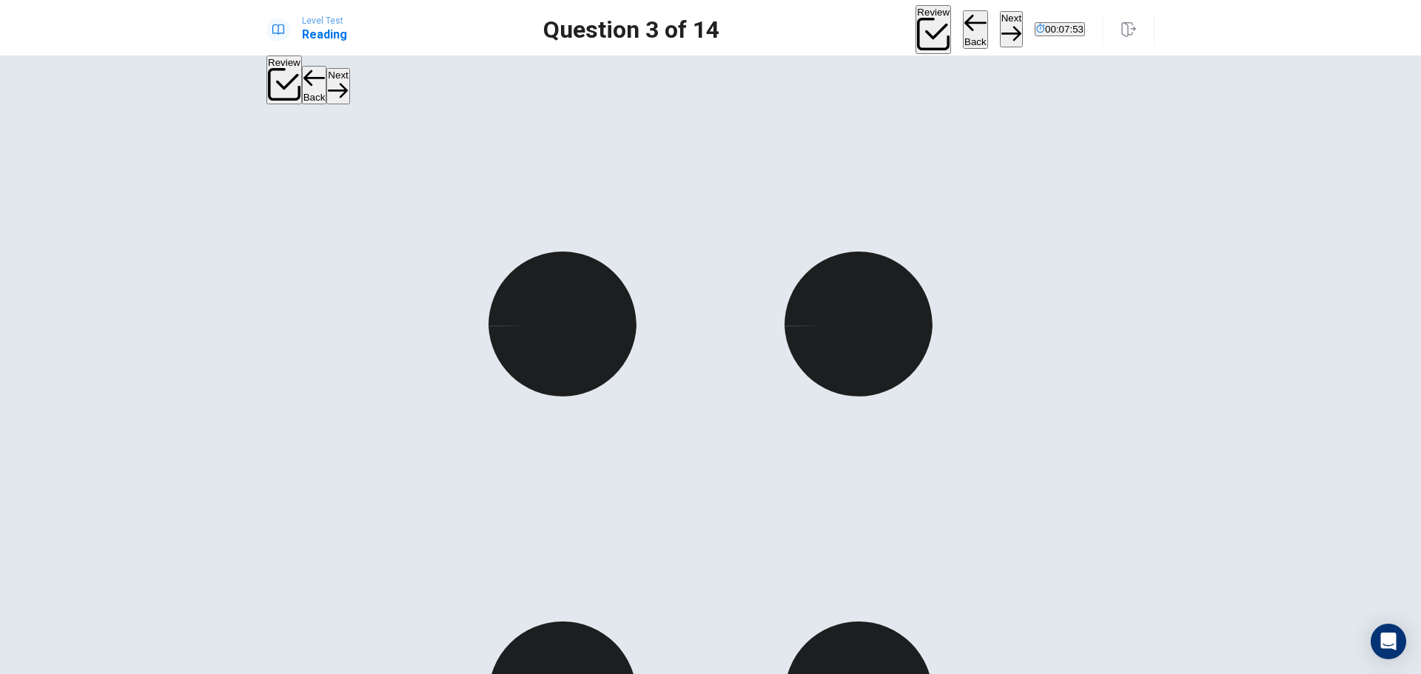
click at [963, 32] on button "Back" at bounding box center [975, 29] width 25 height 38
click at [1000, 27] on button "Next" at bounding box center [1011, 29] width 23 height 36
click at [1000, 30] on button "Next" at bounding box center [1011, 29] width 23 height 36
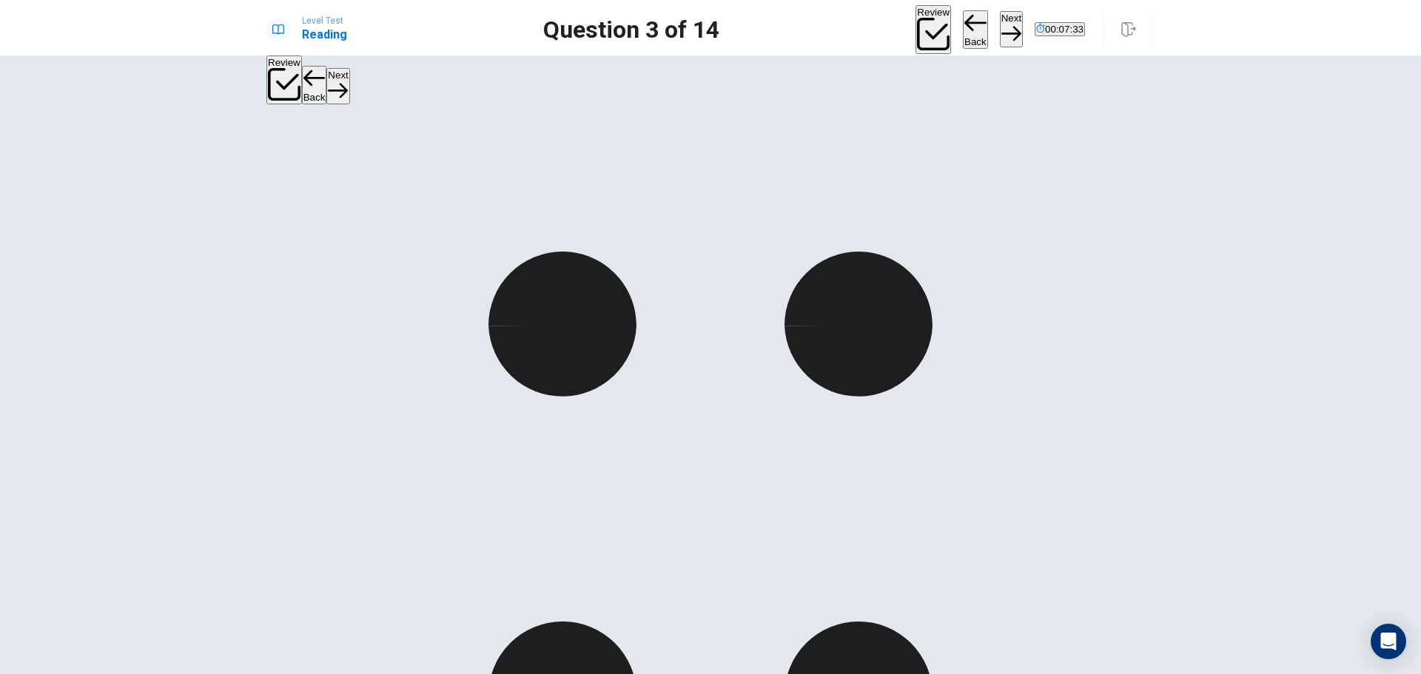
click at [1000, 23] on button "Next" at bounding box center [1011, 29] width 23 height 36
click at [1000, 24] on button "Next" at bounding box center [1011, 29] width 23 height 36
drag, startPoint x: 807, startPoint y: 374, endPoint x: 818, endPoint y: 376, distance: 11.2
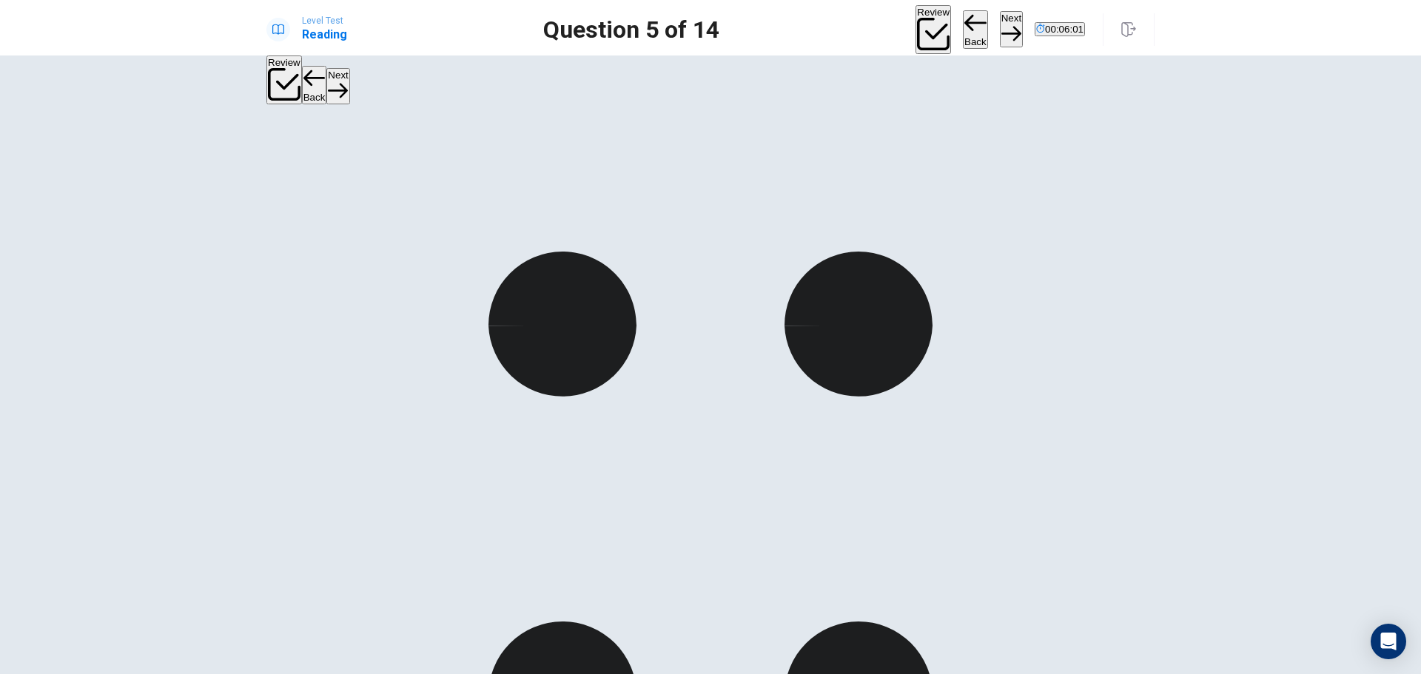
click at [1000, 30] on button "Next" at bounding box center [1011, 29] width 23 height 36
click at [1000, 25] on button "Next" at bounding box center [1011, 29] width 23 height 36
click at [1000, 24] on button "Next" at bounding box center [1011, 29] width 23 height 36
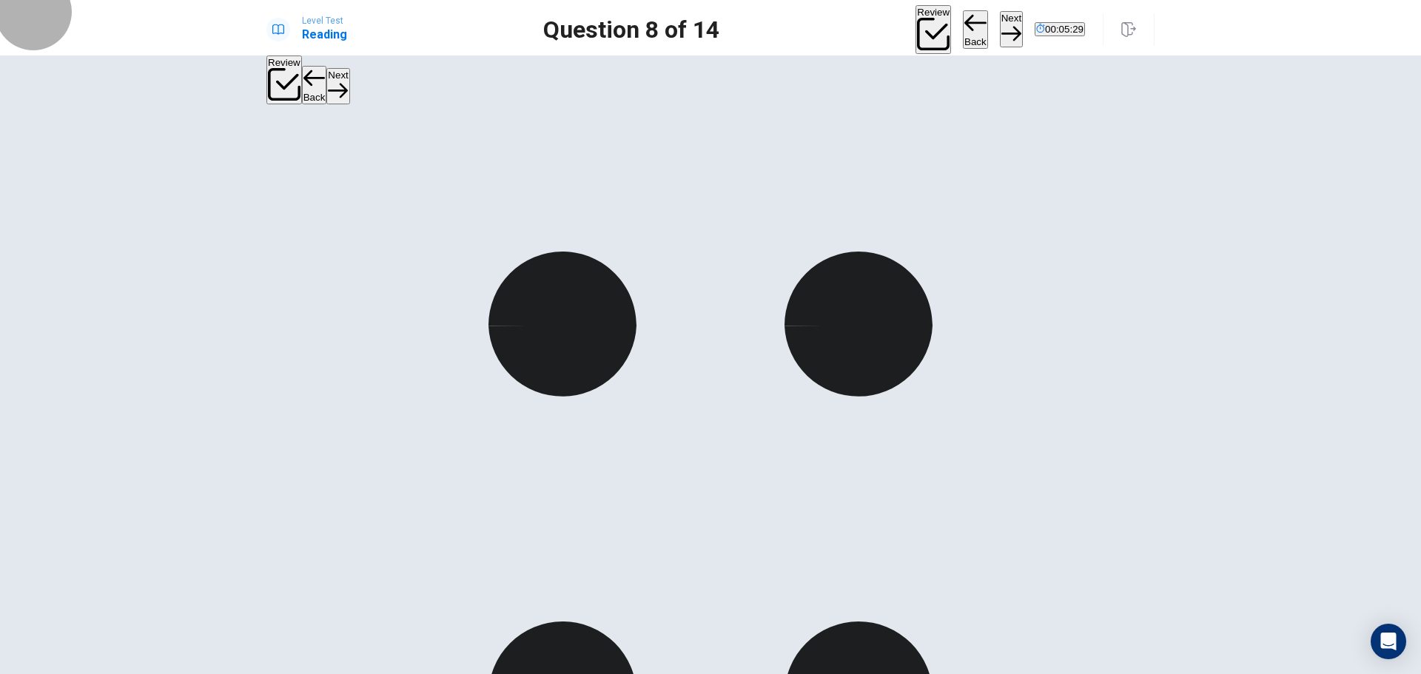
click at [1000, 22] on button "Next" at bounding box center [1011, 29] width 23 height 36
click at [1000, 23] on button "Next" at bounding box center [1011, 29] width 23 height 36
click at [1000, 18] on button "Next" at bounding box center [1011, 29] width 23 height 36
click at [1000, 24] on button "Next" at bounding box center [1011, 29] width 23 height 36
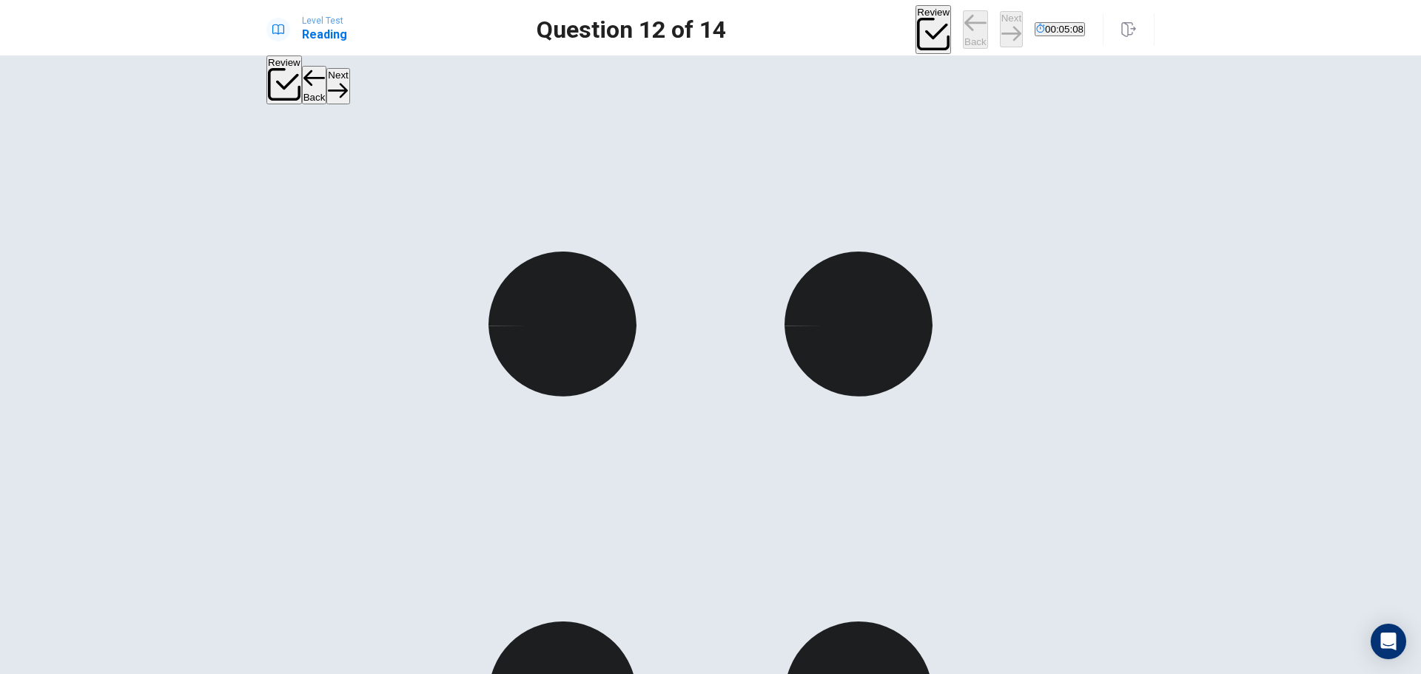
scroll to position [110, 0]
click at [1000, 23] on button "Next" at bounding box center [1011, 29] width 23 height 36
click at [1001, 28] on icon "button" at bounding box center [1011, 34] width 20 height 20
click at [1000, 33] on button "Next" at bounding box center [1011, 29] width 23 height 36
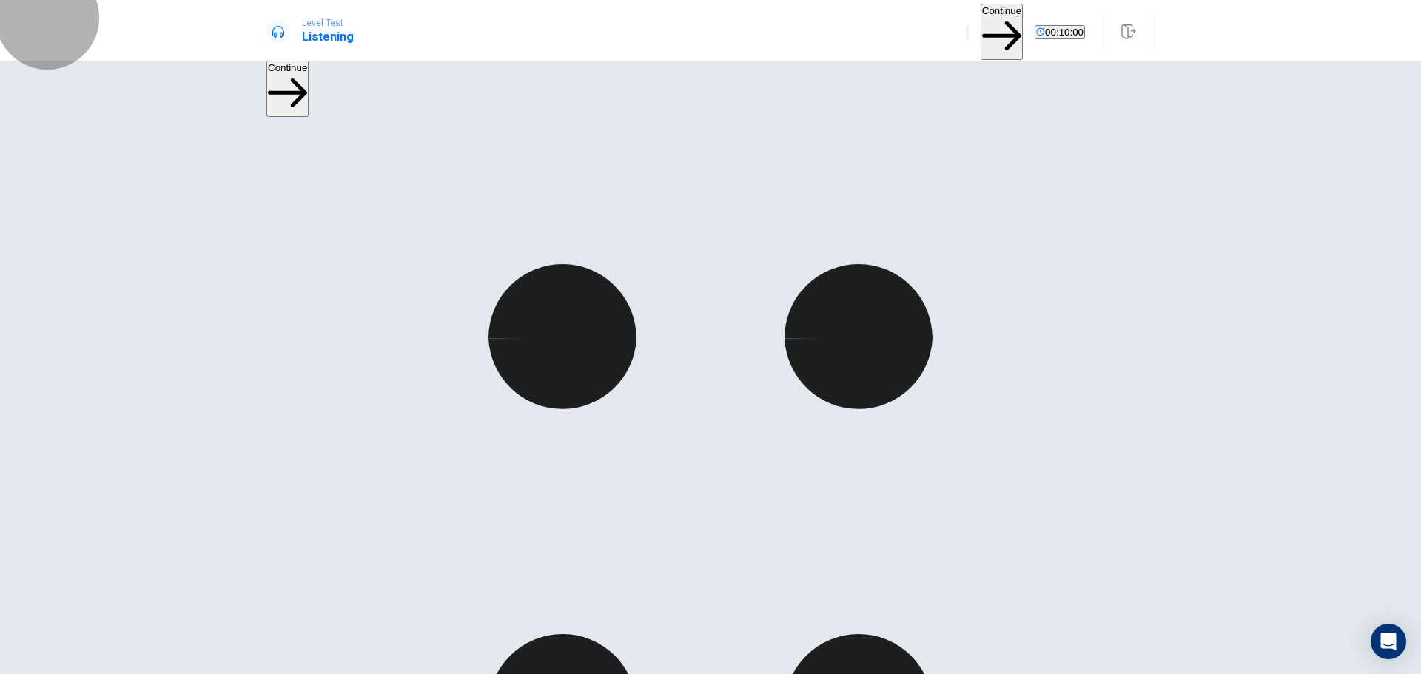
click at [980, 28] on button "Continue" at bounding box center [1001, 31] width 42 height 55
click at [1325, 281] on div "Changing the Volume To change the volume: Move your mouse over the volume icon …" at bounding box center [710, 396] width 1421 height 556
click at [980, 18] on button "Continue" at bounding box center [1001, 31] width 42 height 55
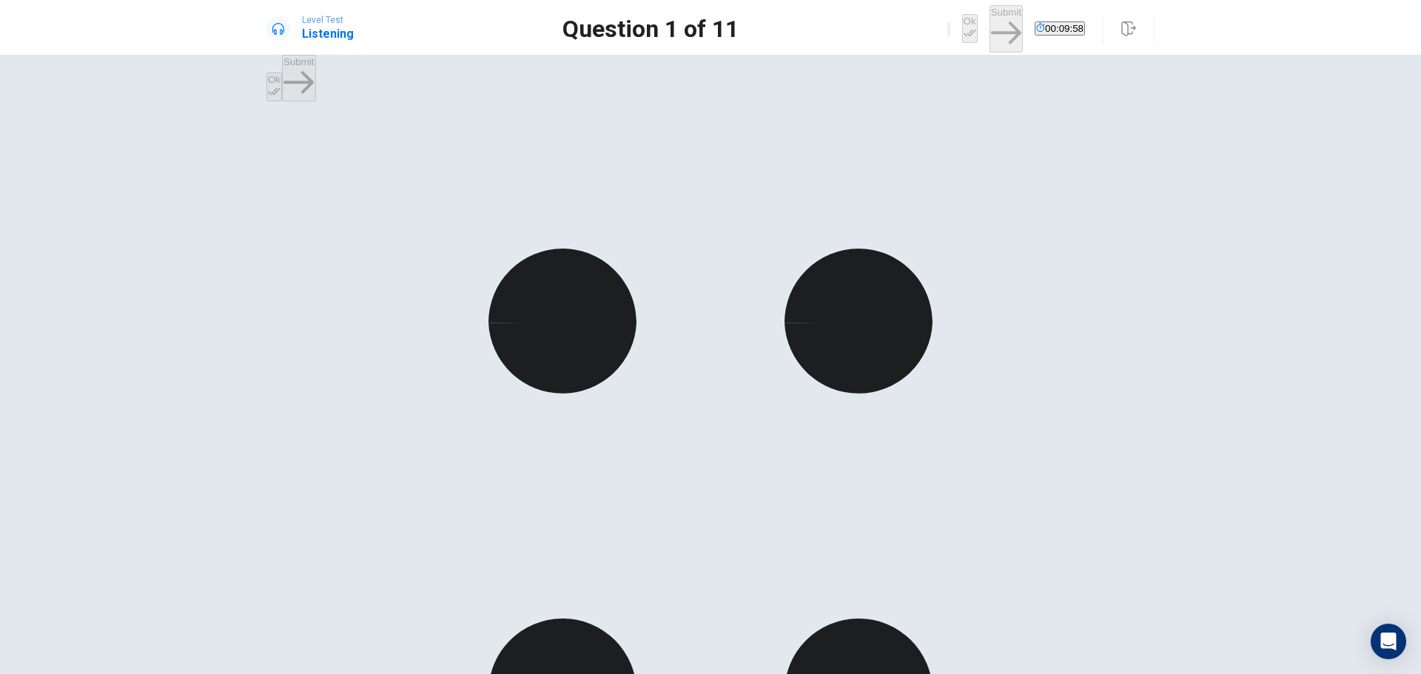
click at [962, 33] on button "Ok" at bounding box center [970, 28] width 16 height 29
click at [989, 30] on button "Submit" at bounding box center [1005, 28] width 33 height 47
click at [963, 30] on icon "button" at bounding box center [969, 33] width 13 height 7
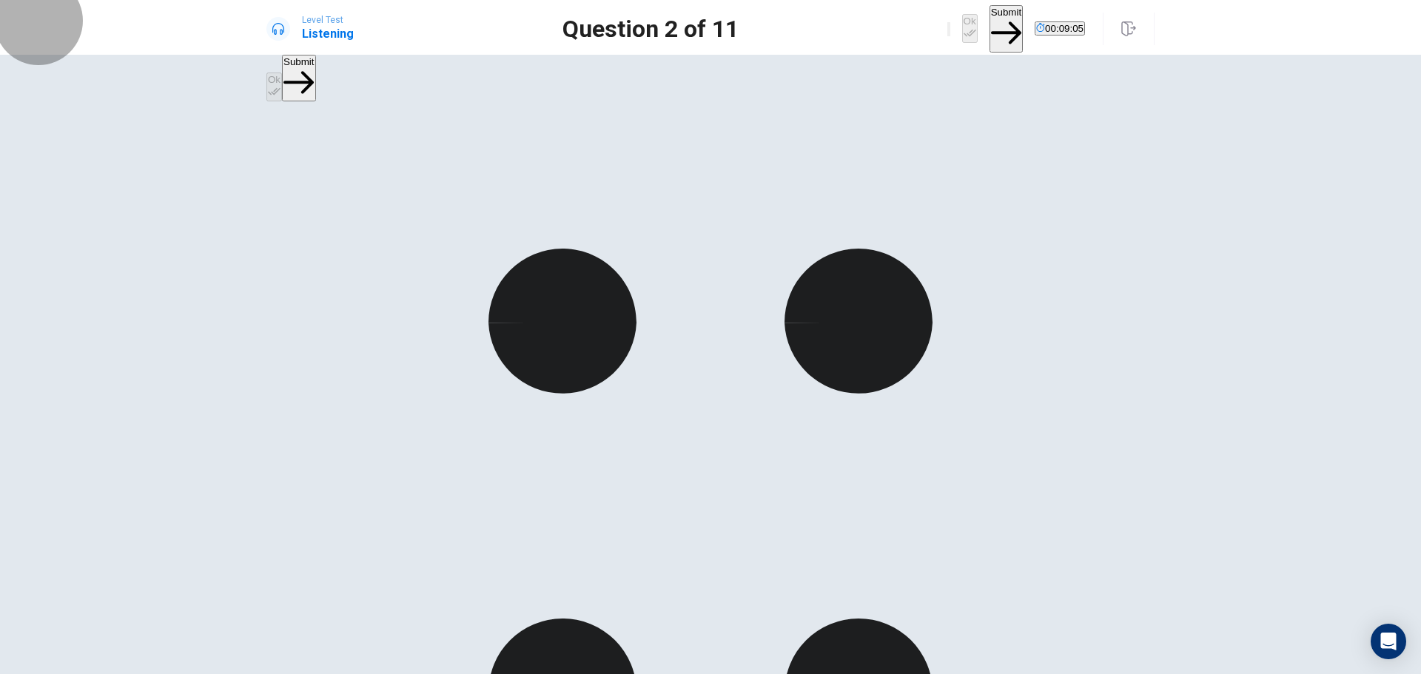
click at [989, 31] on button "Submit" at bounding box center [1005, 28] width 33 height 47
click at [963, 28] on icon "button" at bounding box center [969, 33] width 13 height 13
click at [989, 26] on button "Submit" at bounding box center [1005, 28] width 33 height 47
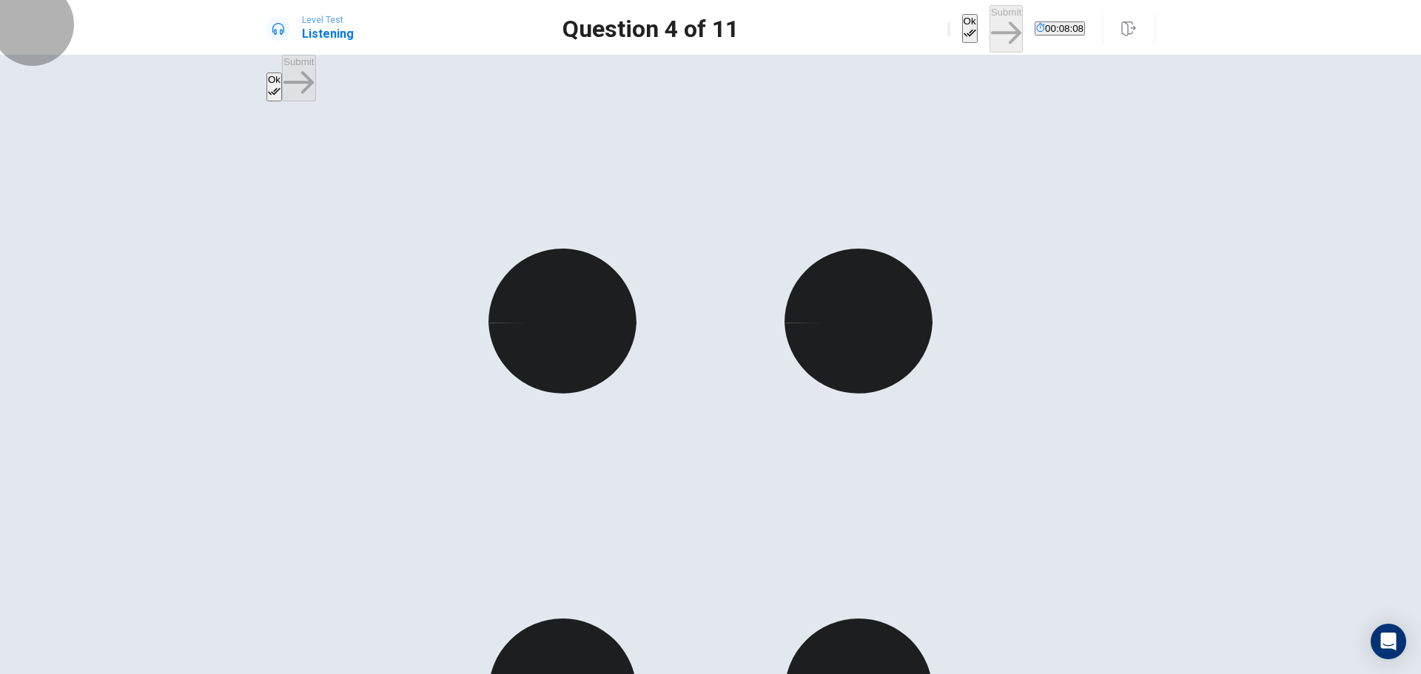
click at [962, 35] on button "Ok" at bounding box center [970, 28] width 16 height 29
click at [989, 29] on button "Submit" at bounding box center [1005, 28] width 33 height 47
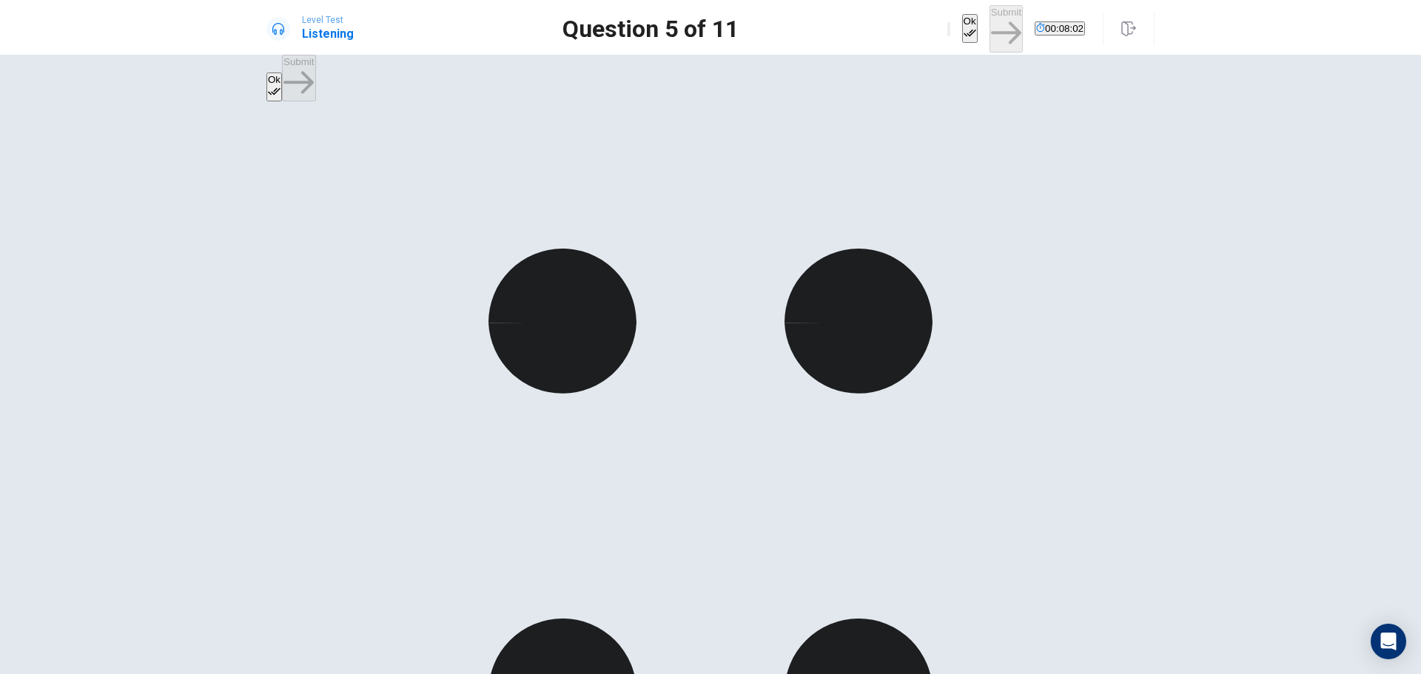
click at [962, 30] on button "Ok" at bounding box center [970, 28] width 16 height 29
click at [989, 26] on button "Submit" at bounding box center [1005, 28] width 33 height 47
click at [962, 30] on button "Ok" at bounding box center [970, 28] width 16 height 29
click at [989, 33] on button "Submit" at bounding box center [1005, 28] width 33 height 47
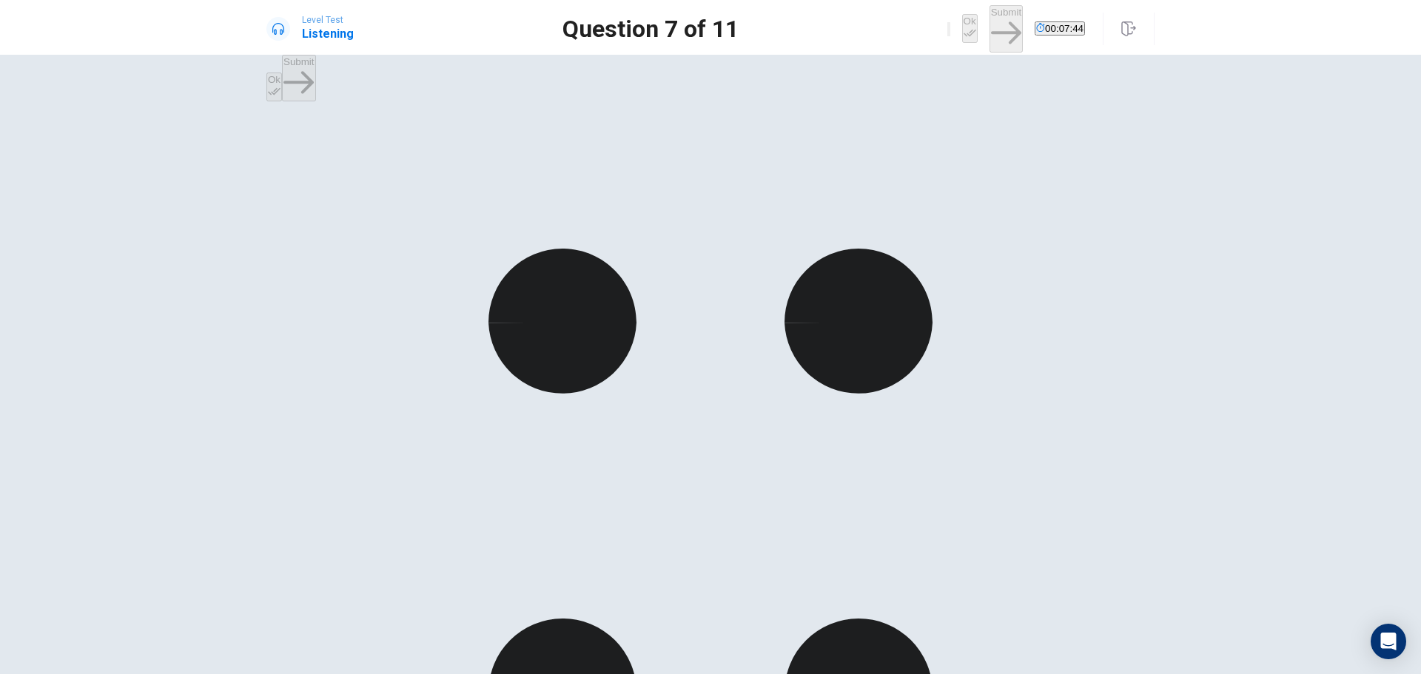
click at [962, 30] on button "Ok" at bounding box center [970, 28] width 16 height 29
click at [989, 29] on button "Submit" at bounding box center [1005, 28] width 33 height 47
click at [963, 30] on icon "button" at bounding box center [969, 33] width 13 height 7
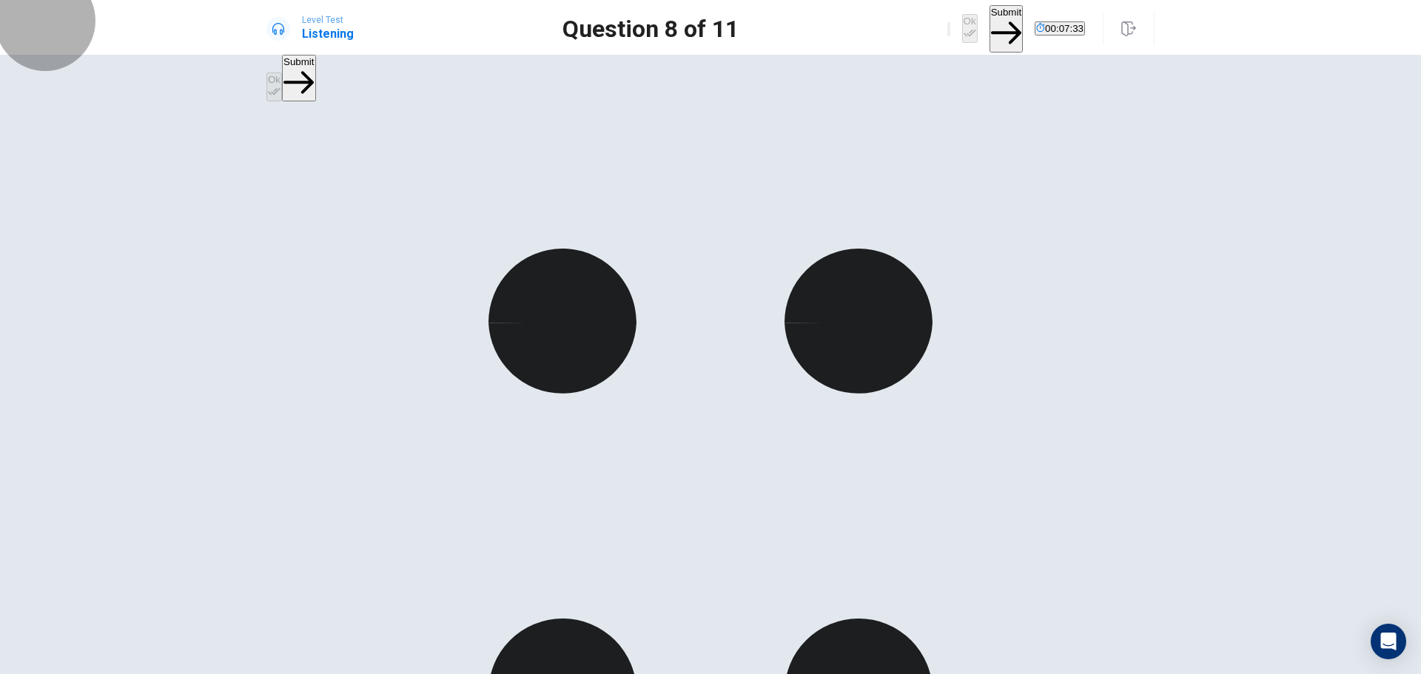
click at [989, 31] on button "Submit" at bounding box center [1005, 28] width 33 height 47
click at [962, 27] on button "Ok" at bounding box center [970, 28] width 16 height 29
click at [989, 24] on button "Submit" at bounding box center [1005, 28] width 33 height 47
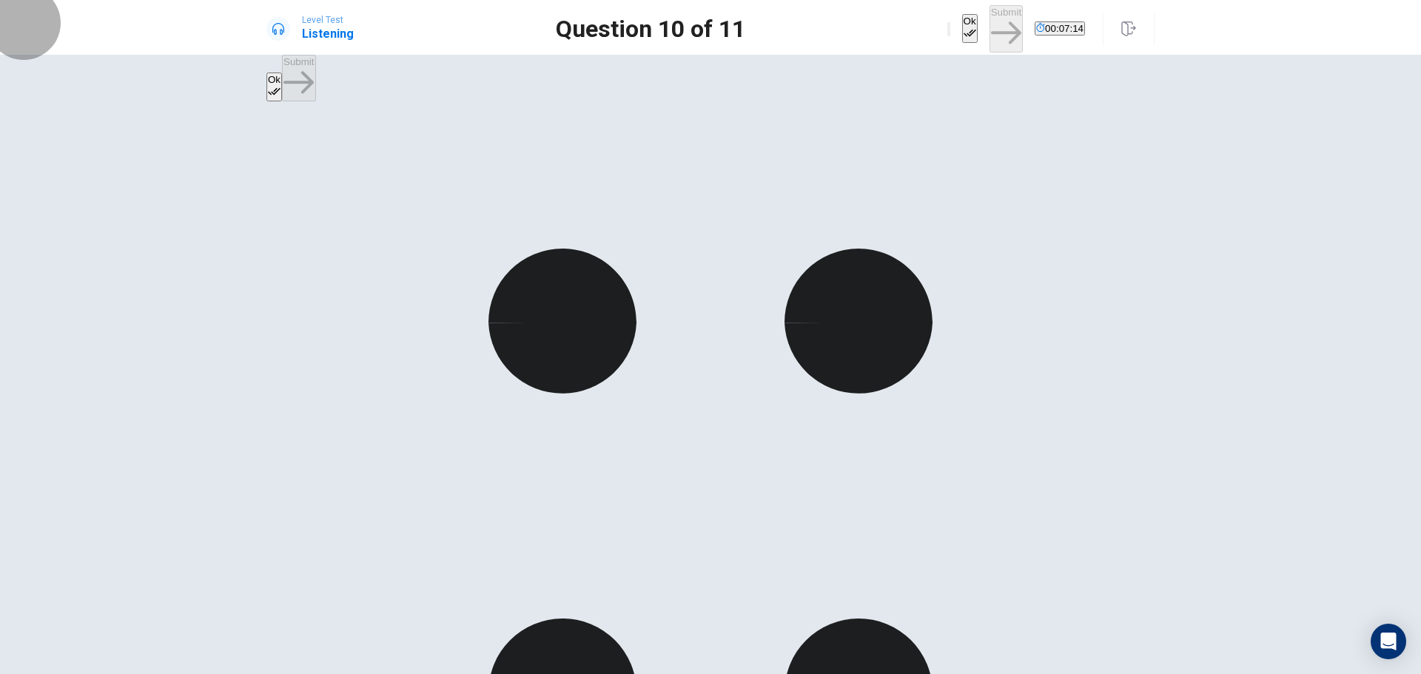
click at [962, 33] on button "Ok" at bounding box center [970, 28] width 16 height 29
click at [989, 31] on button "Submit" at bounding box center [1005, 28] width 33 height 47
click at [962, 30] on button "Ok" at bounding box center [970, 28] width 16 height 29
click at [989, 23] on button "Submit" at bounding box center [1005, 28] width 33 height 47
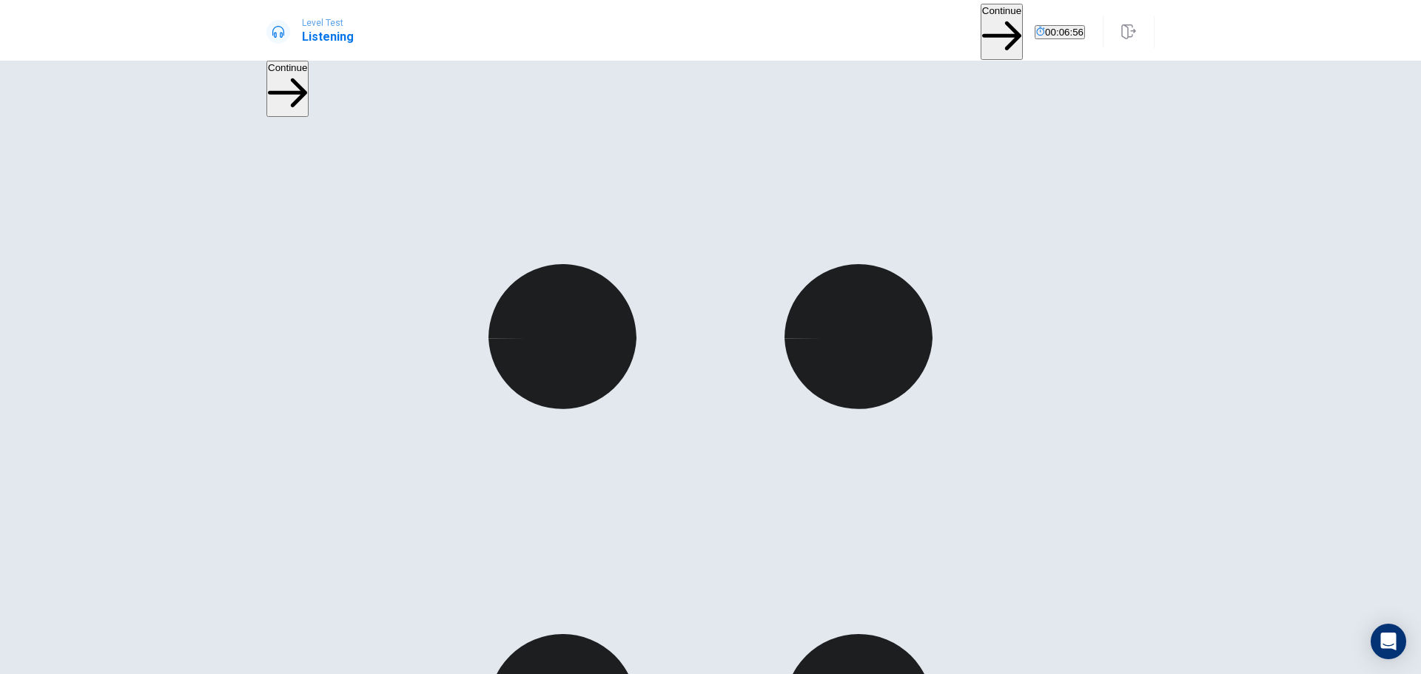
click at [980, 26] on button "Continue" at bounding box center [1001, 31] width 42 height 55
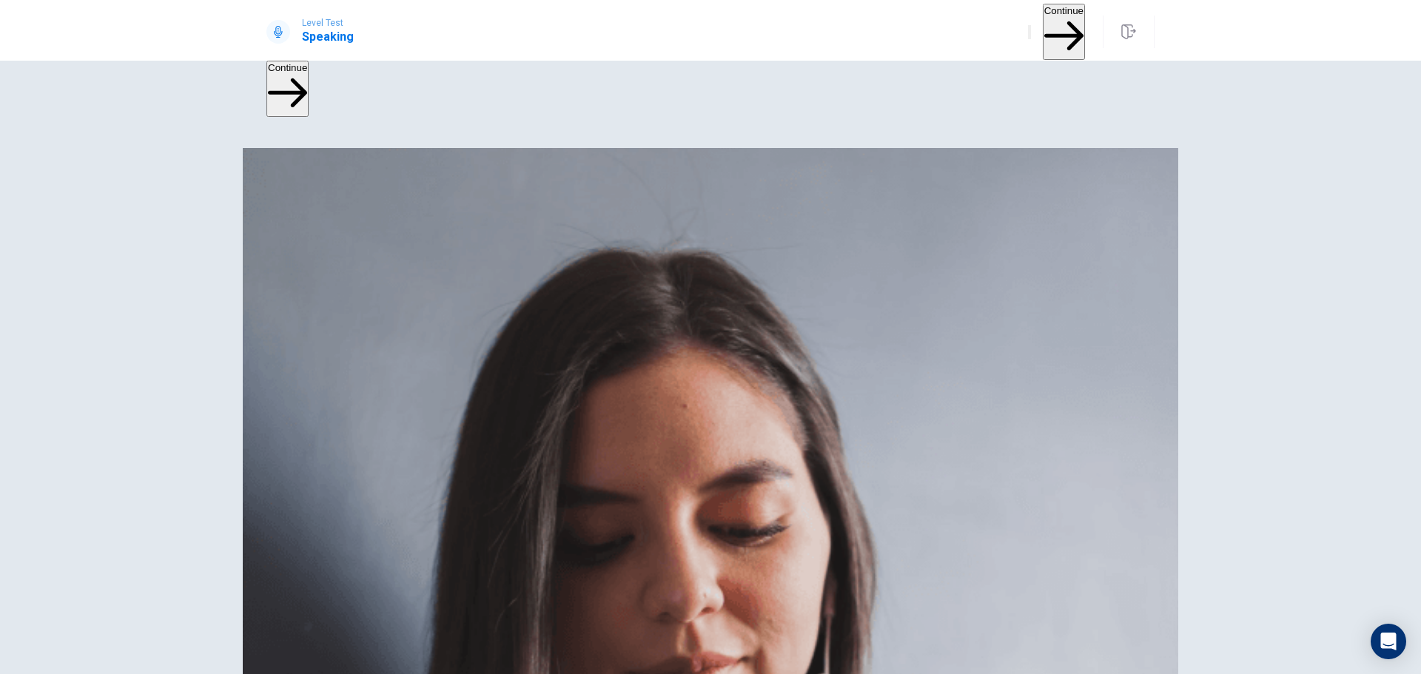
click at [1043, 31] on button "Continue" at bounding box center [1064, 31] width 42 height 55
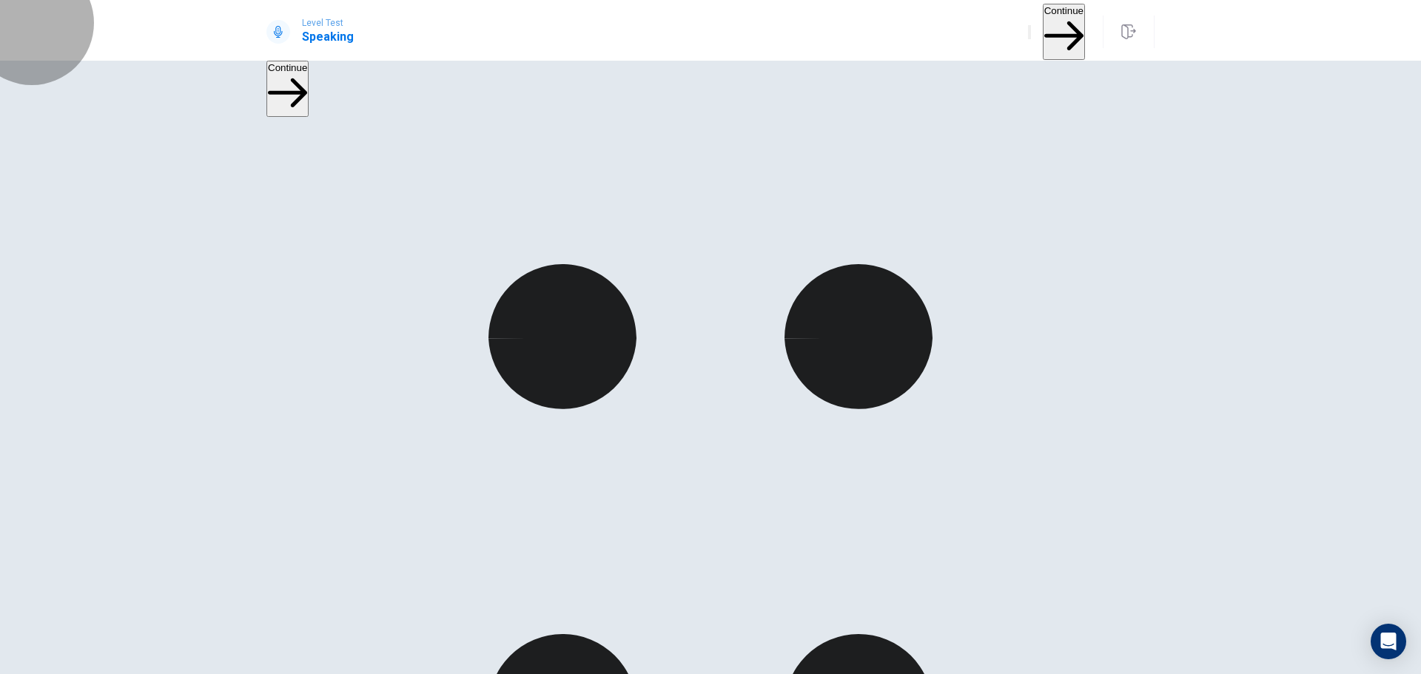
click at [1043, 33] on button "Continue" at bounding box center [1064, 31] width 42 height 55
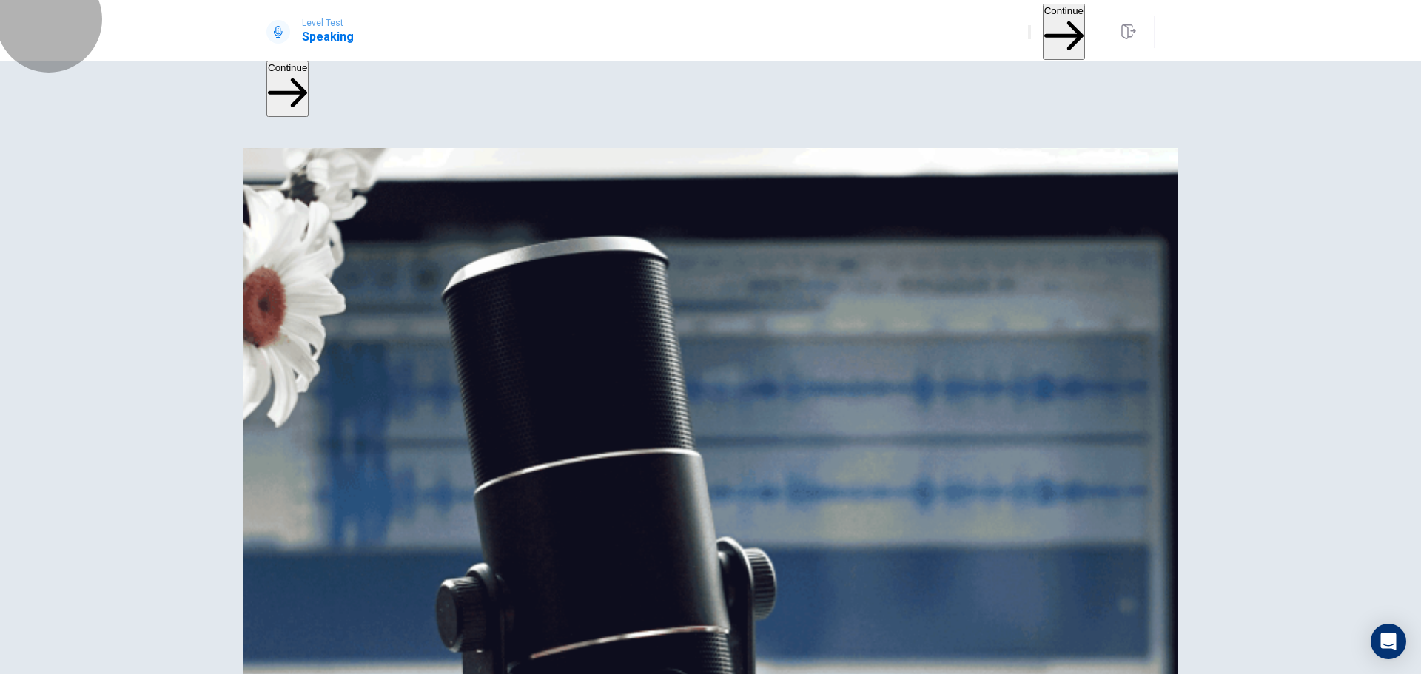
click at [1045, 30] on button "Continue" at bounding box center [1064, 31] width 42 height 55
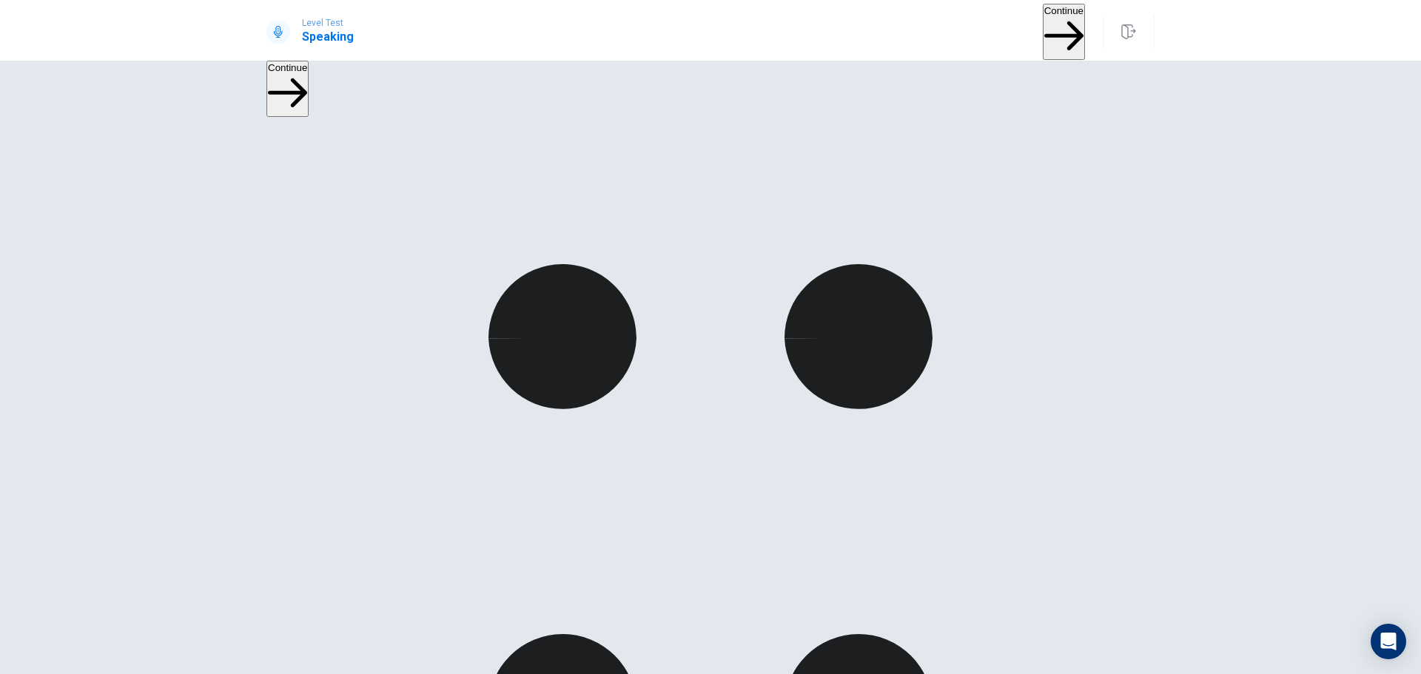
click at [1043, 37] on button "Continue" at bounding box center [1064, 31] width 42 height 55
click at [1046, 24] on button "Continue" at bounding box center [1064, 31] width 42 height 55
drag, startPoint x: 360, startPoint y: 407, endPoint x: 457, endPoint y: 411, distance: 97.0
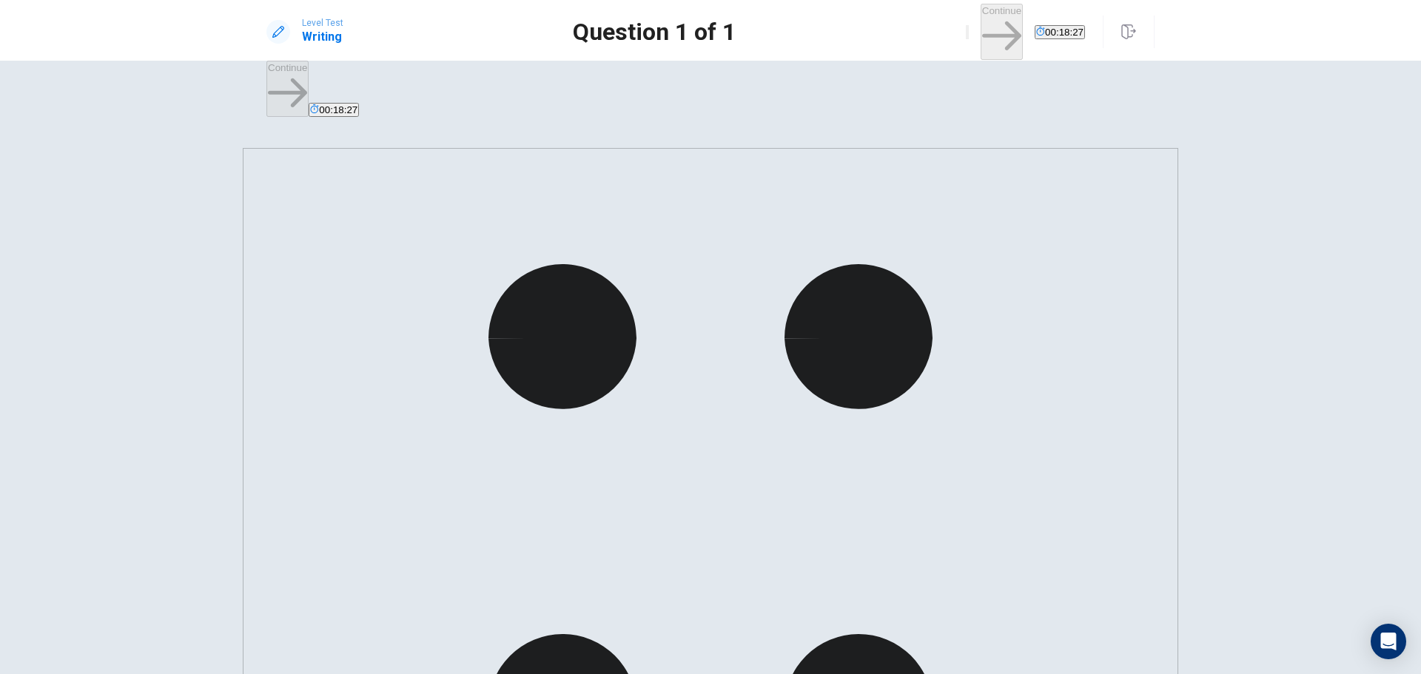
drag, startPoint x: 744, startPoint y: 185, endPoint x: 861, endPoint y: 191, distance: 116.3
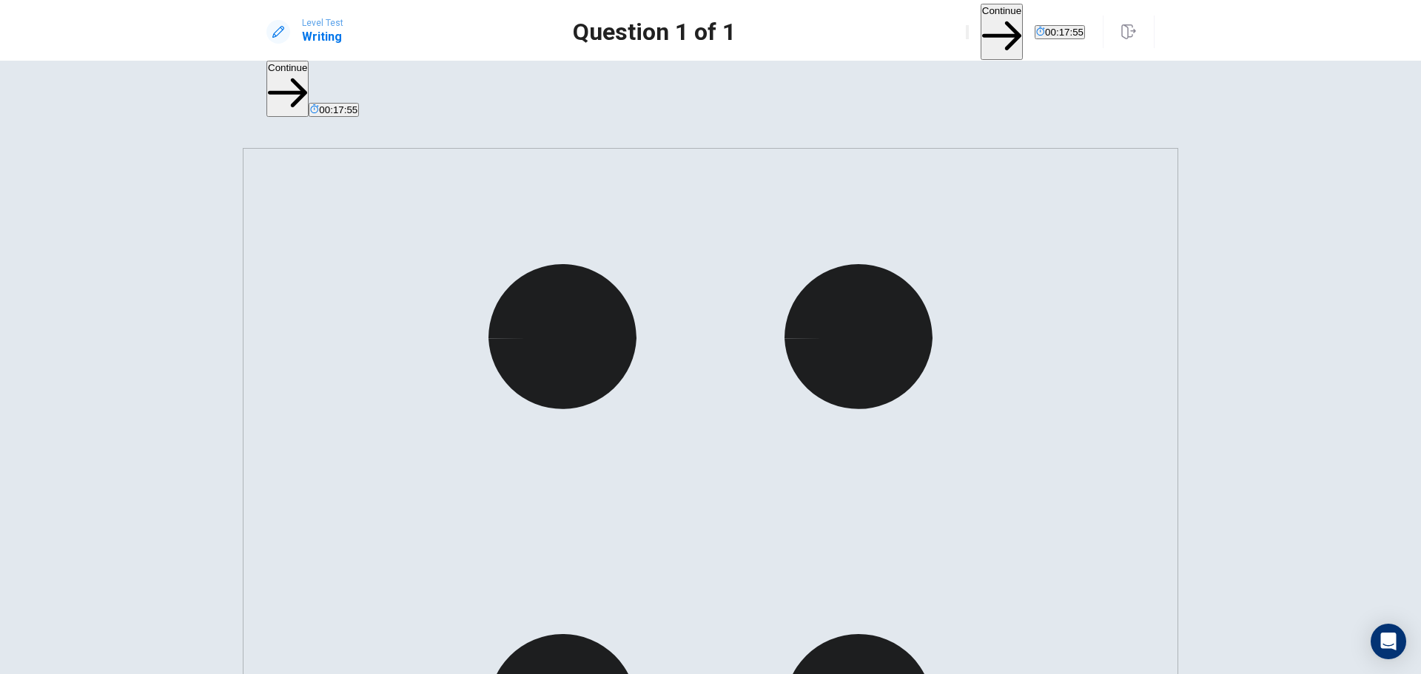
drag, startPoint x: 900, startPoint y: 203, endPoint x: 1066, endPoint y: 202, distance: 165.8
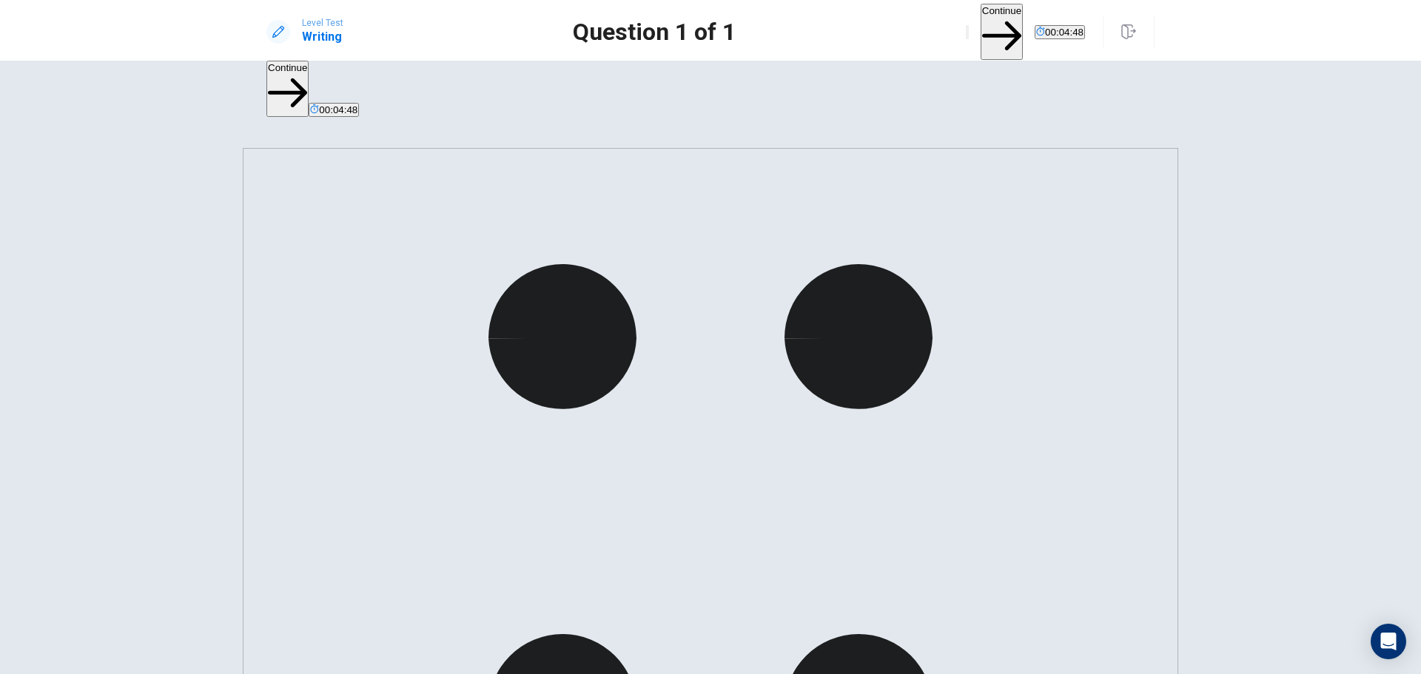
drag, startPoint x: 309, startPoint y: 408, endPoint x: 495, endPoint y: 418, distance: 186.7
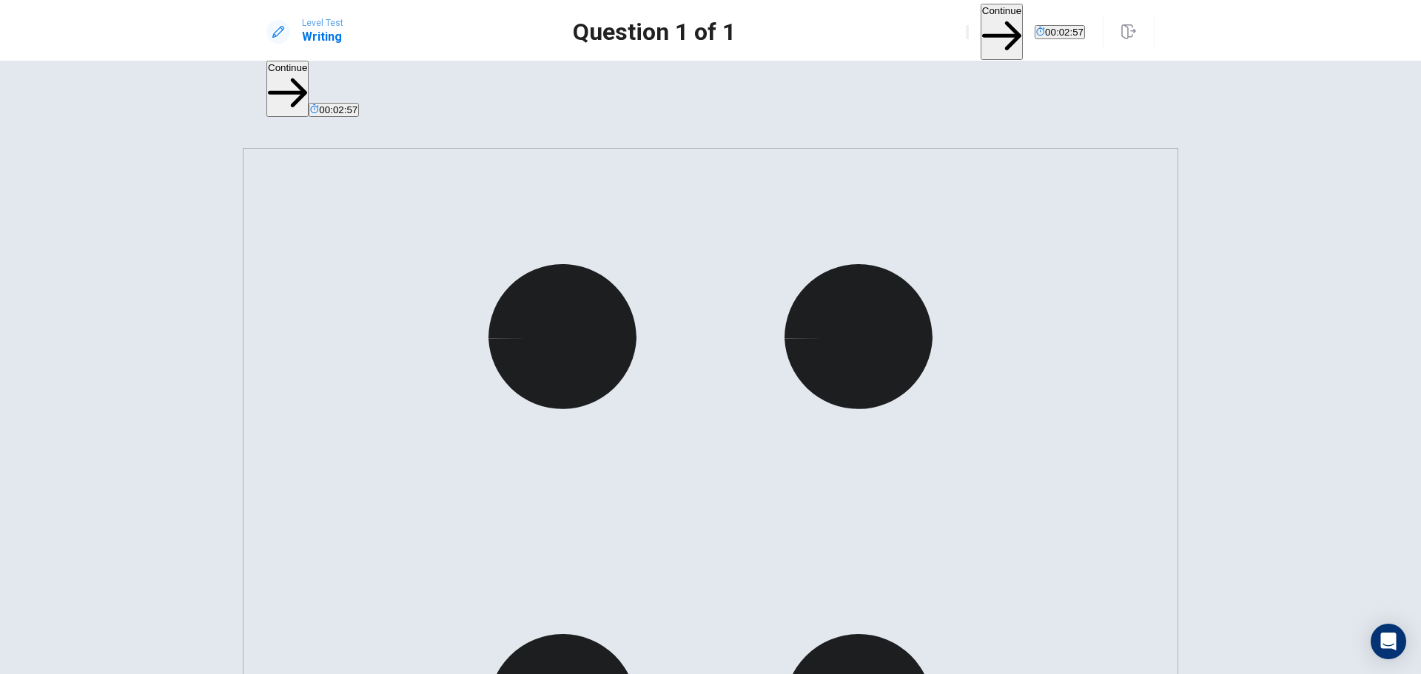
type textarea "**********"
click at [980, 24] on button "Continue" at bounding box center [1001, 31] width 42 height 55
